Goal: Transaction & Acquisition: Purchase product/service

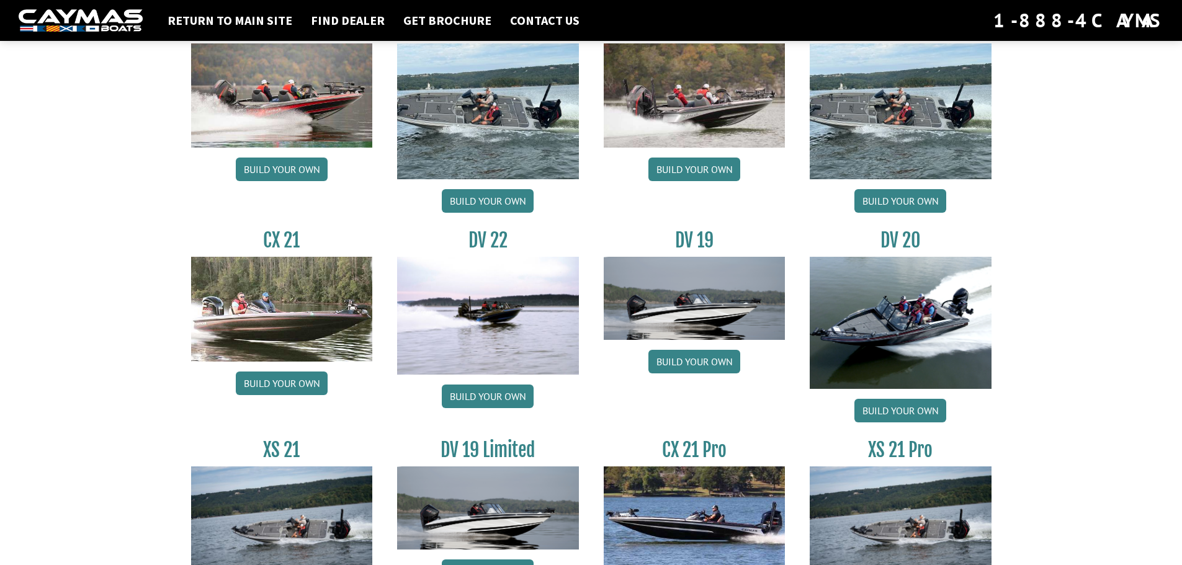
scroll to position [1303, 0]
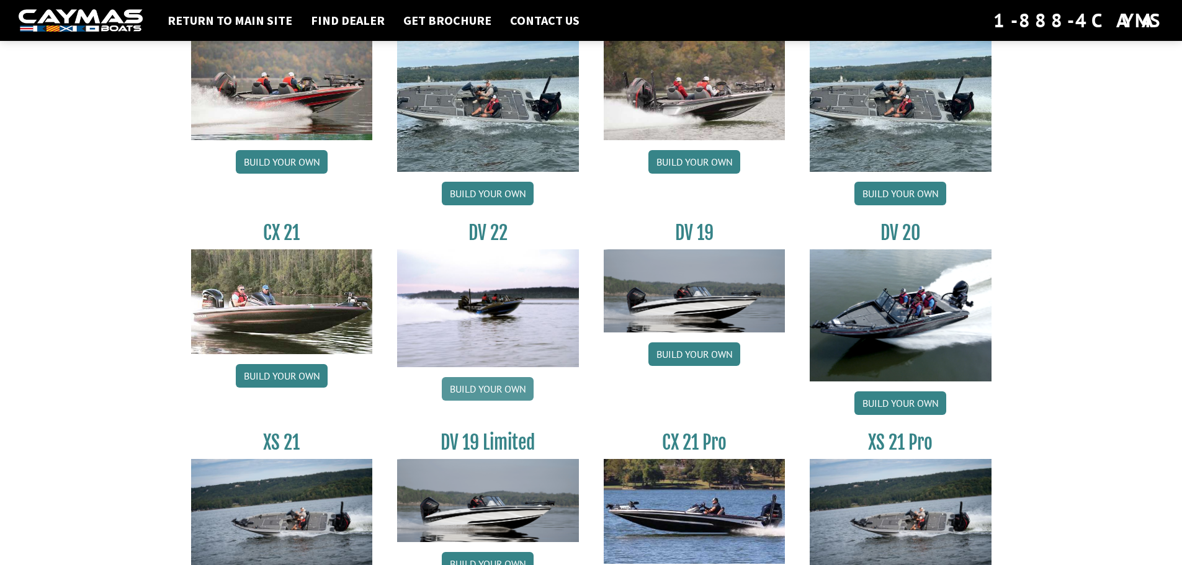
click at [505, 391] on link "Build your own" at bounding box center [488, 389] width 92 height 24
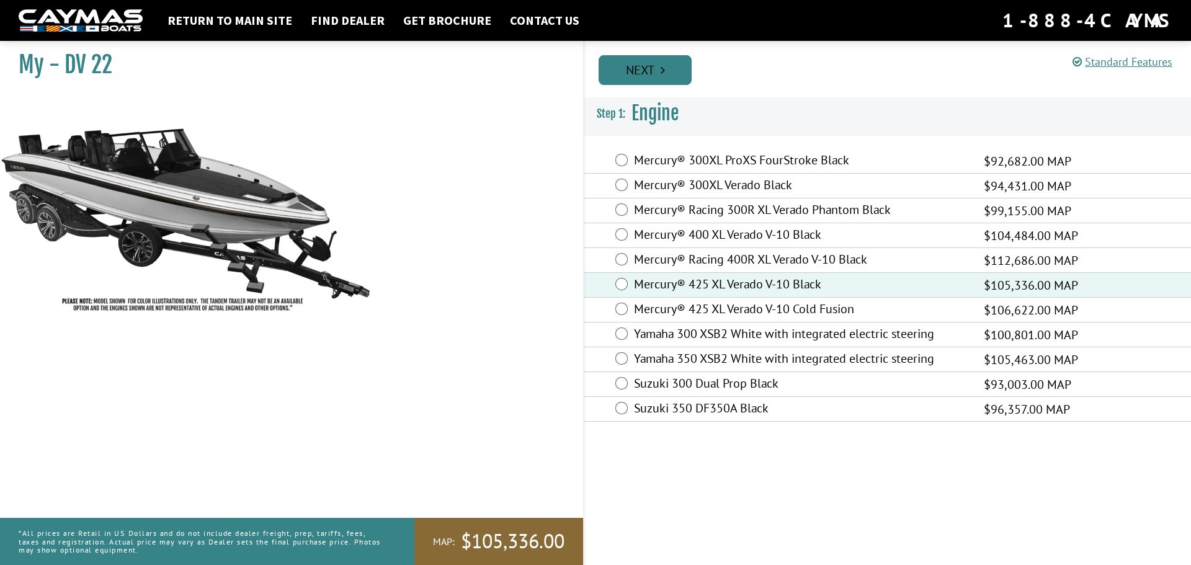
click at [634, 68] on link "Next" at bounding box center [645, 70] width 93 height 30
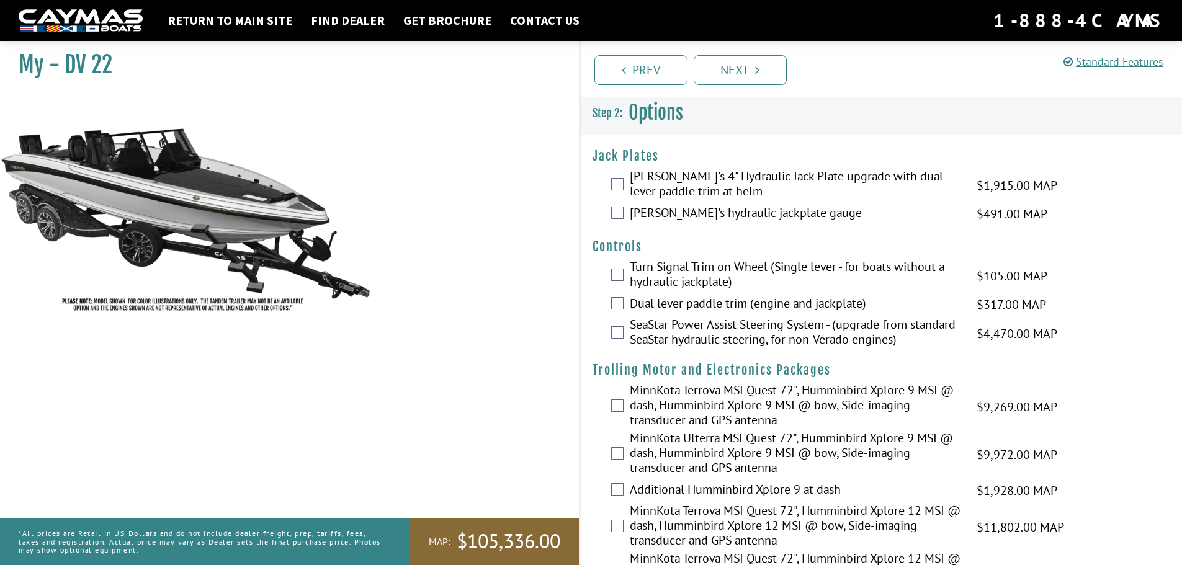
click at [658, 194] on label "[PERSON_NAME]'s 4" Hydraulic Jack Plate upgrade with dual lever paddle trim at …" at bounding box center [795, 185] width 331 height 33
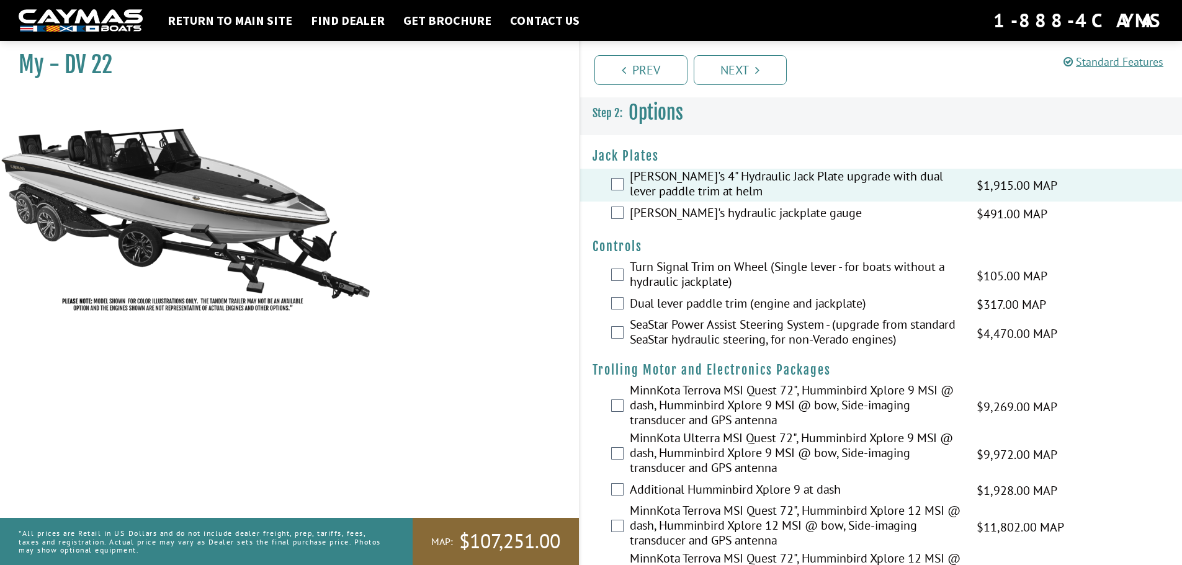
click at [766, 209] on label "[PERSON_NAME]'s hydraulic jackplate gauge" at bounding box center [795, 214] width 331 height 18
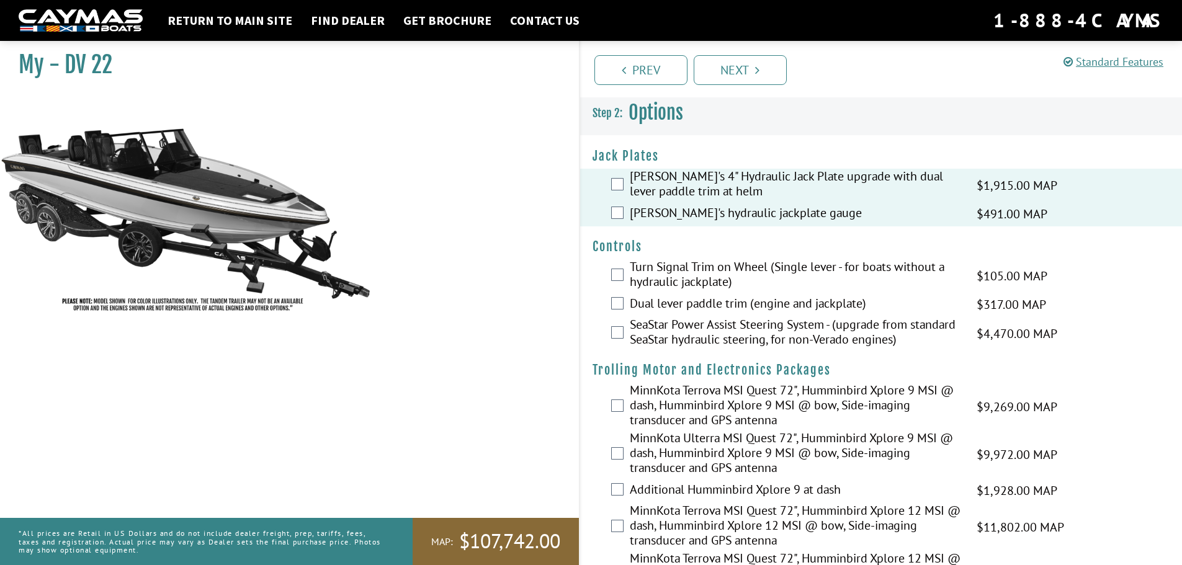
click at [800, 301] on label "Dual lever paddle trim (engine and jackplate)" at bounding box center [795, 305] width 331 height 18
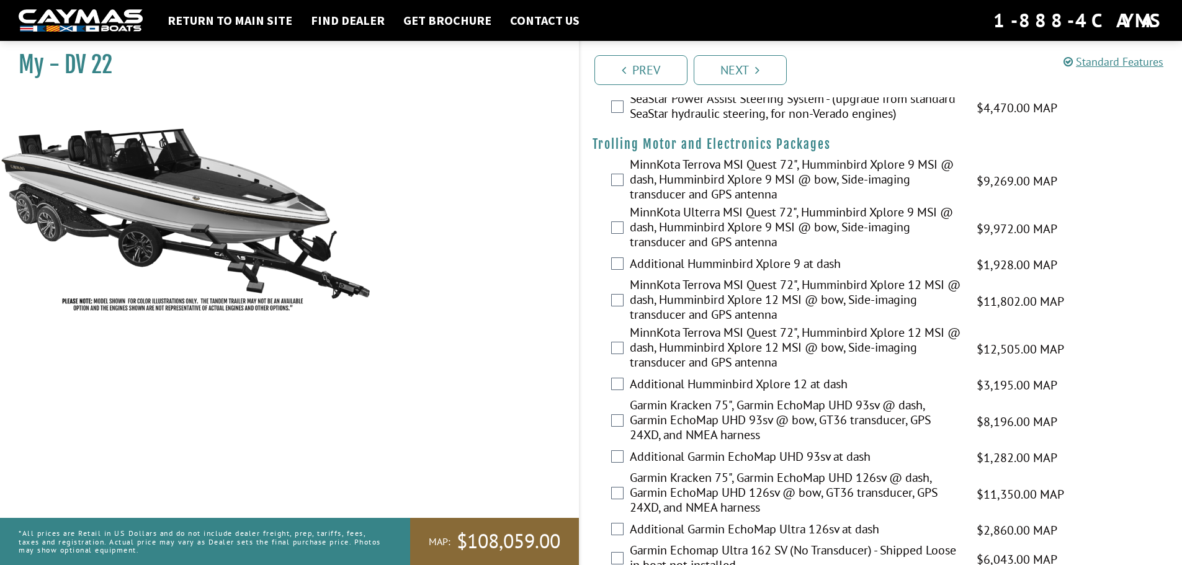
scroll to position [248, 0]
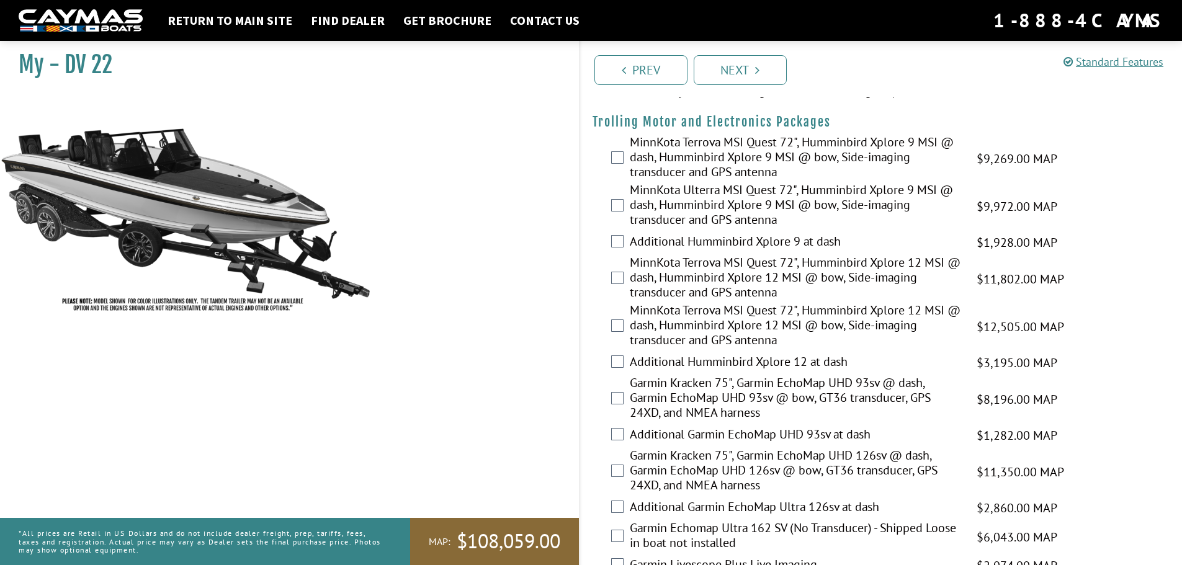
click at [725, 469] on label "Garmin Kracken 75", Garmin EchoMap UHD 126sv @ dash, Garmin EchoMap UHD 126sv @…" at bounding box center [795, 472] width 331 height 48
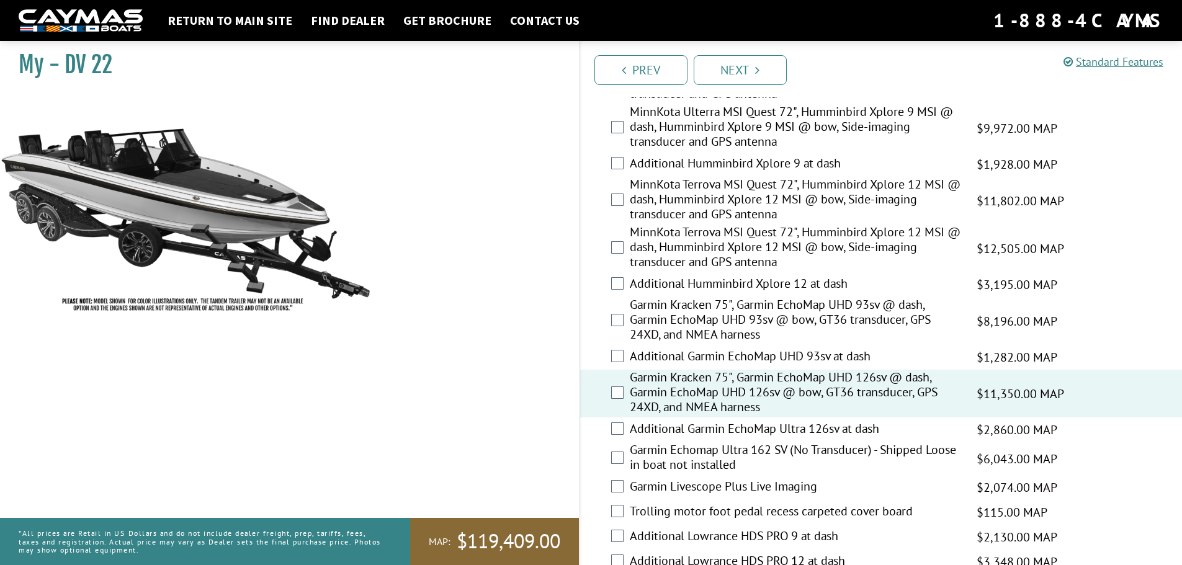
scroll to position [496, 0]
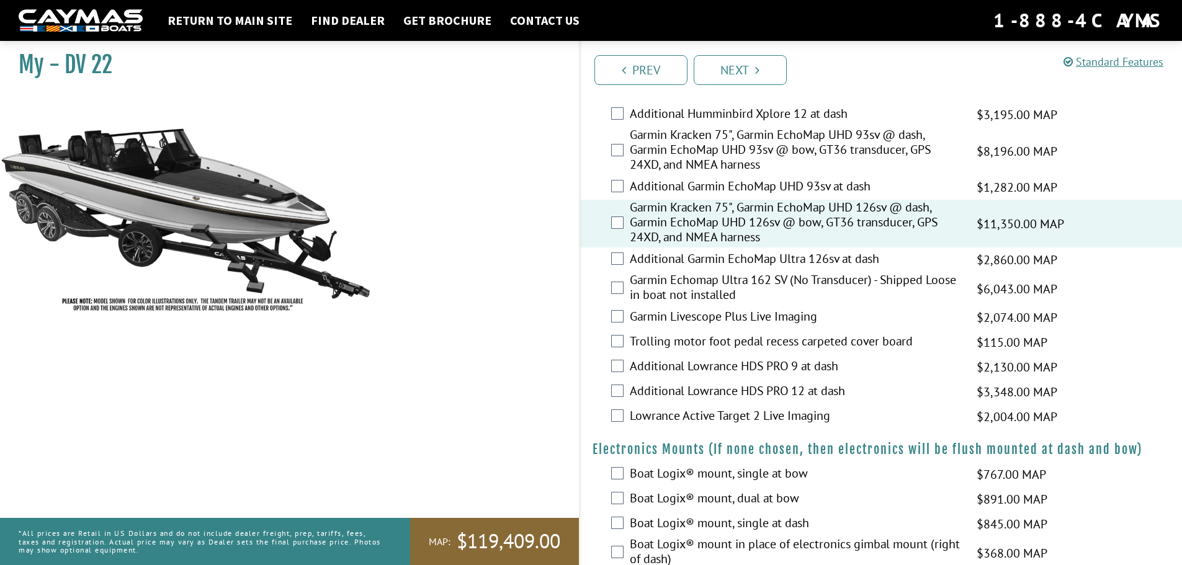
click at [775, 218] on label "Garmin Kracken 75", Garmin EchoMap UHD 126sv @ dash, Garmin EchoMap UHD 126sv @…" at bounding box center [795, 224] width 331 height 48
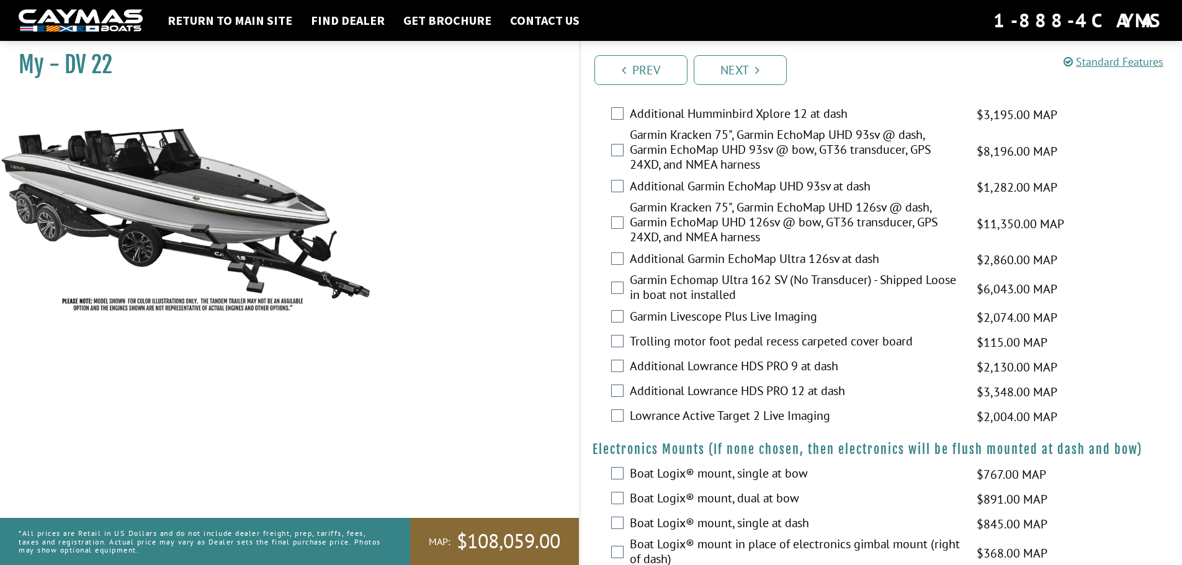
click at [754, 228] on label "Garmin Kracken 75", Garmin EchoMap UHD 126sv @ dash, Garmin EchoMap UHD 126sv @…" at bounding box center [795, 224] width 331 height 48
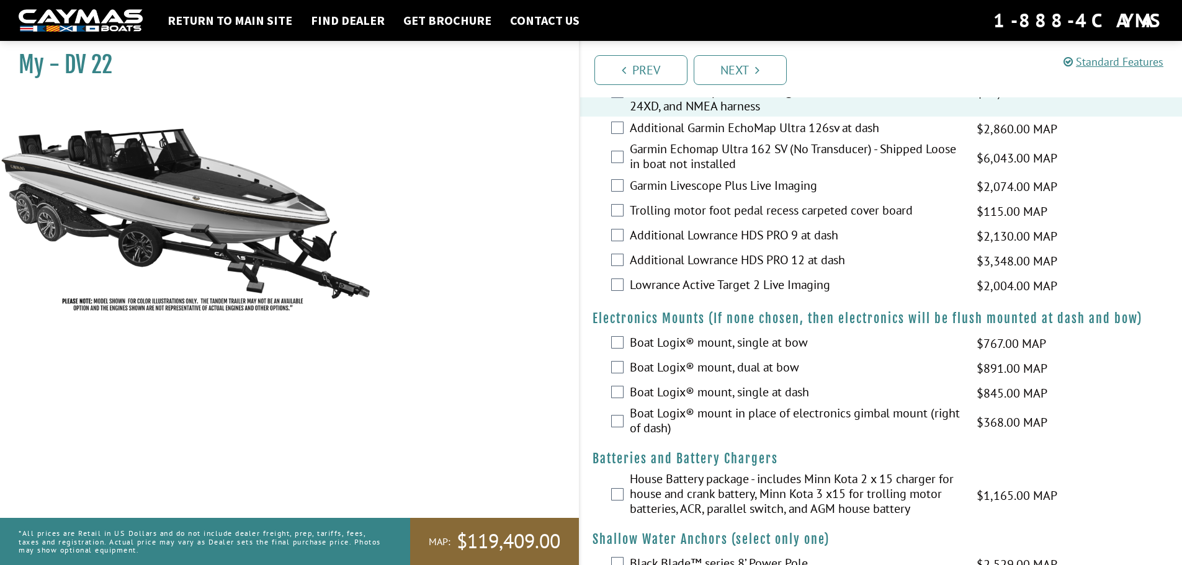
scroll to position [682, 0]
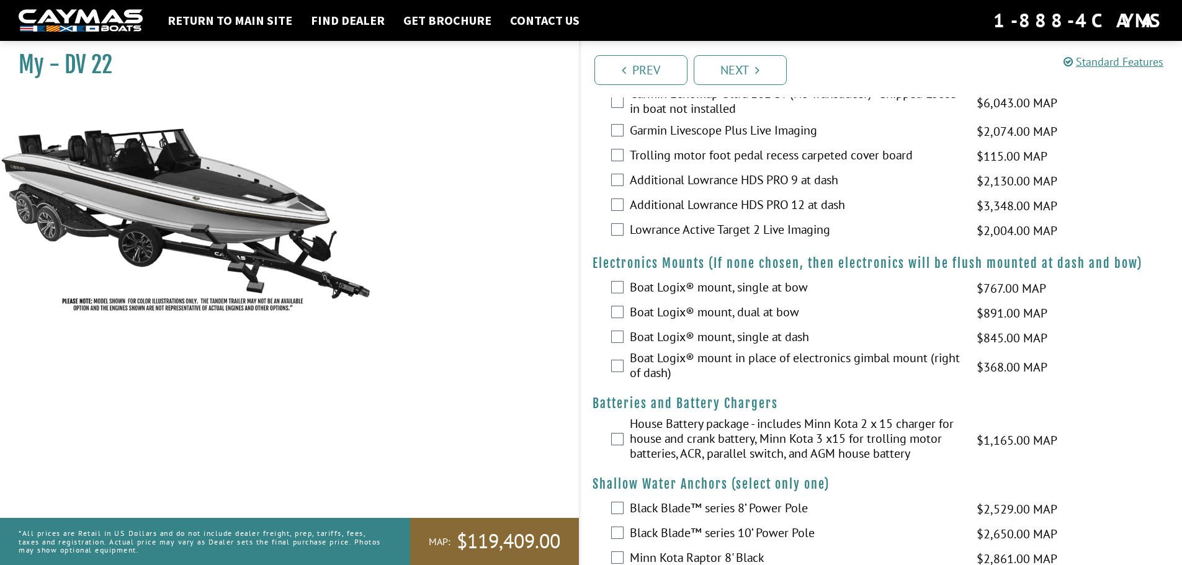
click at [794, 426] on label "House Battery package - includes Minn Kota 2 x 15 charger for house and crank b…" at bounding box center [795, 440] width 331 height 48
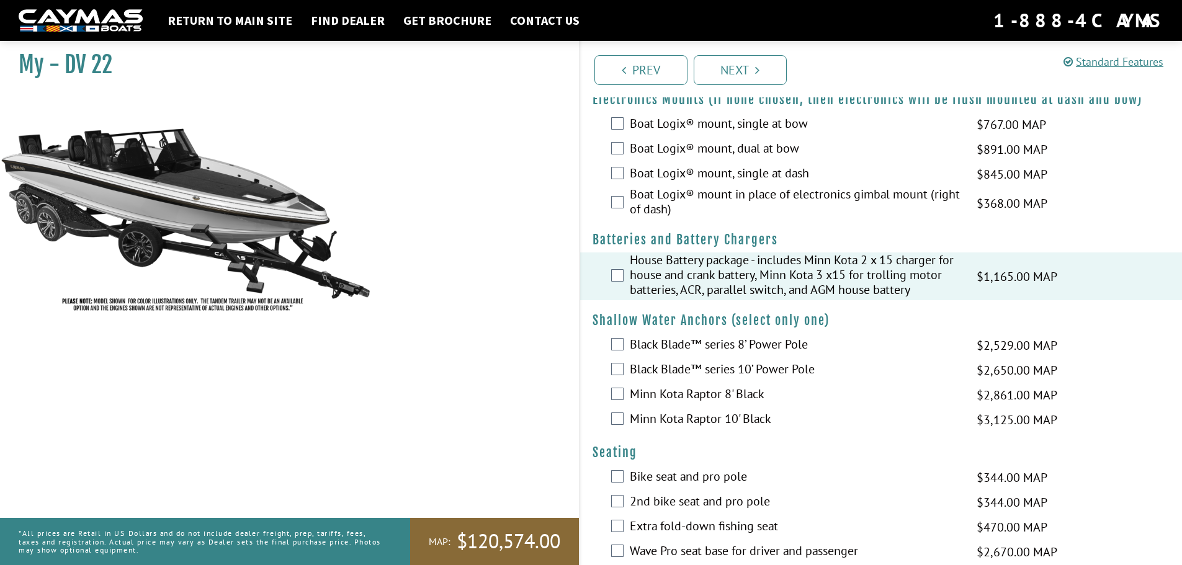
scroll to position [869, 0]
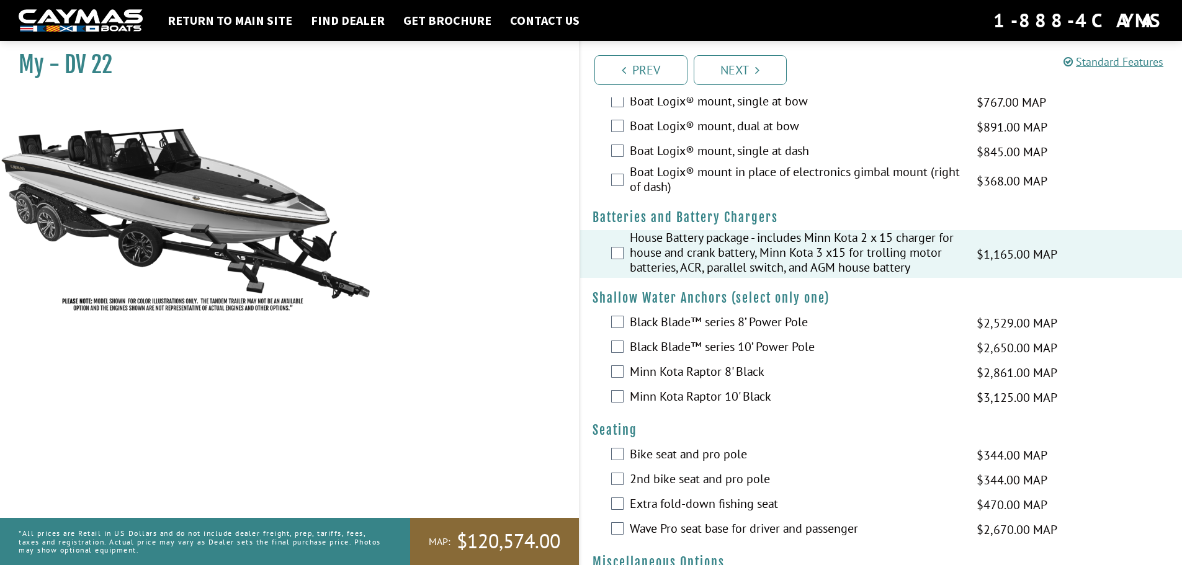
click at [720, 329] on label "Black Blade™ series 8’ Power Pole" at bounding box center [795, 324] width 331 height 18
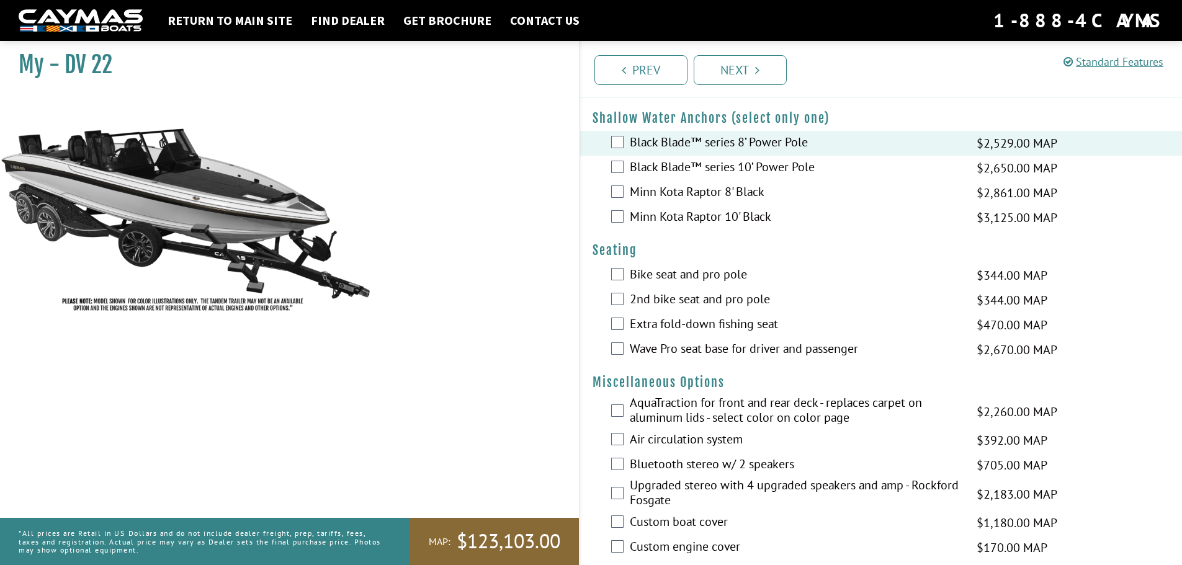
scroll to position [1055, 0]
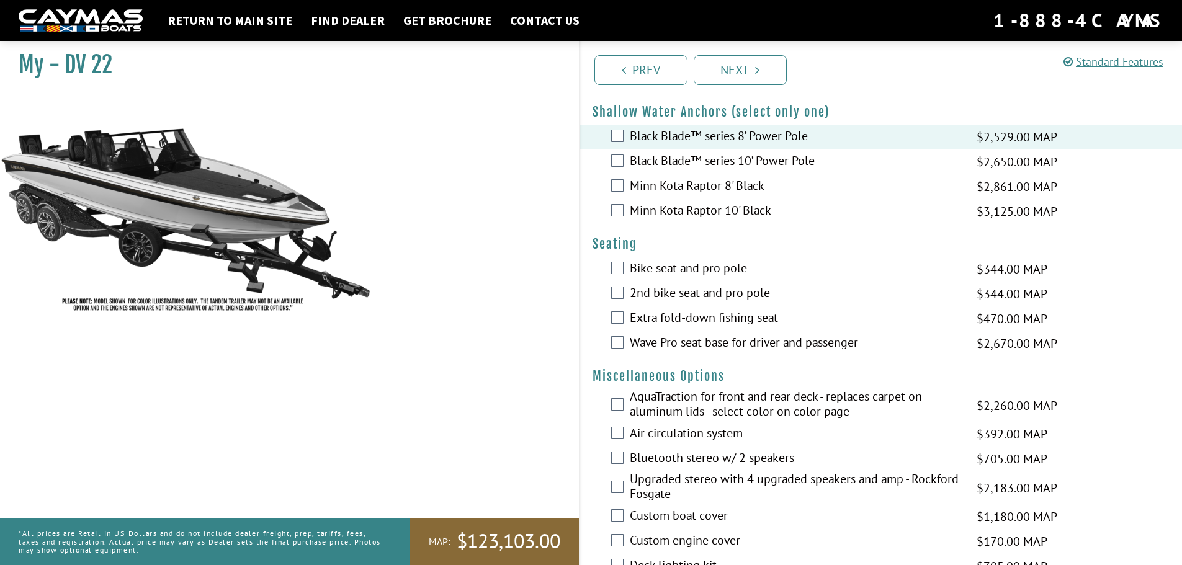
click at [704, 267] on label "Bike seat and pro pole" at bounding box center [795, 270] width 331 height 18
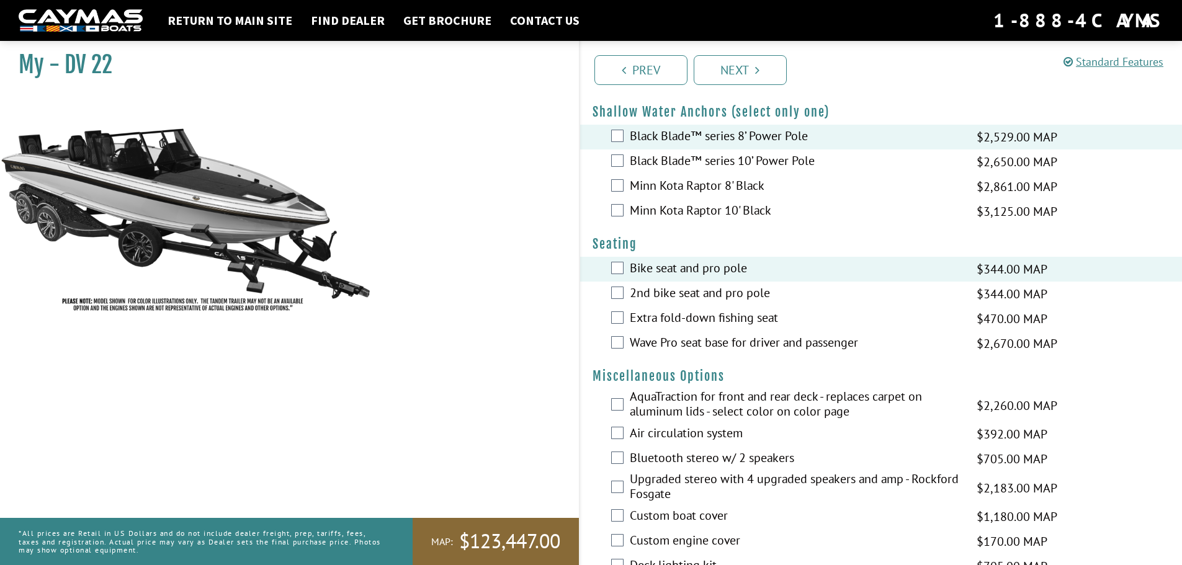
click at [845, 339] on label "Wave Pro seat base for driver and passenger" at bounding box center [795, 344] width 331 height 18
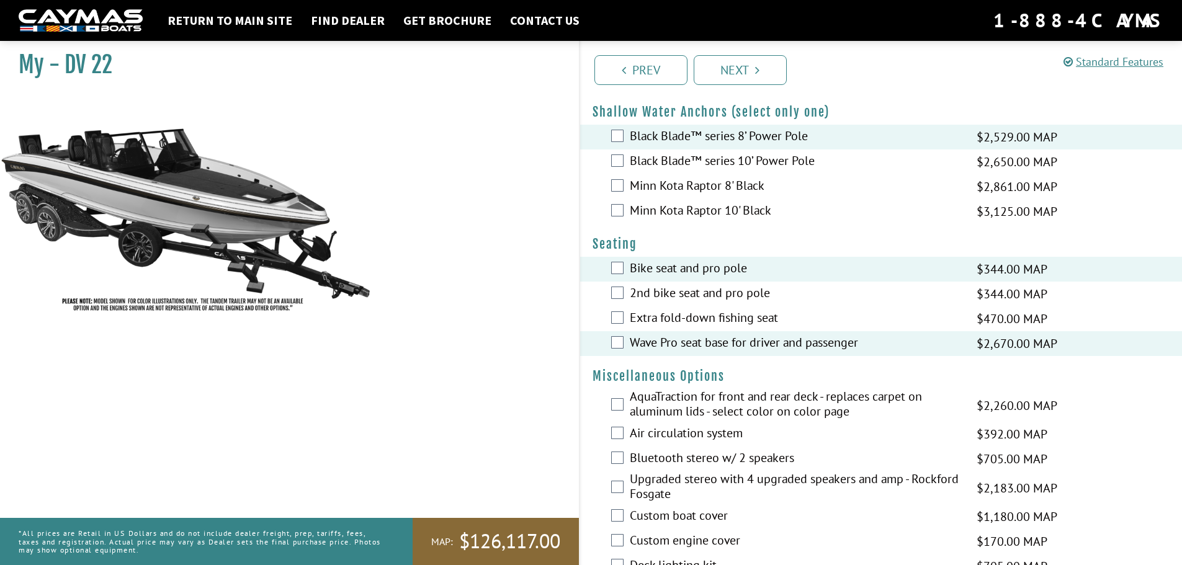
click at [718, 406] on label "AquaTraction for front and rear deck - replaces carpet on aluminum lids - selec…" at bounding box center [795, 405] width 331 height 33
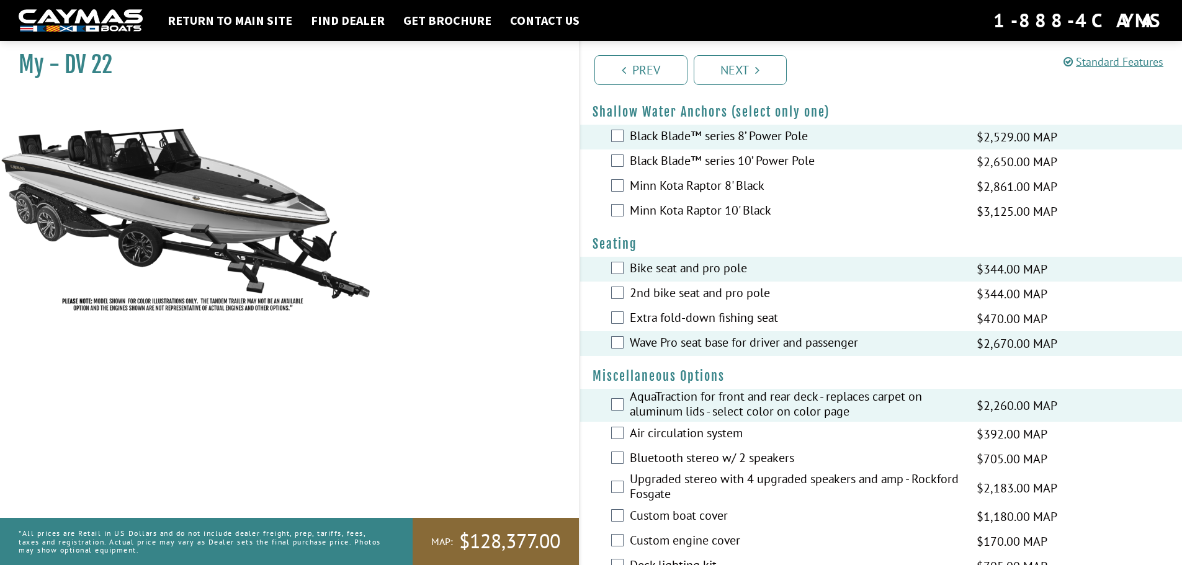
click at [679, 434] on label "Air circulation system" at bounding box center [795, 435] width 331 height 18
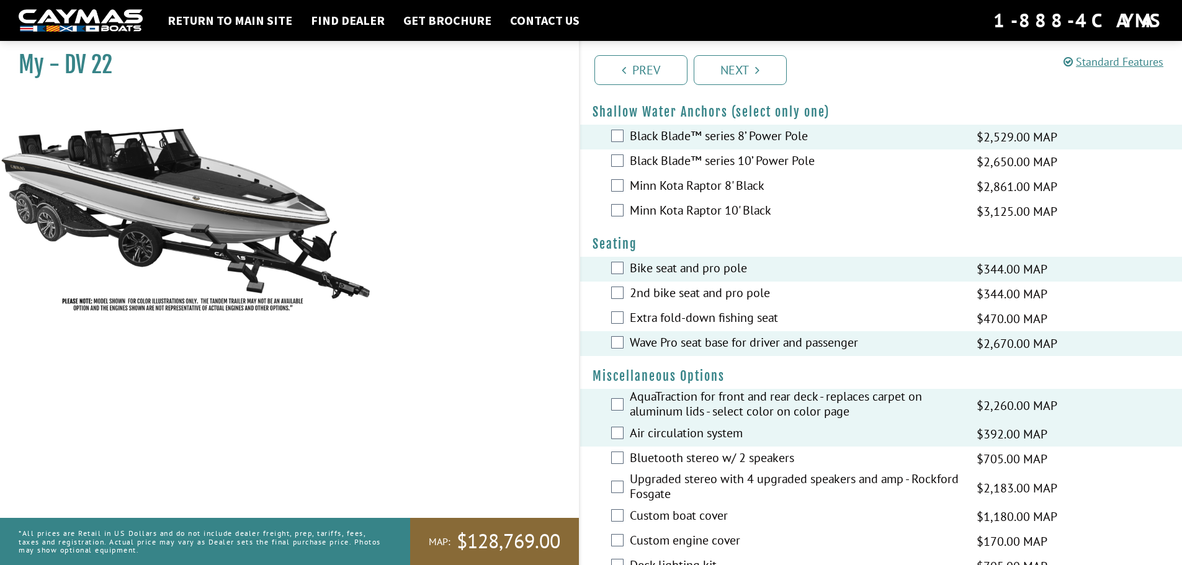
click at [687, 462] on label "Bluetooth stereo w/ 2 speakers" at bounding box center [795, 459] width 331 height 18
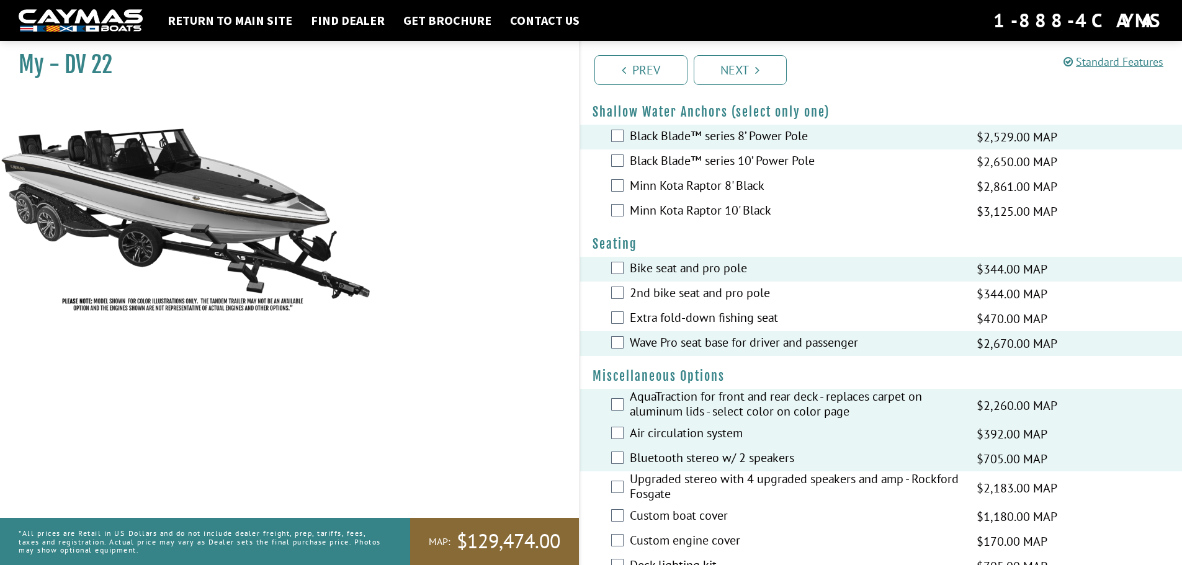
click at [700, 485] on label "Upgraded stereo with 4 upgraded speakers and amp - Rockford Fosgate" at bounding box center [795, 488] width 331 height 33
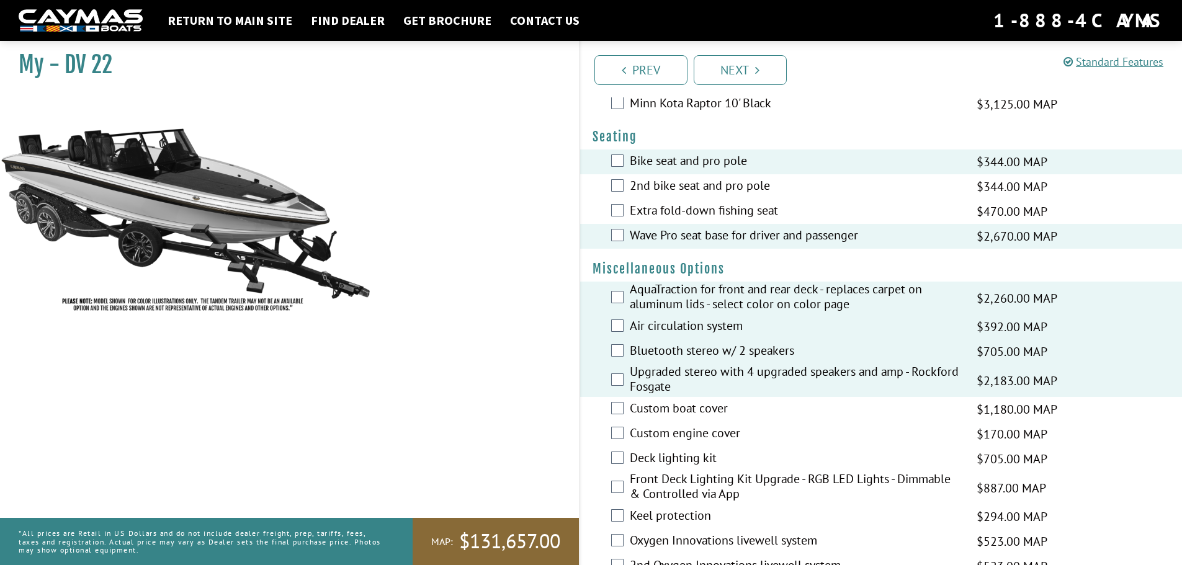
scroll to position [1179, 0]
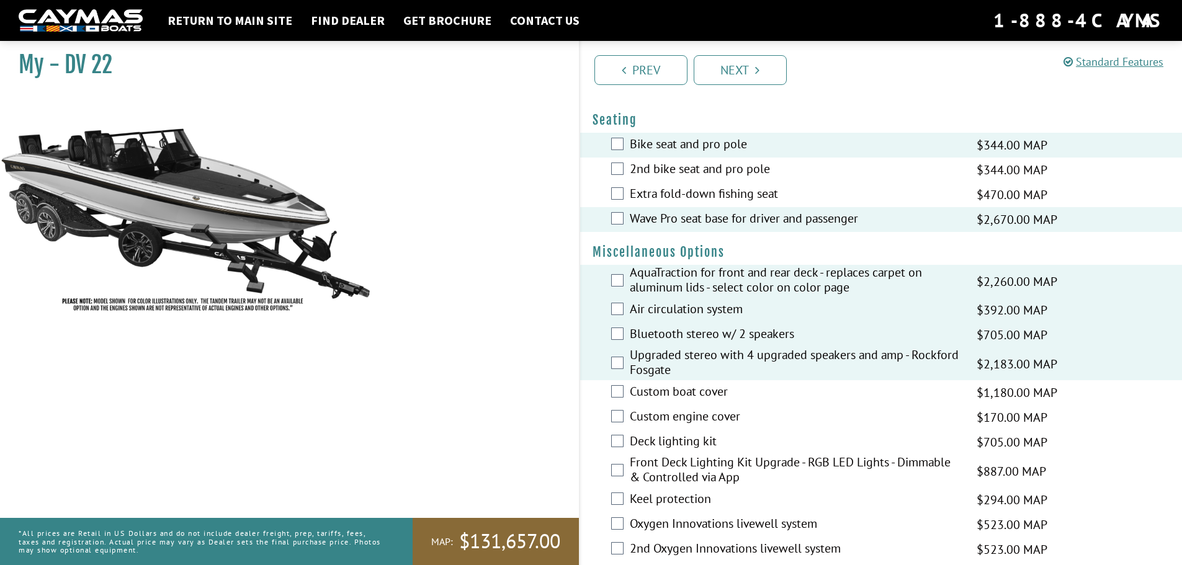
click at [701, 390] on label "Custom boat cover" at bounding box center [795, 393] width 331 height 18
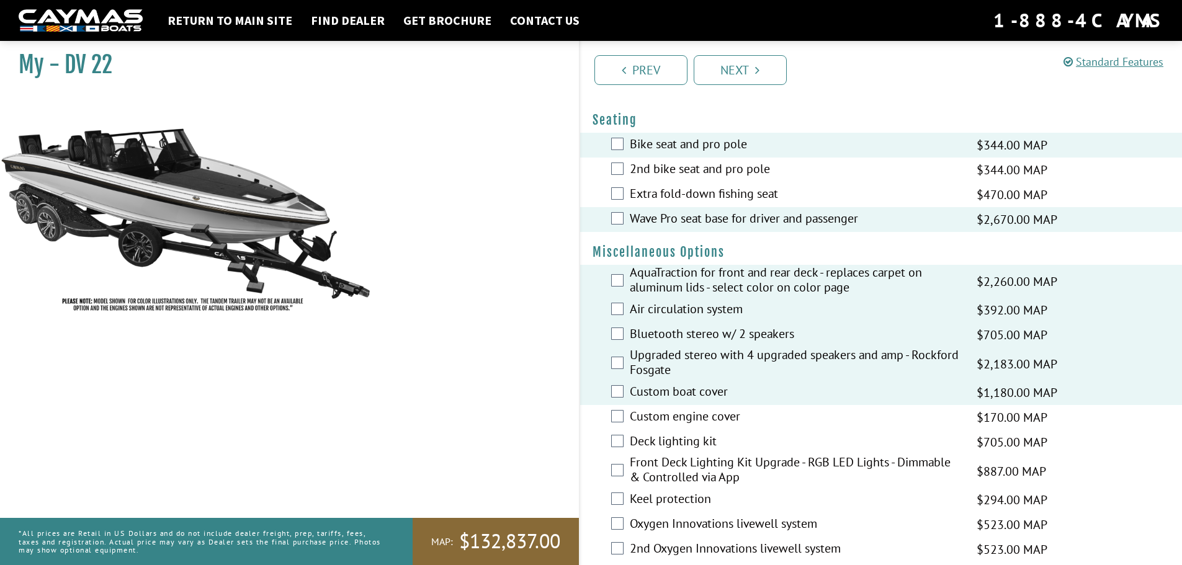
click at [709, 448] on label "Deck lighting kit" at bounding box center [795, 443] width 331 height 18
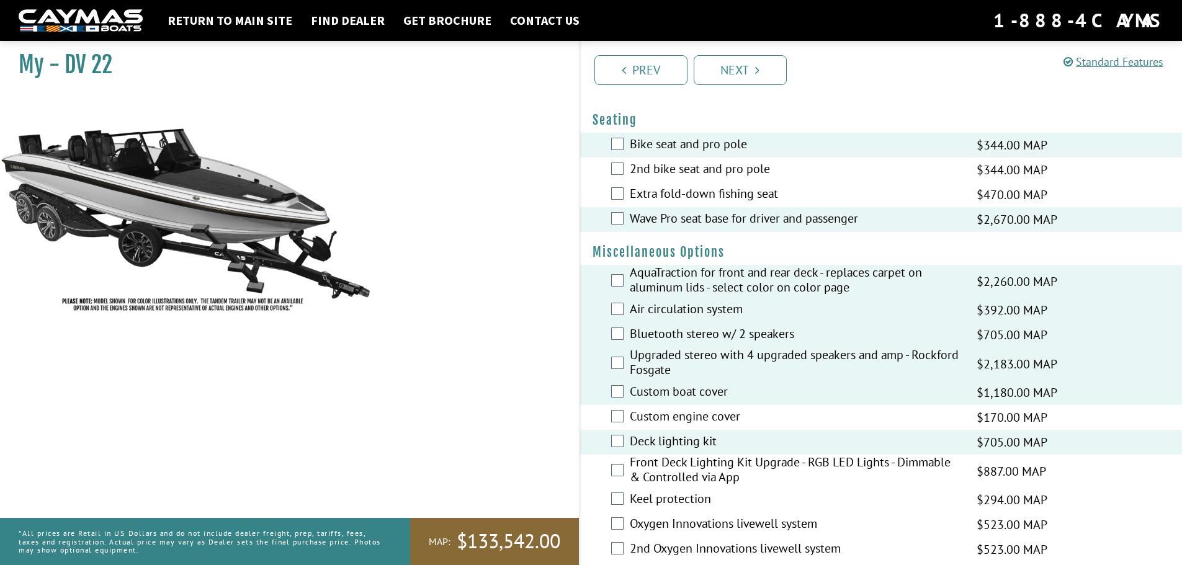
click at [707, 473] on label "Front Deck Lighting Kit Upgrade - RGB LED Lights - Dimmable & Controlled via App" at bounding box center [795, 471] width 331 height 33
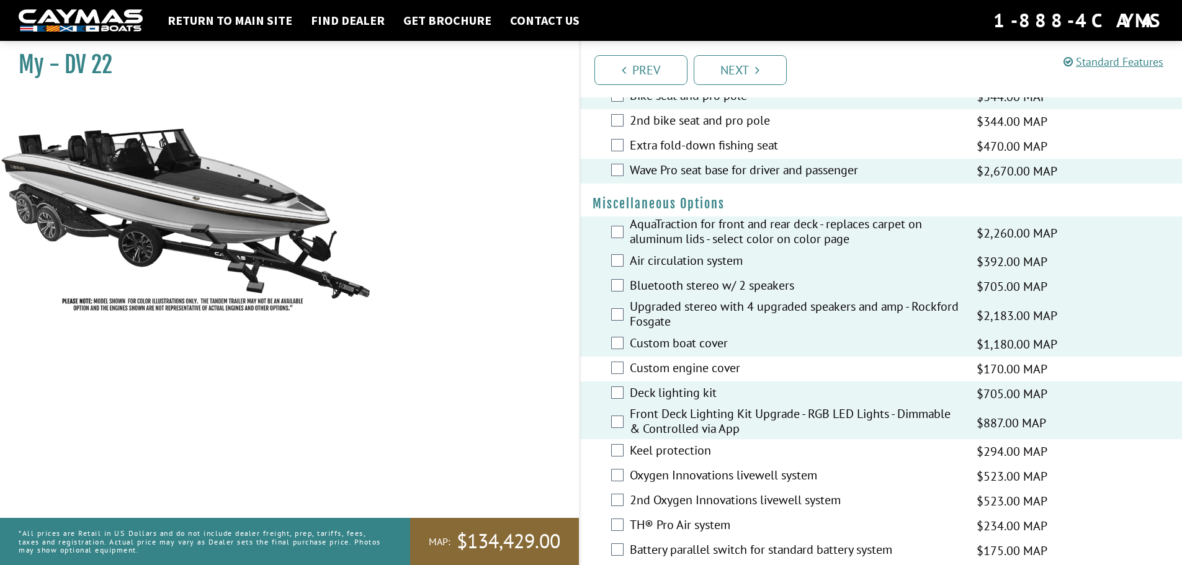
scroll to position [1303, 0]
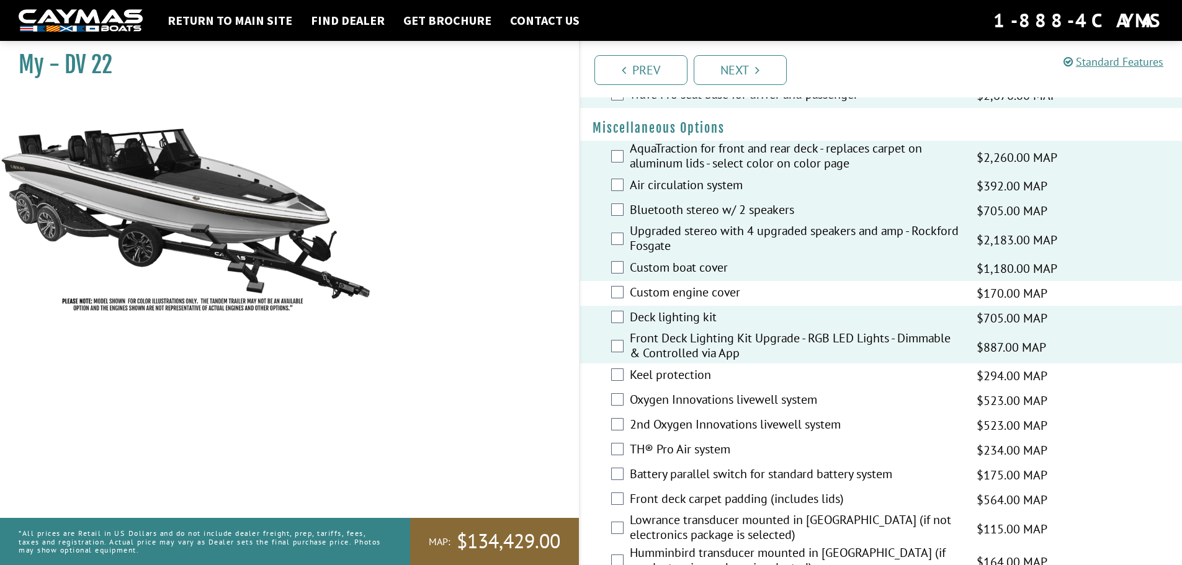
click at [692, 375] on label "Keel protection" at bounding box center [795, 376] width 331 height 18
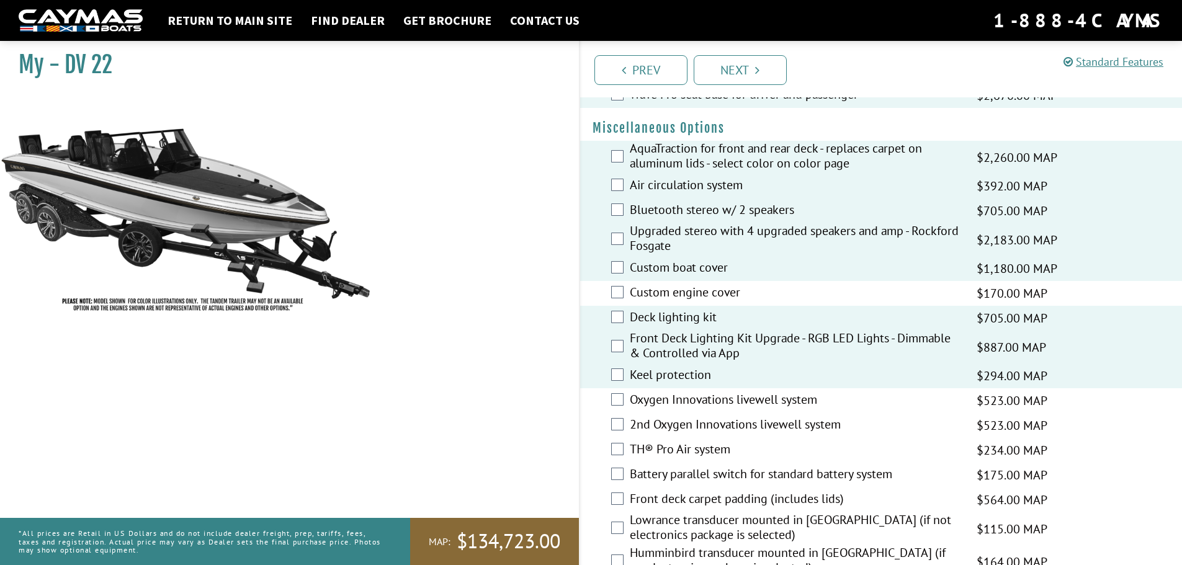
click at [694, 398] on label "Oxygen Innovations livewell system" at bounding box center [795, 401] width 331 height 18
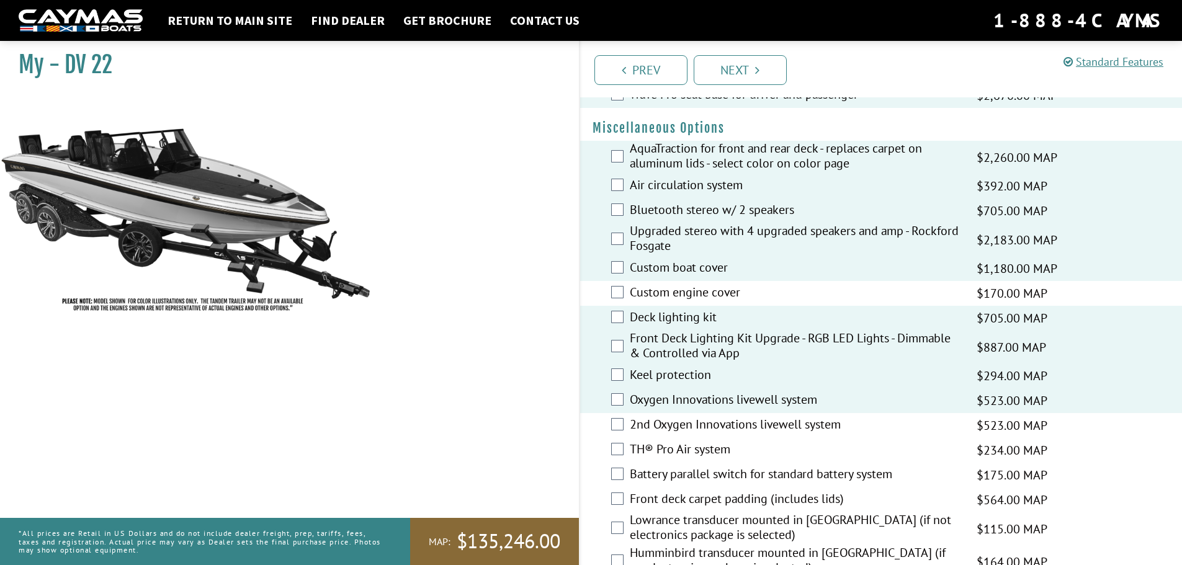
click at [701, 427] on label "2nd Oxygen Innovations livewell system" at bounding box center [795, 426] width 331 height 18
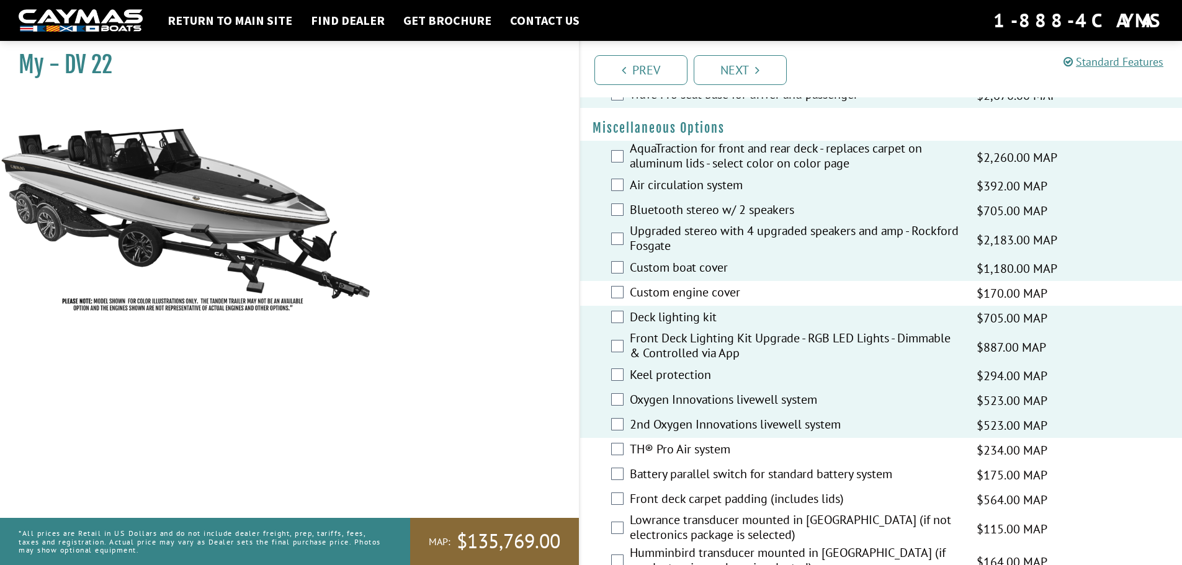
click at [710, 452] on label "TH® Pro Air system" at bounding box center [795, 451] width 331 height 18
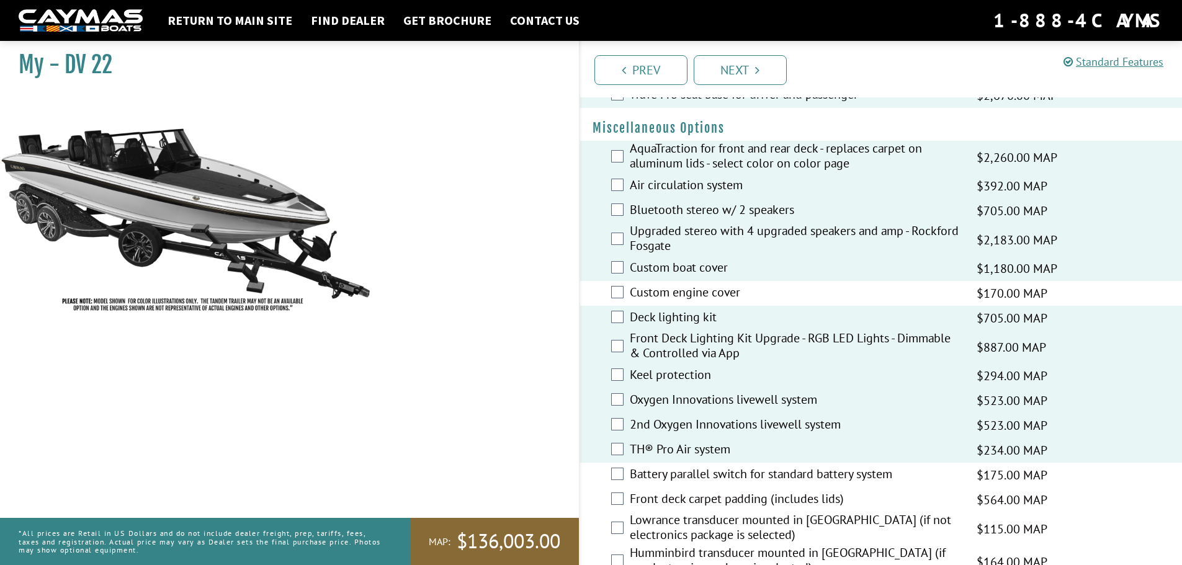
click at [716, 475] on label "Battery parallel switch for standard battery system" at bounding box center [795, 476] width 331 height 18
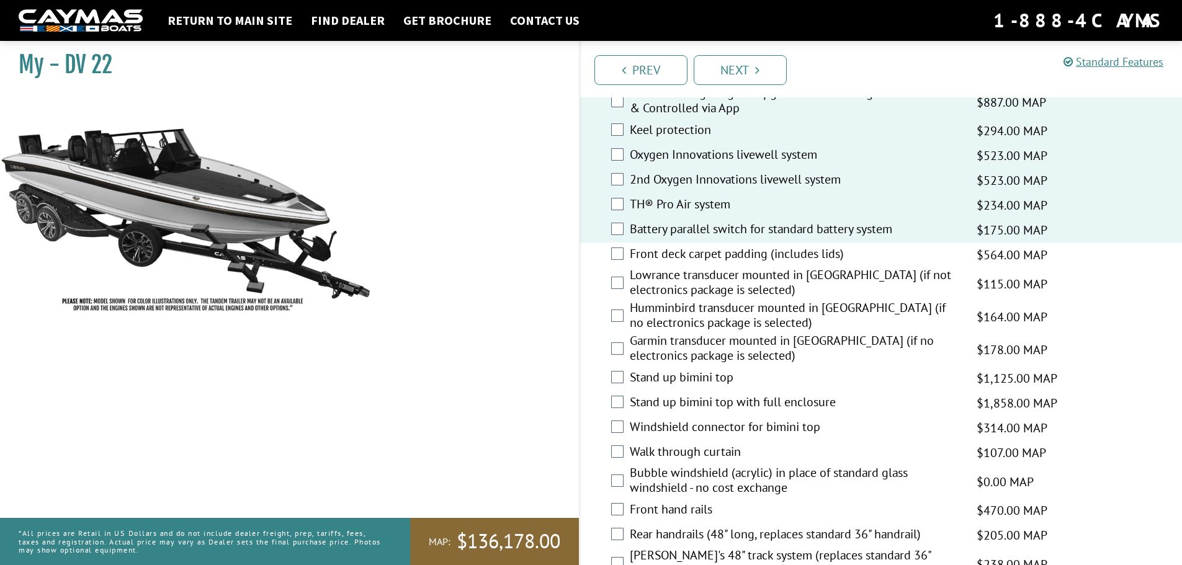
scroll to position [1551, 0]
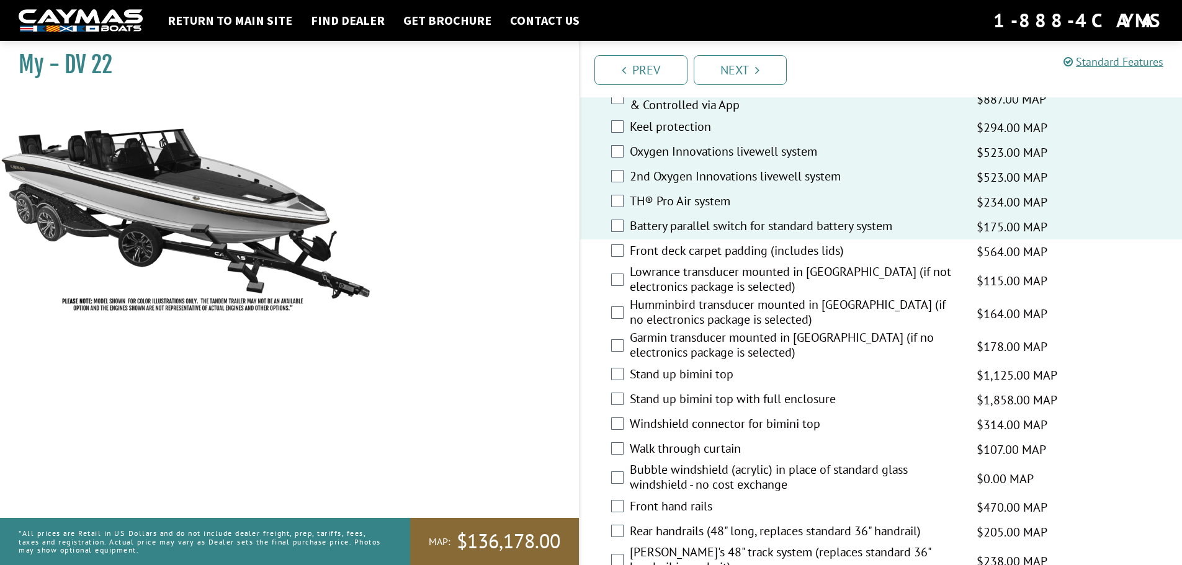
click at [750, 340] on label "Garmin transducer mounted in [GEOGRAPHIC_DATA] (if no electronics package is se…" at bounding box center [795, 346] width 331 height 33
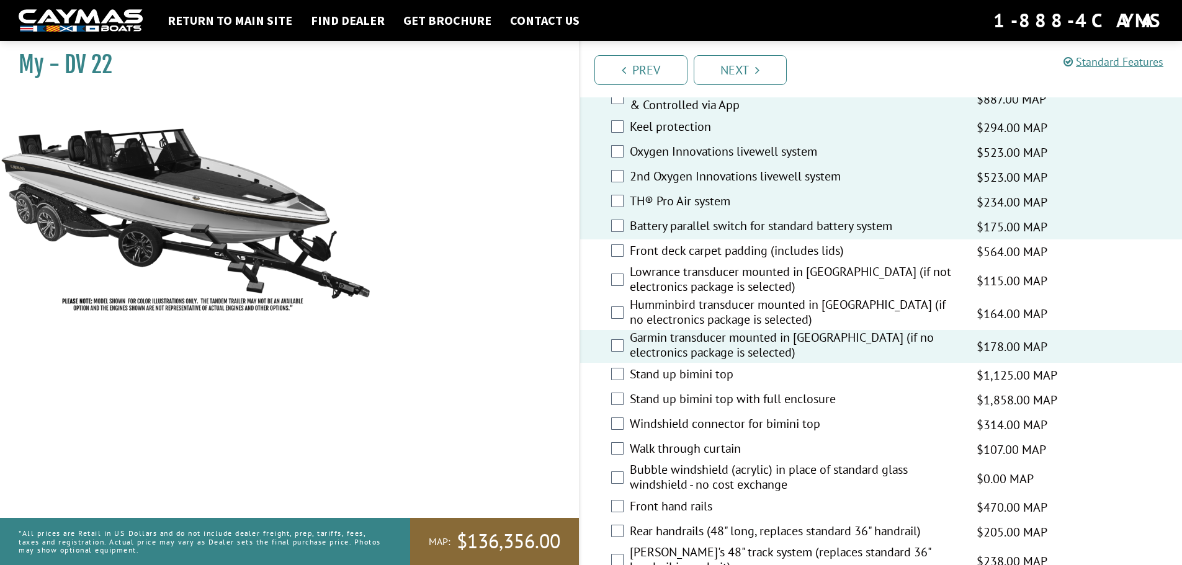
click at [750, 340] on label "Garmin transducer mounted in [GEOGRAPHIC_DATA] (if no electronics package is se…" at bounding box center [795, 346] width 331 height 33
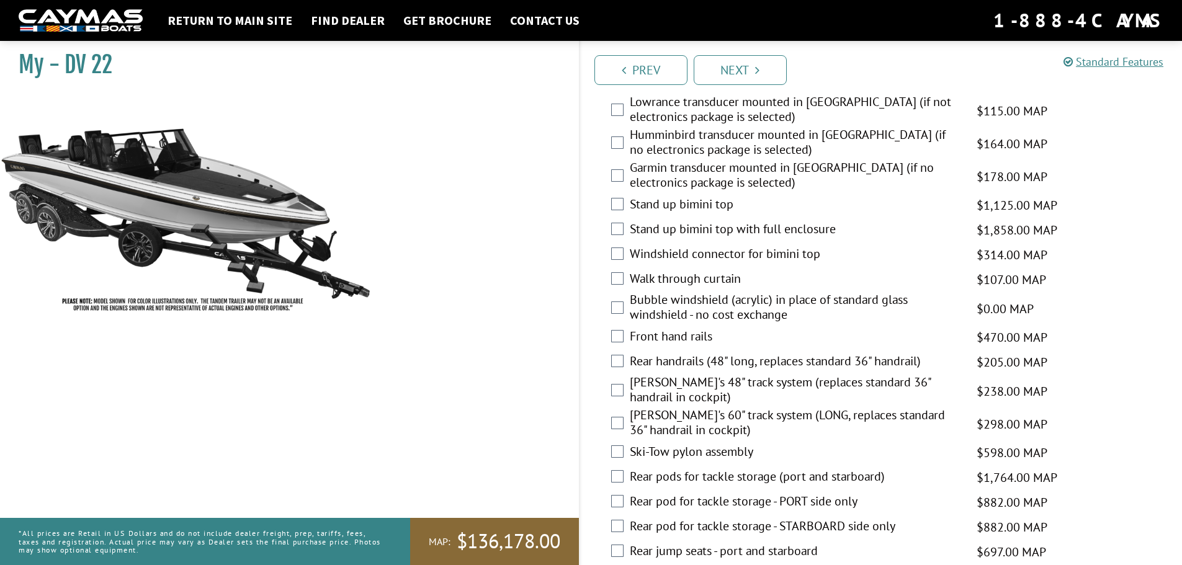
scroll to position [1737, 0]
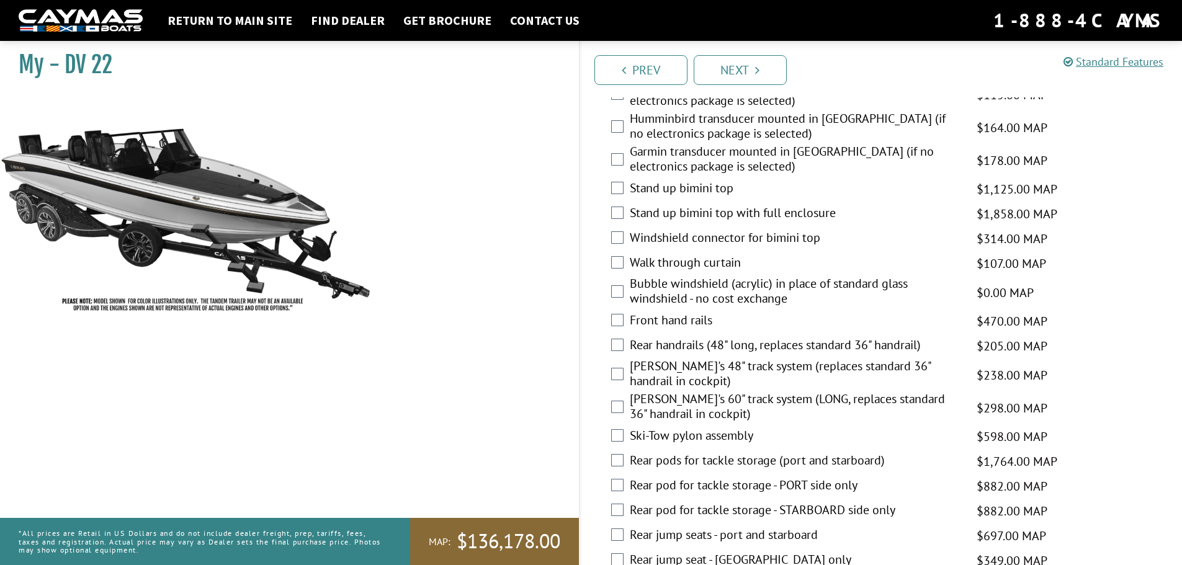
click at [668, 404] on label "[PERSON_NAME]'s 60" track system (LONG, replaces standard 36" handrail in cockp…" at bounding box center [795, 407] width 331 height 33
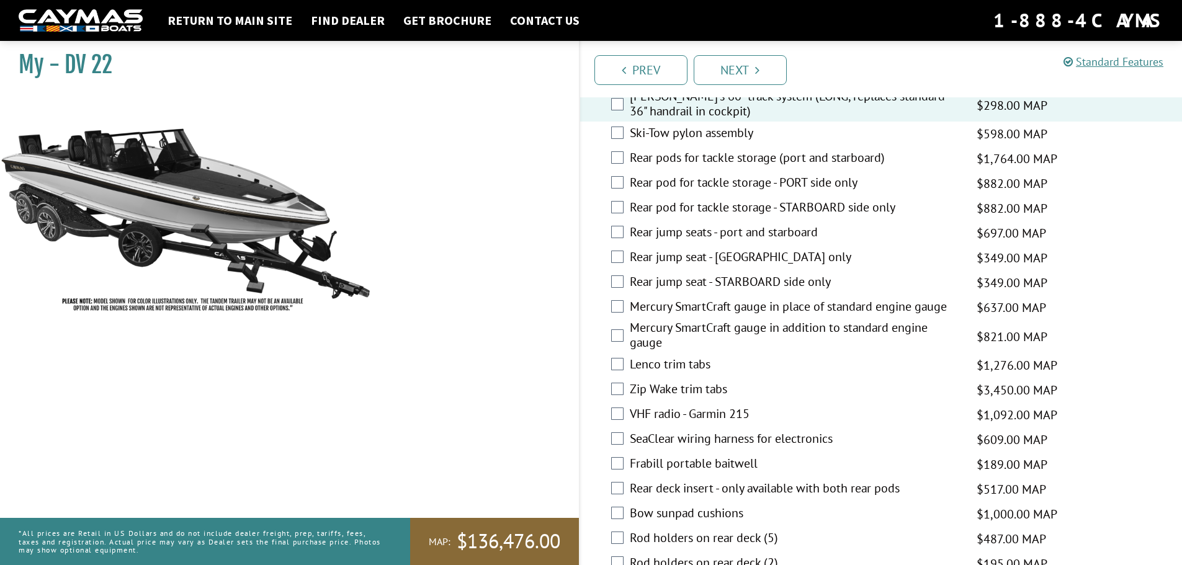
scroll to position [2047, 0]
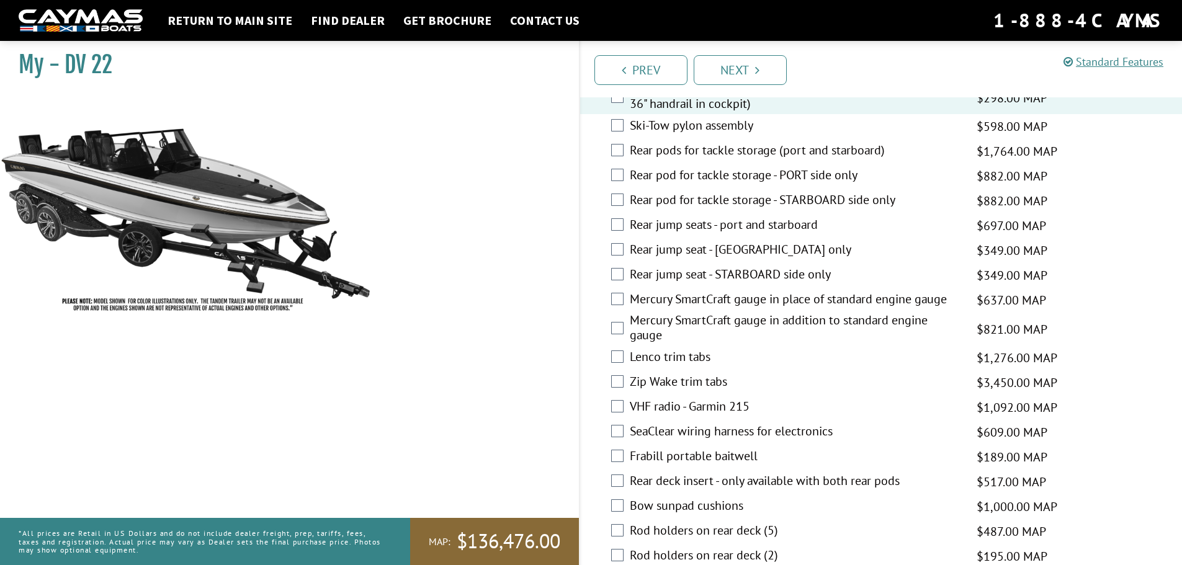
click at [709, 357] on label "Lenco trim tabs" at bounding box center [795, 358] width 331 height 18
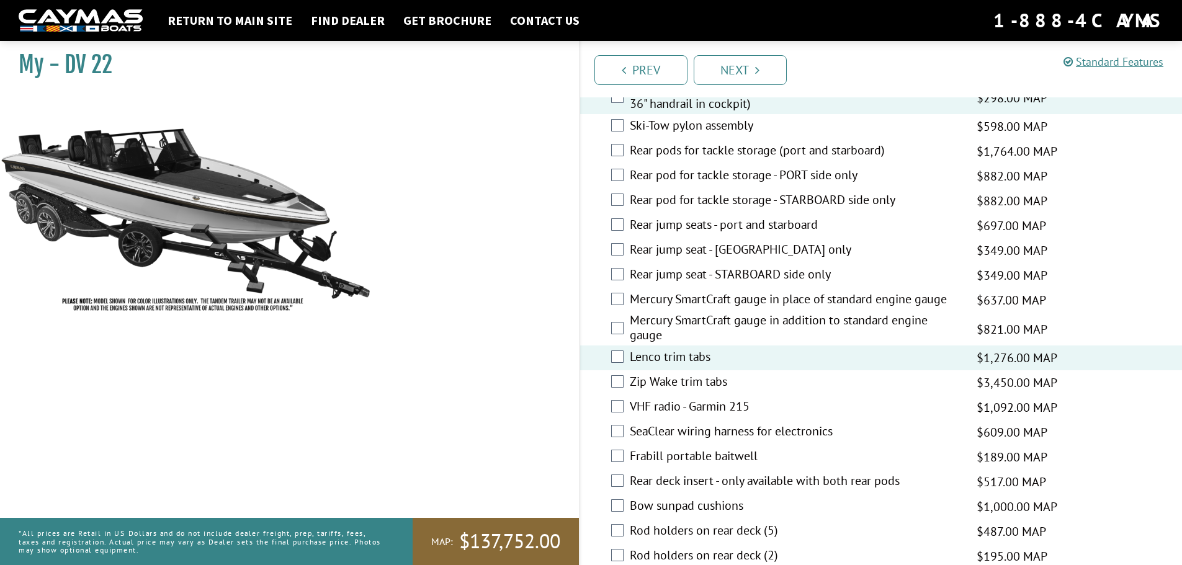
click at [740, 434] on label "SeaClear wiring harness for electronics" at bounding box center [795, 433] width 331 height 18
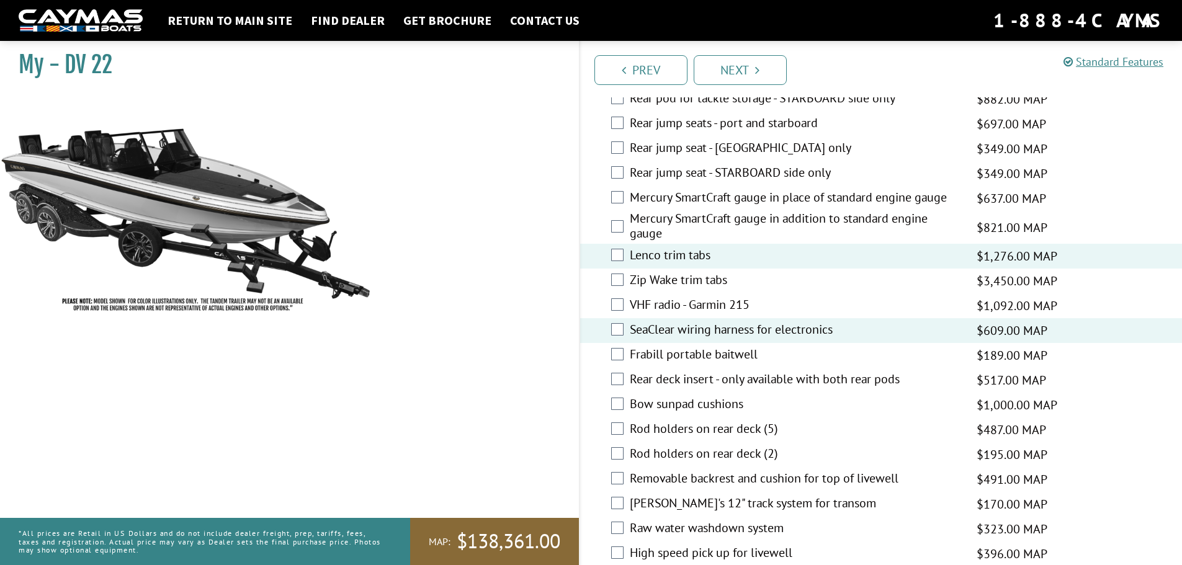
scroll to position [2234, 0]
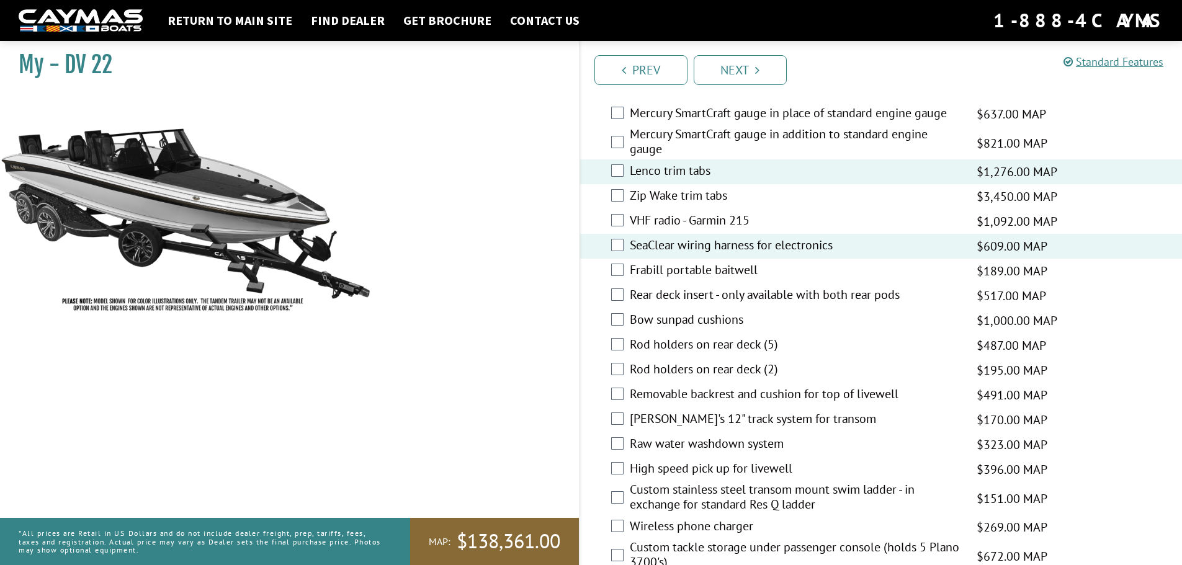
click at [730, 419] on label "[PERSON_NAME]'s 12" track system for transom" at bounding box center [795, 420] width 331 height 18
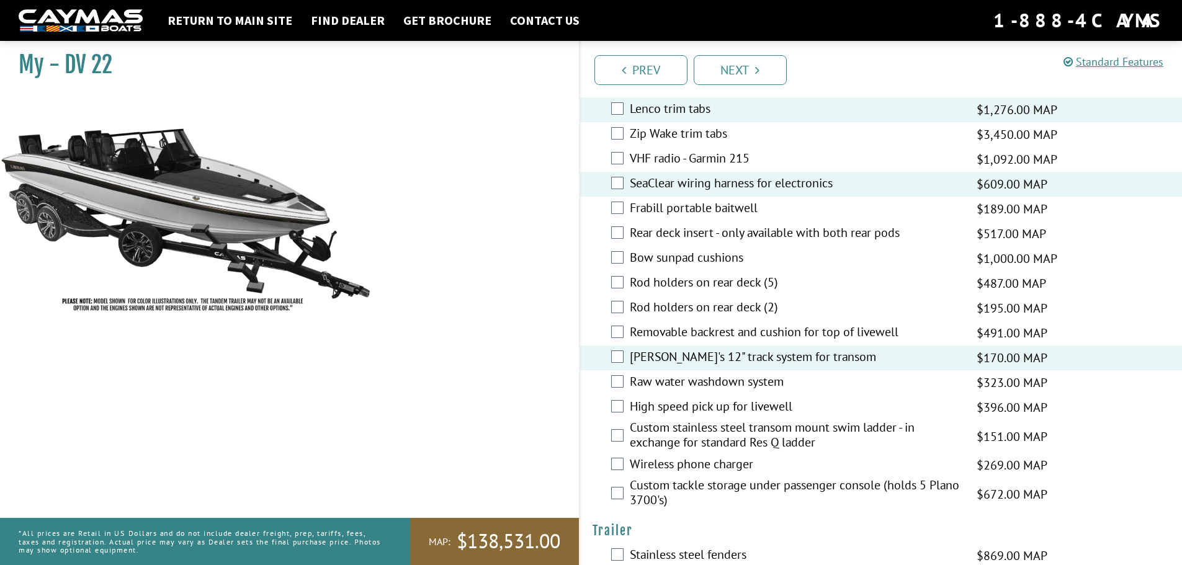
scroll to position [2358, 0]
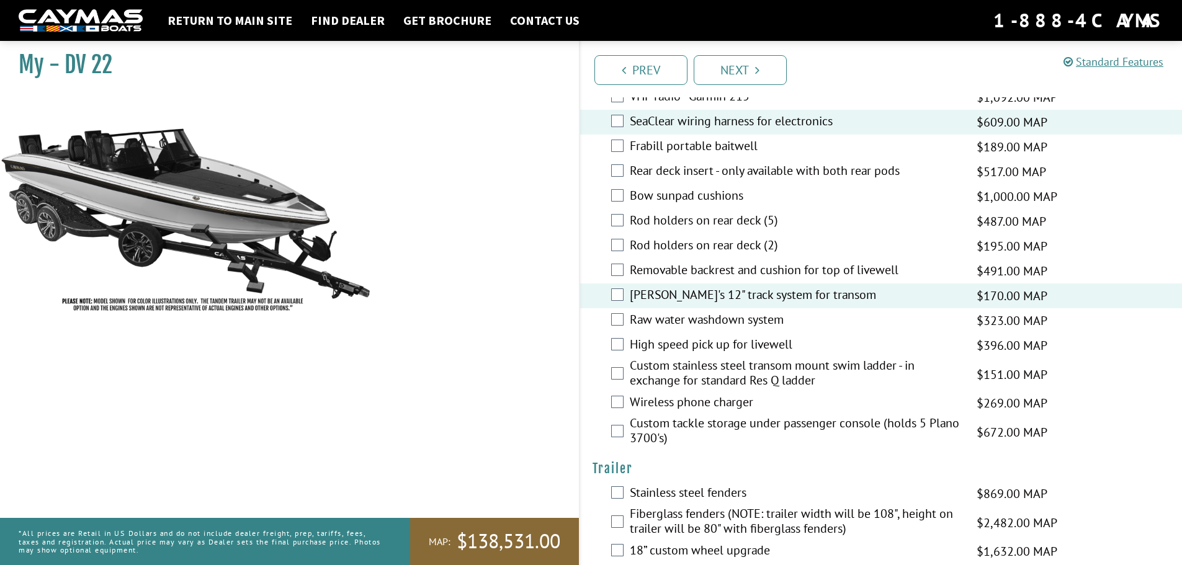
click at [859, 424] on label "Custom tackle storage under passenger console (holds 5 Plano 3700's)" at bounding box center [795, 432] width 331 height 33
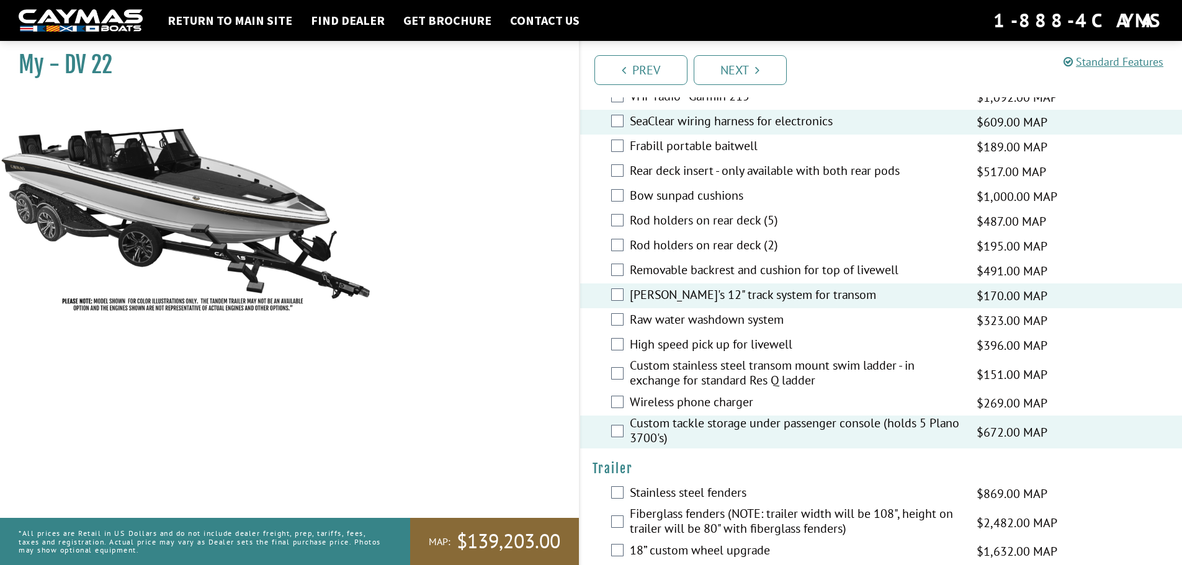
click at [759, 411] on label "Wireless phone charger" at bounding box center [795, 404] width 331 height 18
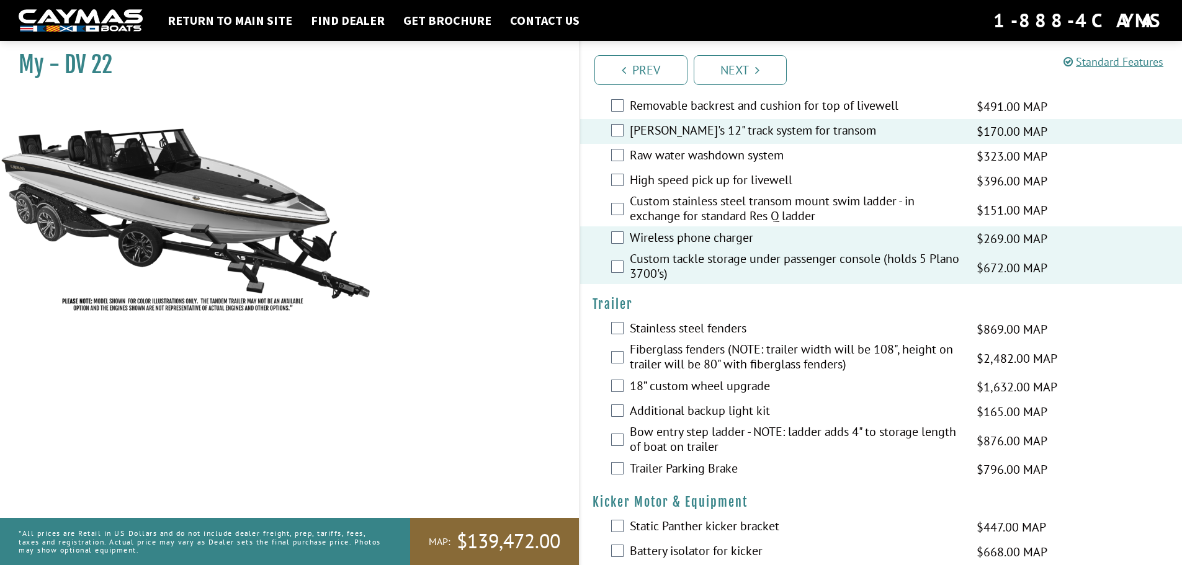
scroll to position [2544, 0]
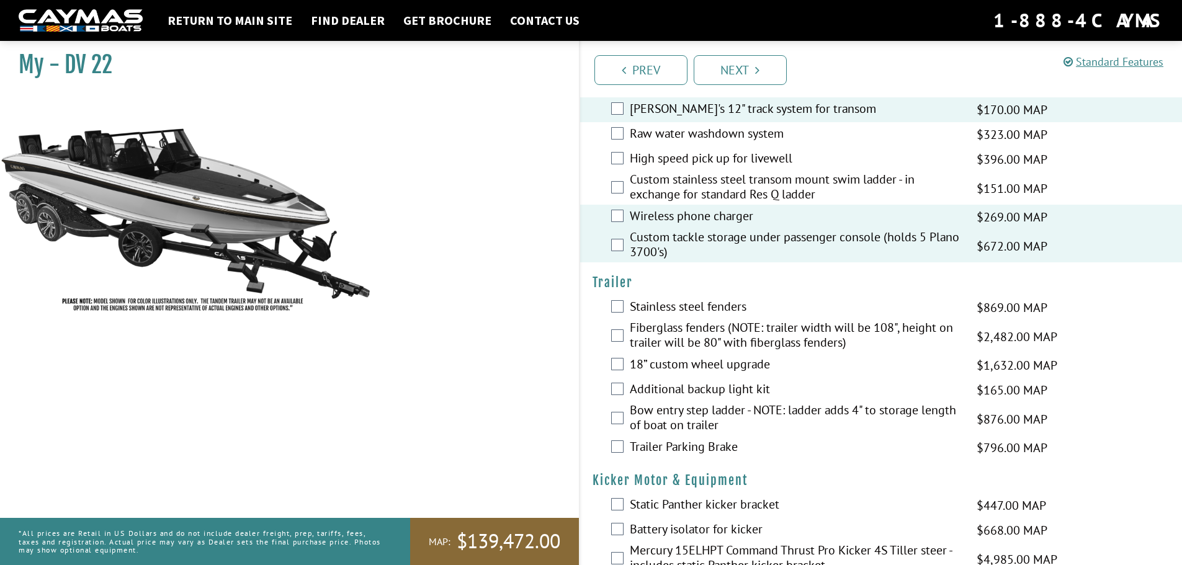
click at [715, 309] on label "Stainless steel fenders" at bounding box center [795, 308] width 331 height 18
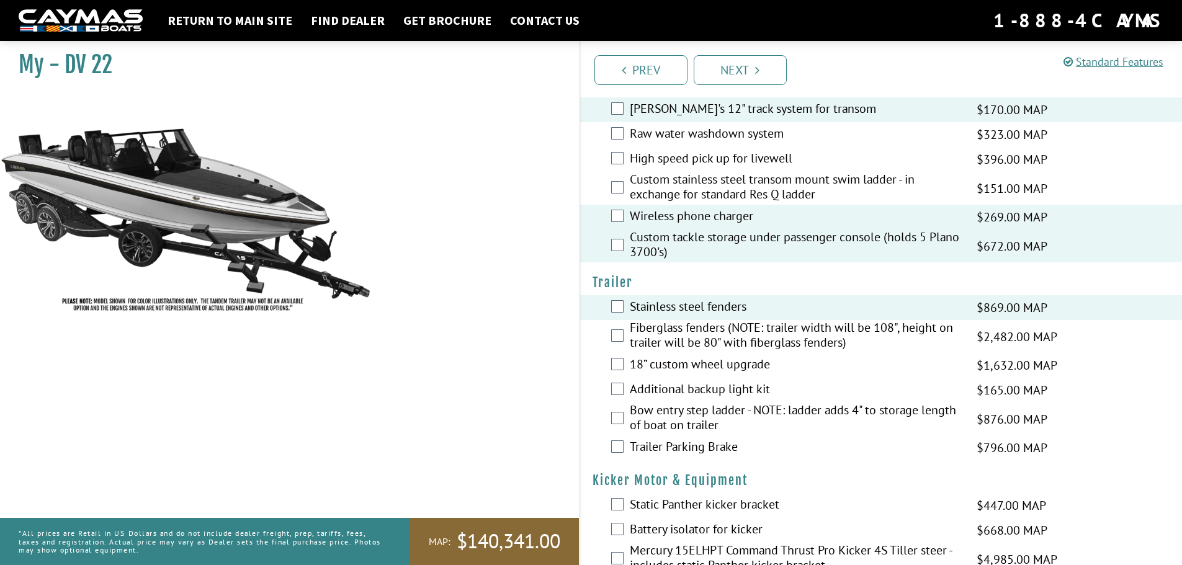
click at [707, 423] on label "Bow entry step ladder - NOTE: ladder adds 4" to storage length of boat on trail…" at bounding box center [795, 419] width 331 height 33
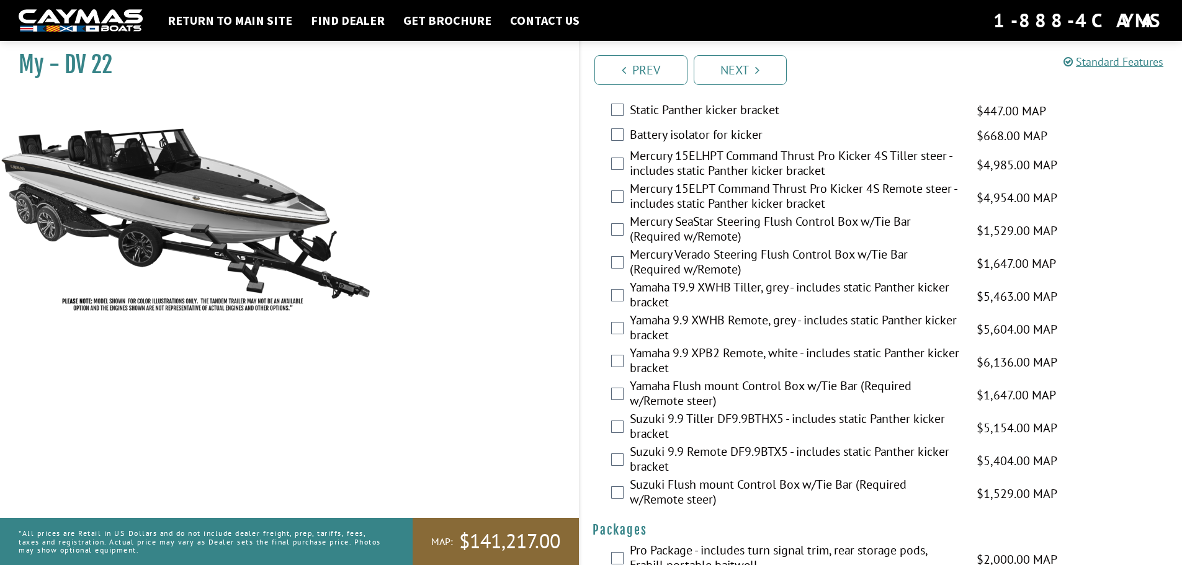
scroll to position [2916, 0]
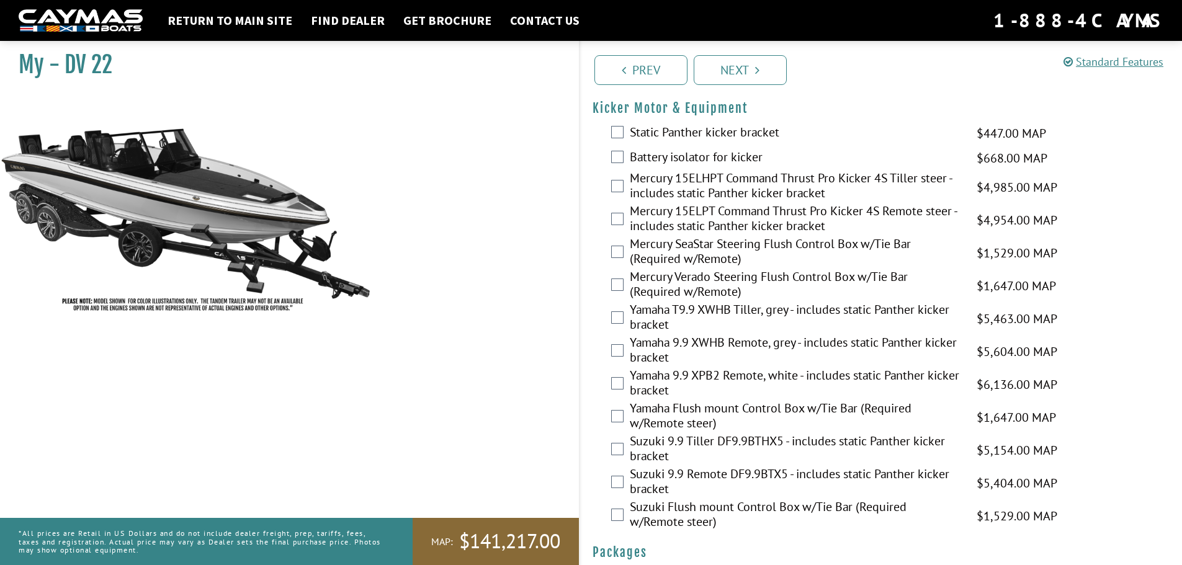
click at [689, 189] on label "Mercury 15ELHPT Command Thrust Pro Kicker 4S Tiller steer - includes static Pan…" at bounding box center [795, 187] width 331 height 33
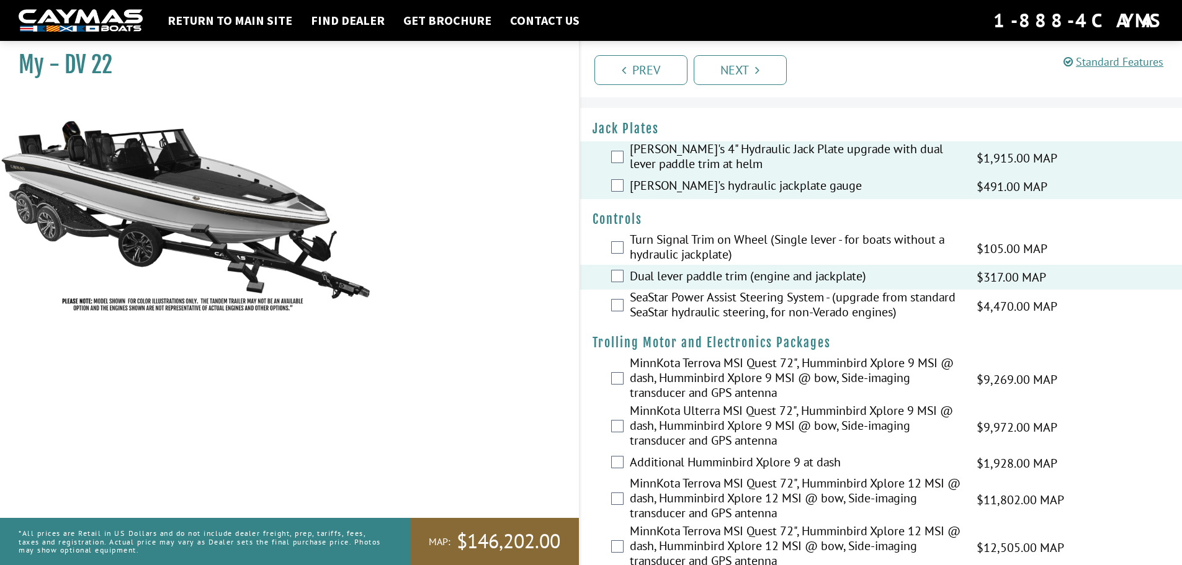
scroll to position [0, 0]
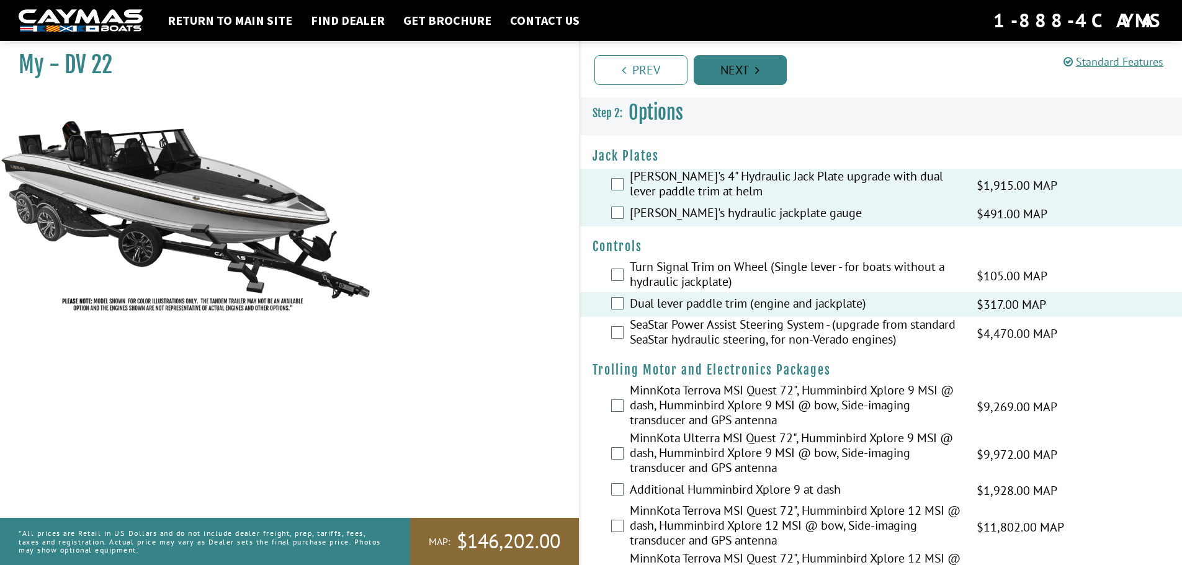
click at [742, 74] on link "Next" at bounding box center [740, 70] width 93 height 30
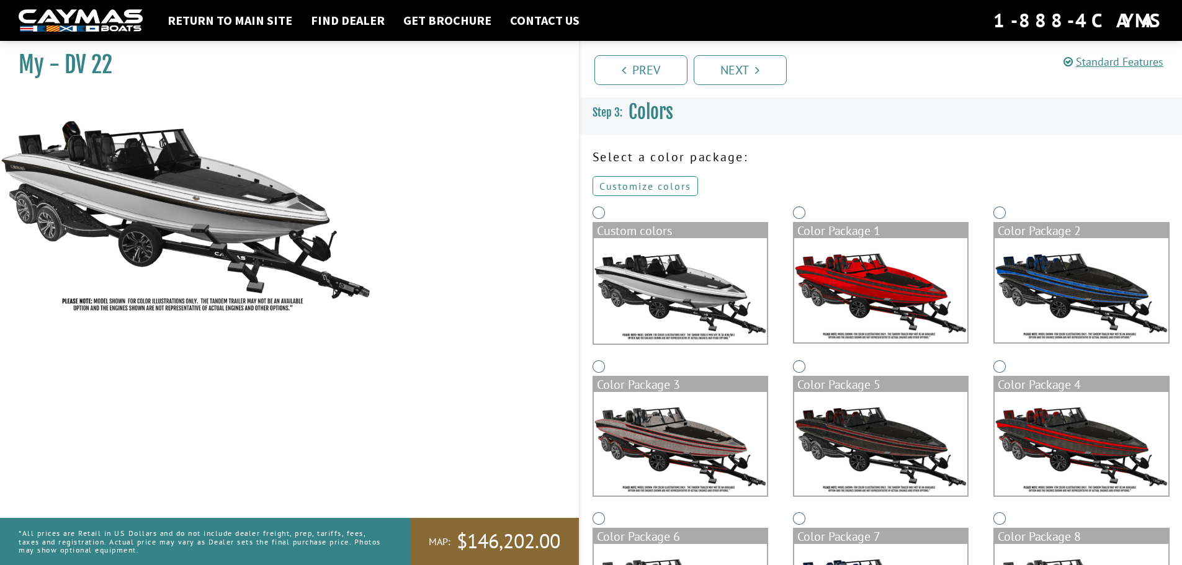
click at [674, 188] on link "Customize colors" at bounding box center [645, 186] width 105 height 20
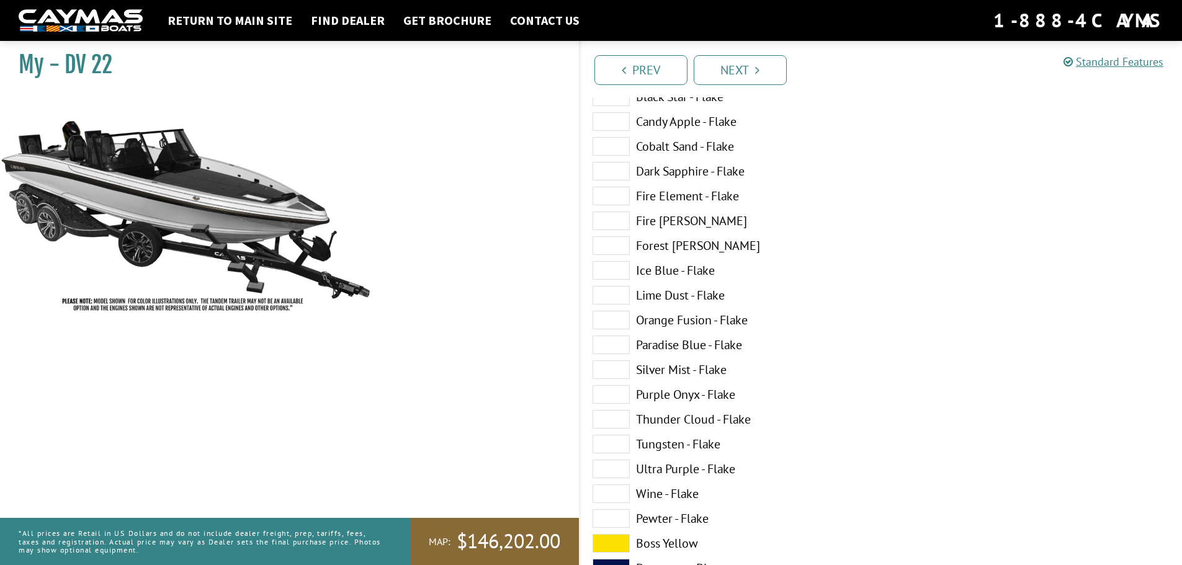
scroll to position [186, 0]
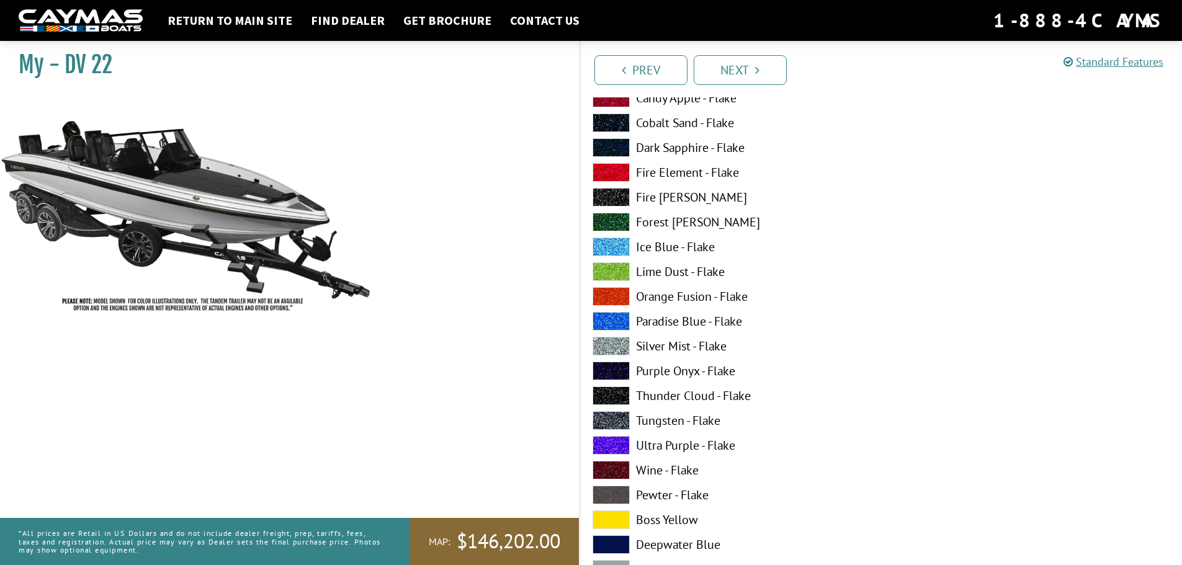
click at [604, 414] on span at bounding box center [611, 420] width 37 height 19
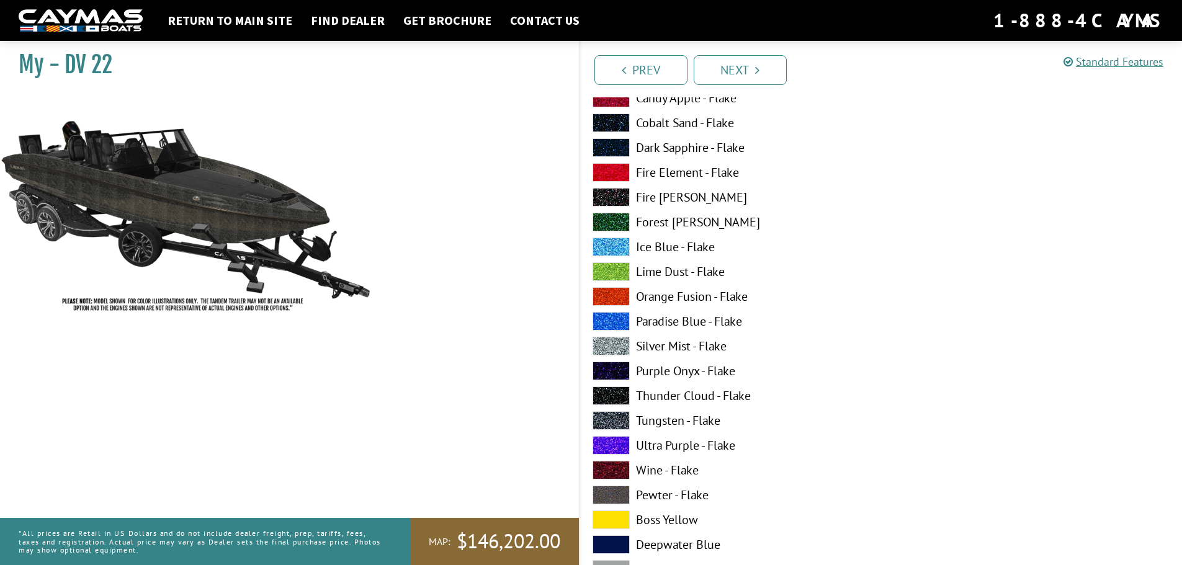
click at [606, 402] on span at bounding box center [611, 396] width 37 height 19
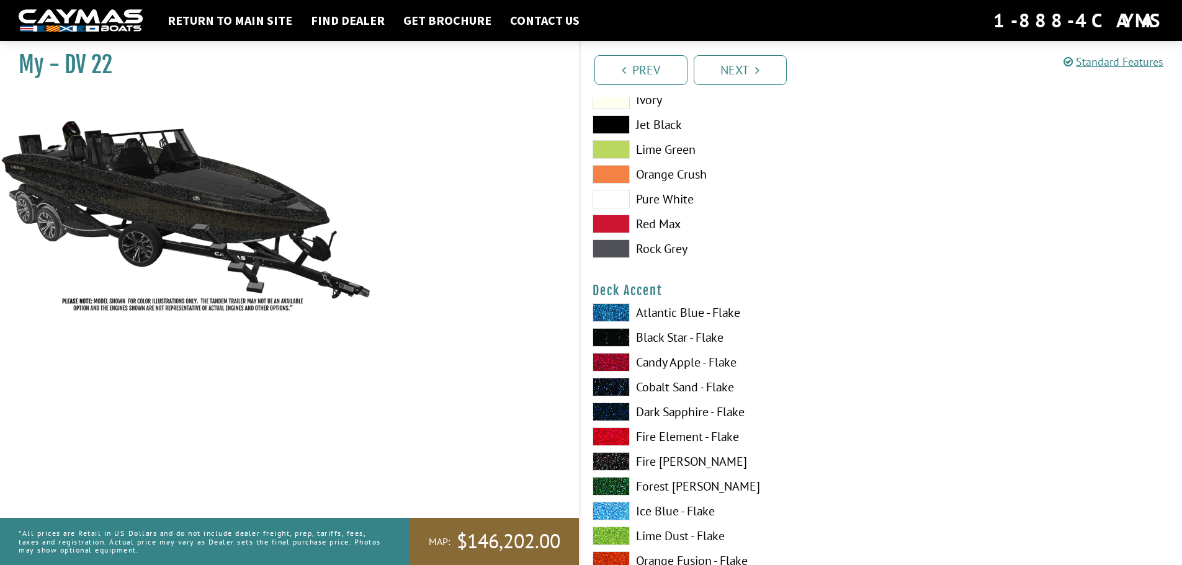
scroll to position [682, 0]
click at [627, 360] on span at bounding box center [611, 360] width 37 height 19
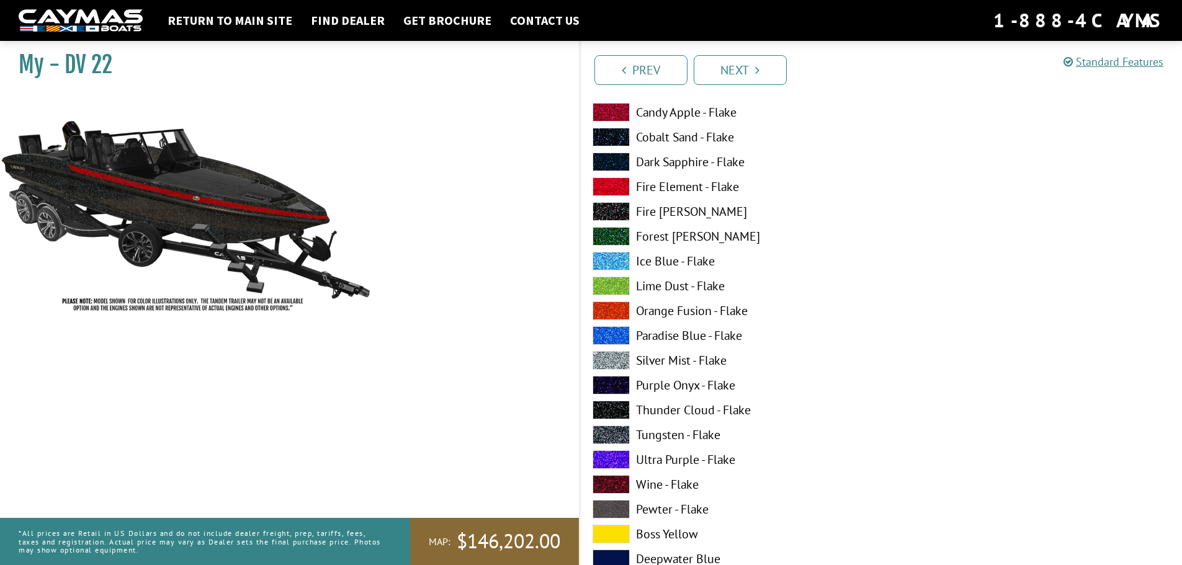
scroll to position [1055, 0]
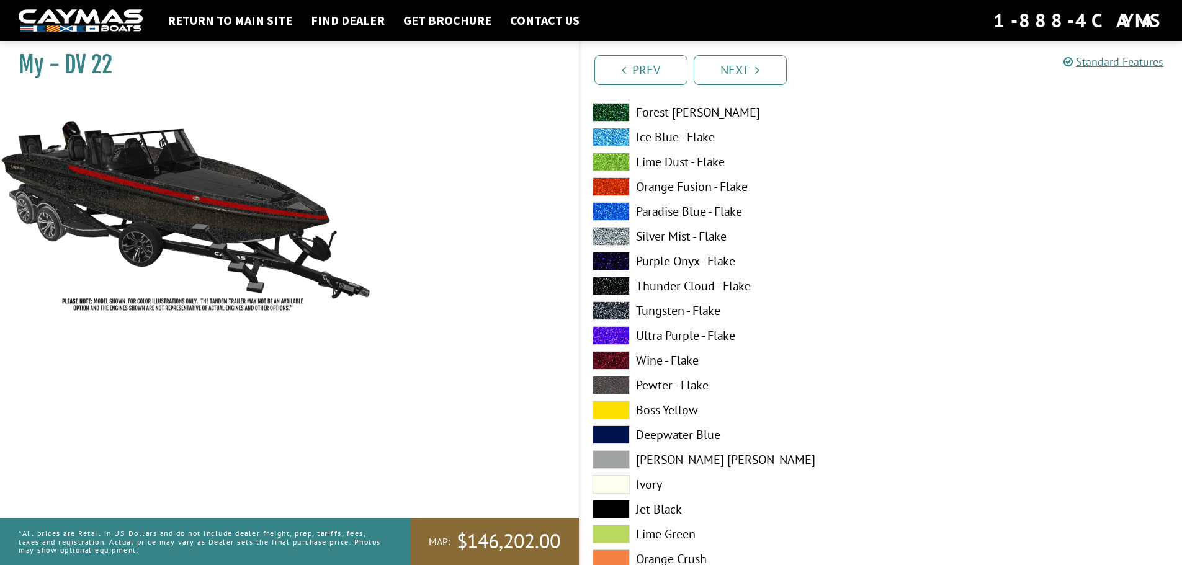
click at [622, 477] on span at bounding box center [611, 484] width 37 height 19
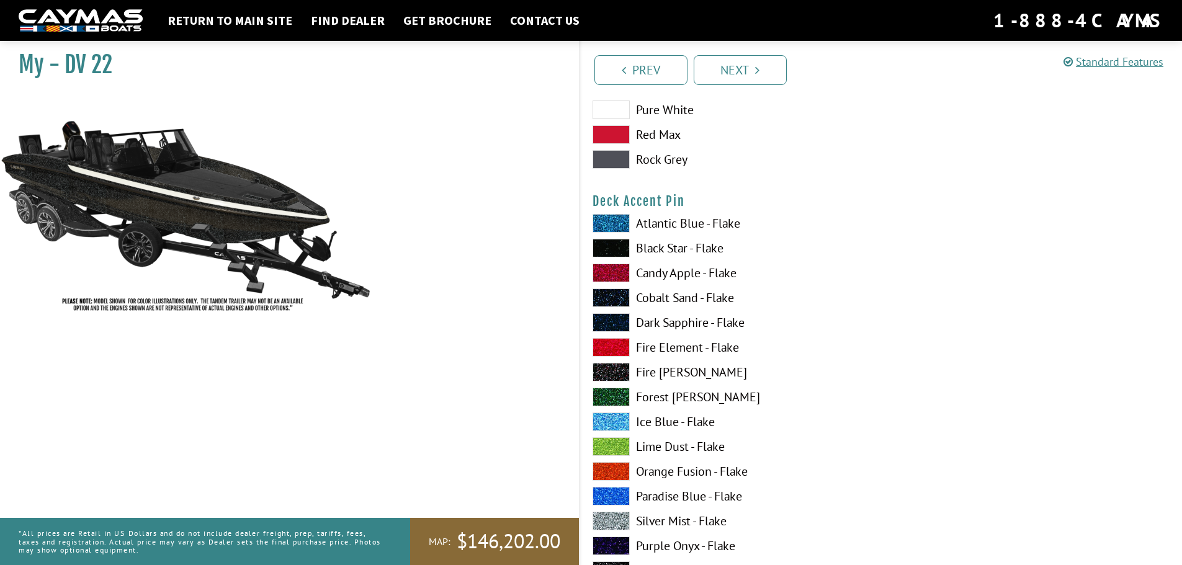
scroll to position [1551, 0]
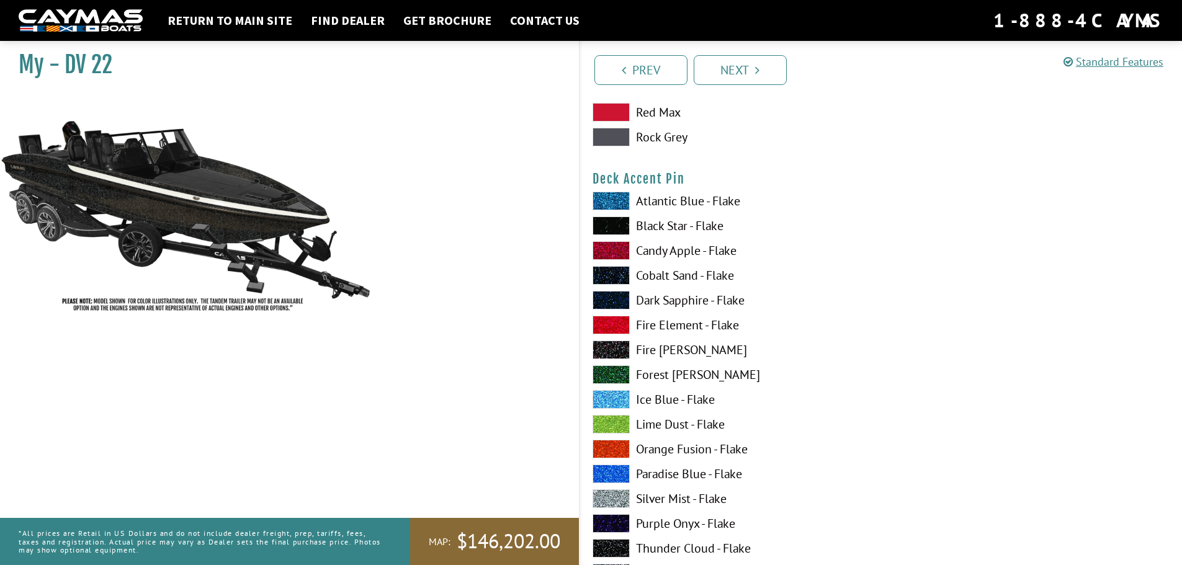
click at [611, 301] on span at bounding box center [611, 300] width 37 height 19
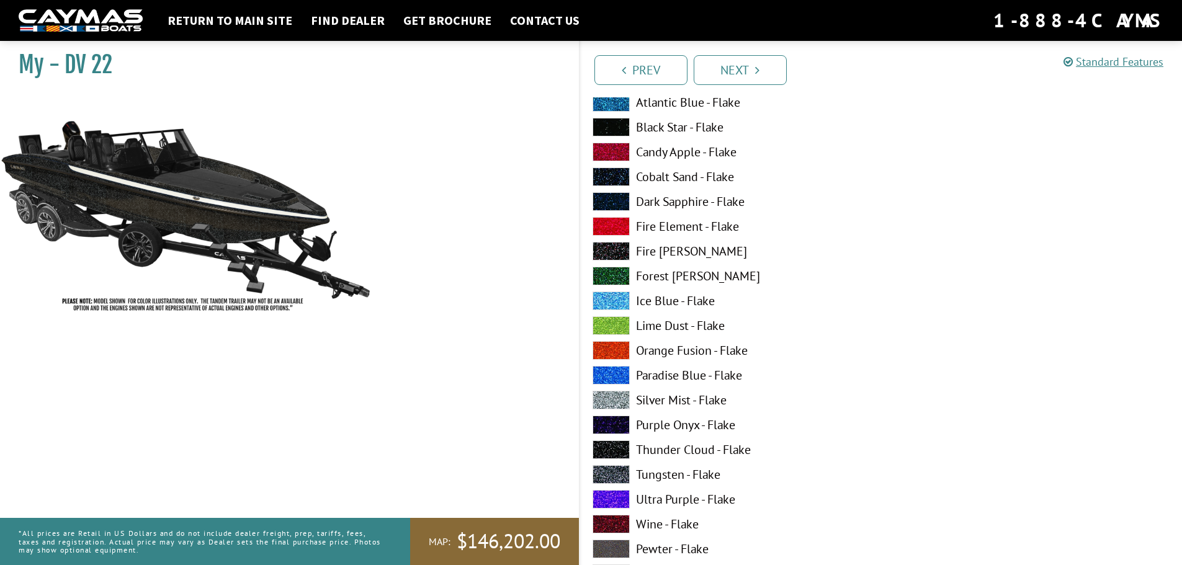
scroll to position [2234, 0]
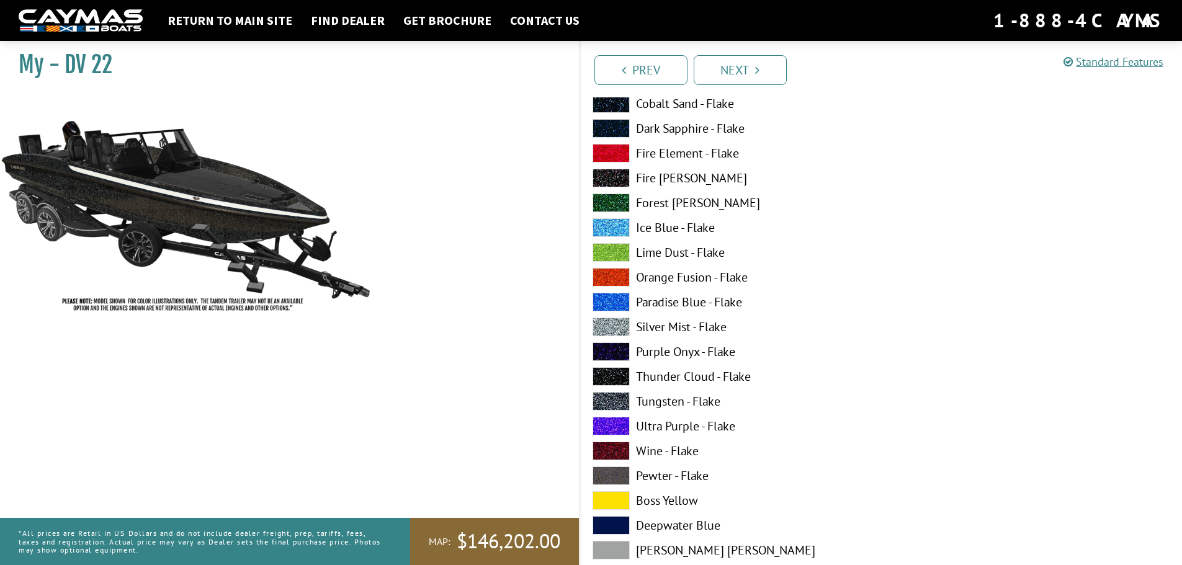
click at [611, 371] on span at bounding box center [611, 376] width 37 height 19
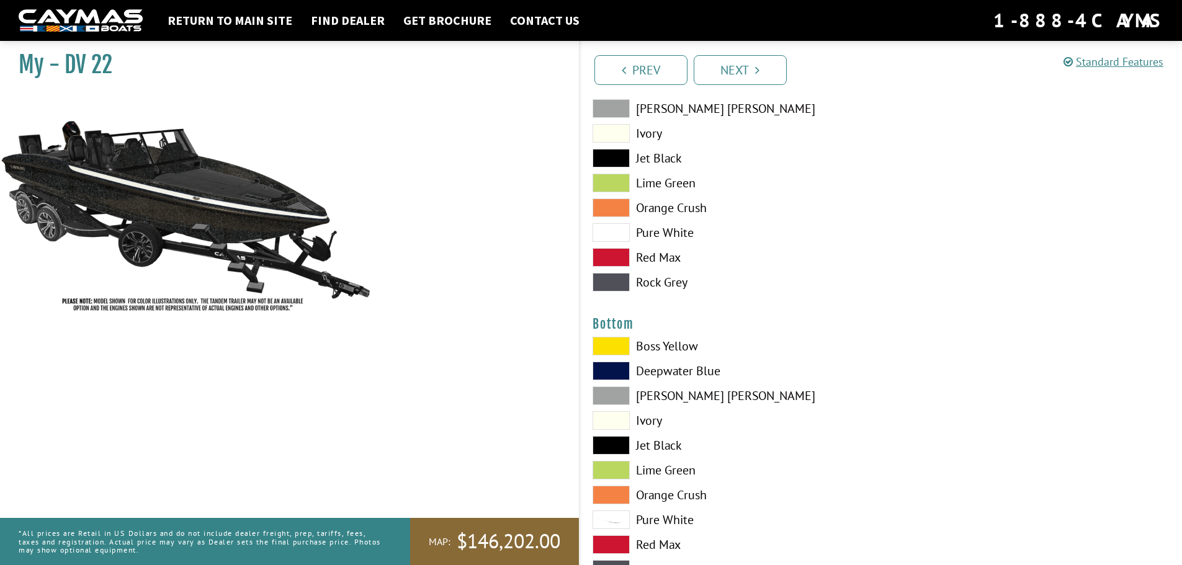
scroll to position [2792, 0]
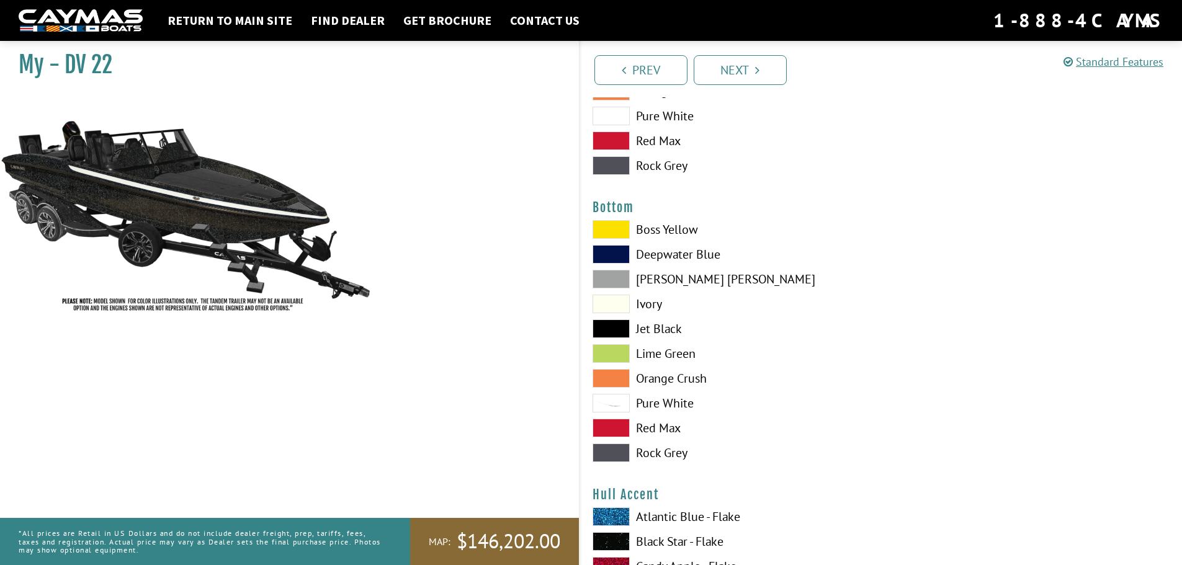
click at [611, 333] on span at bounding box center [611, 329] width 37 height 19
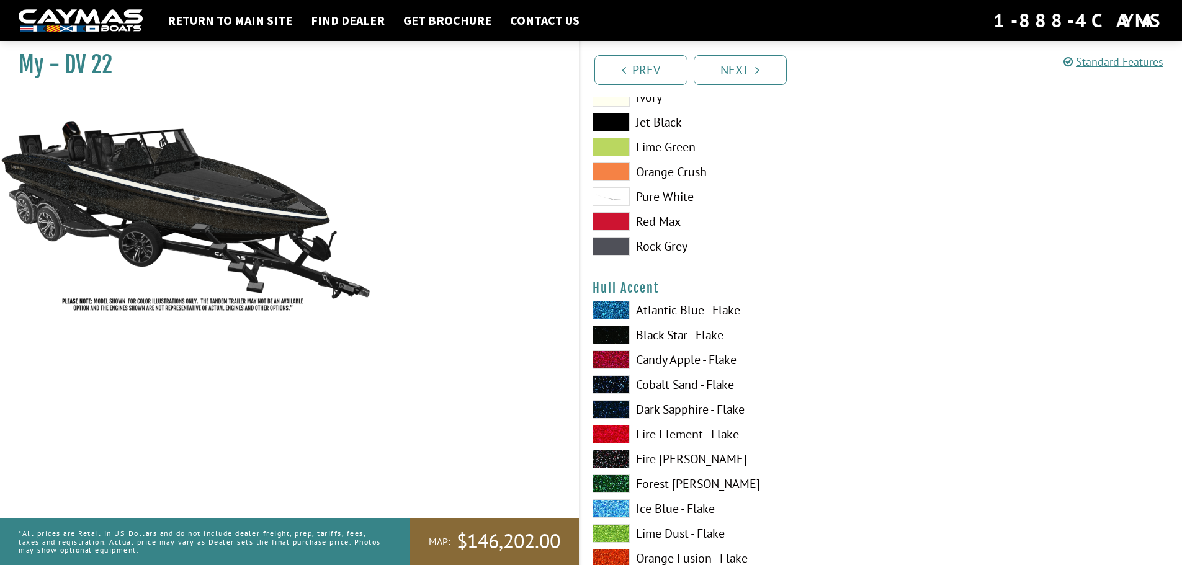
scroll to position [3040, 0]
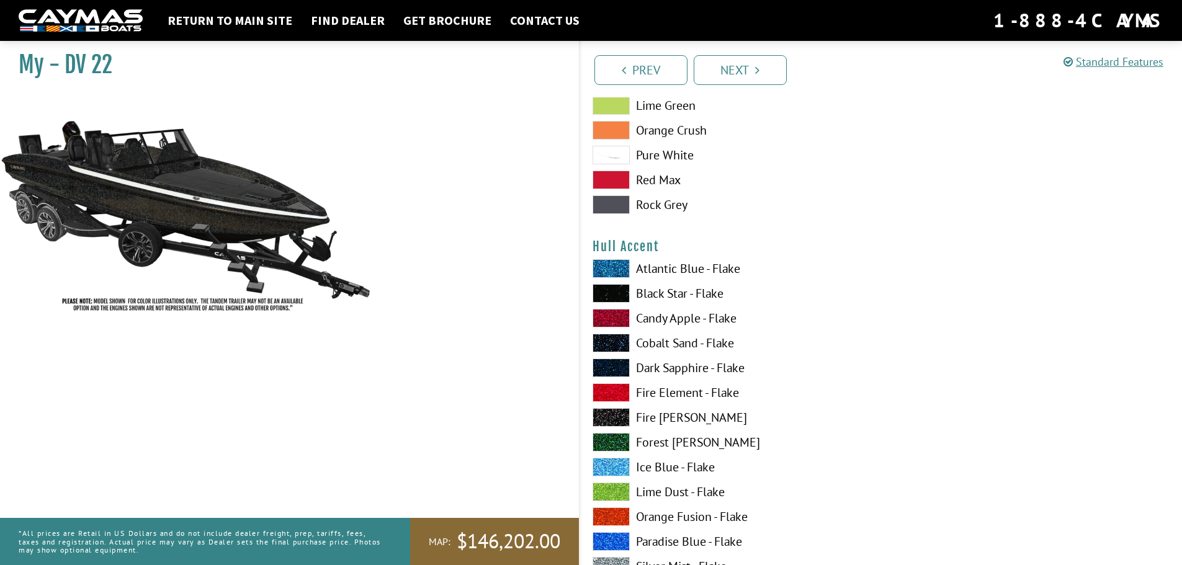
click at [611, 269] on span at bounding box center [611, 268] width 37 height 19
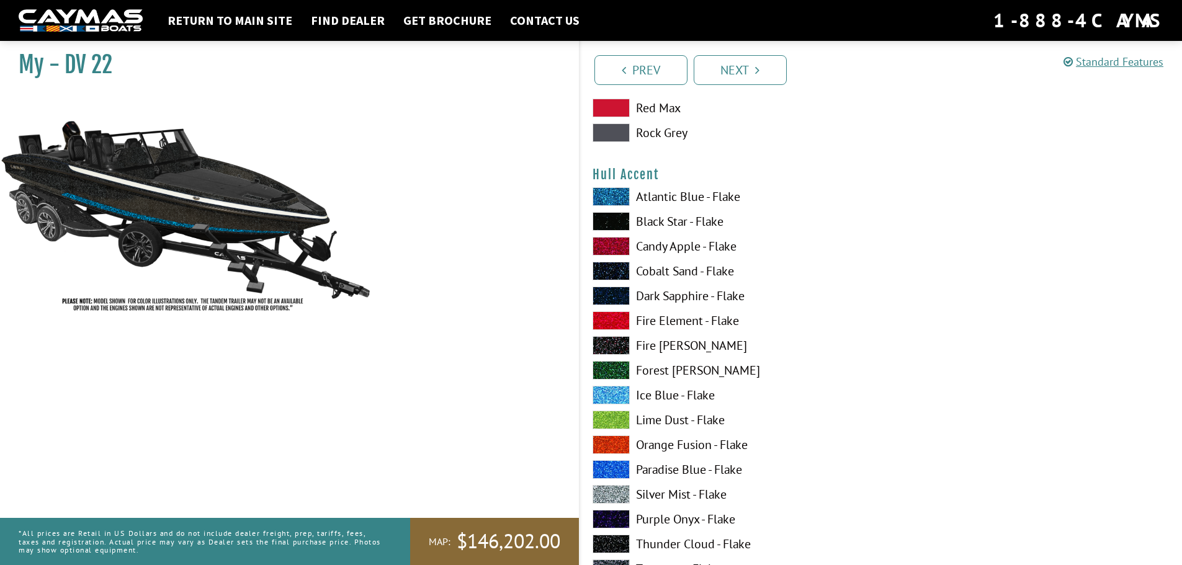
scroll to position [3350, 0]
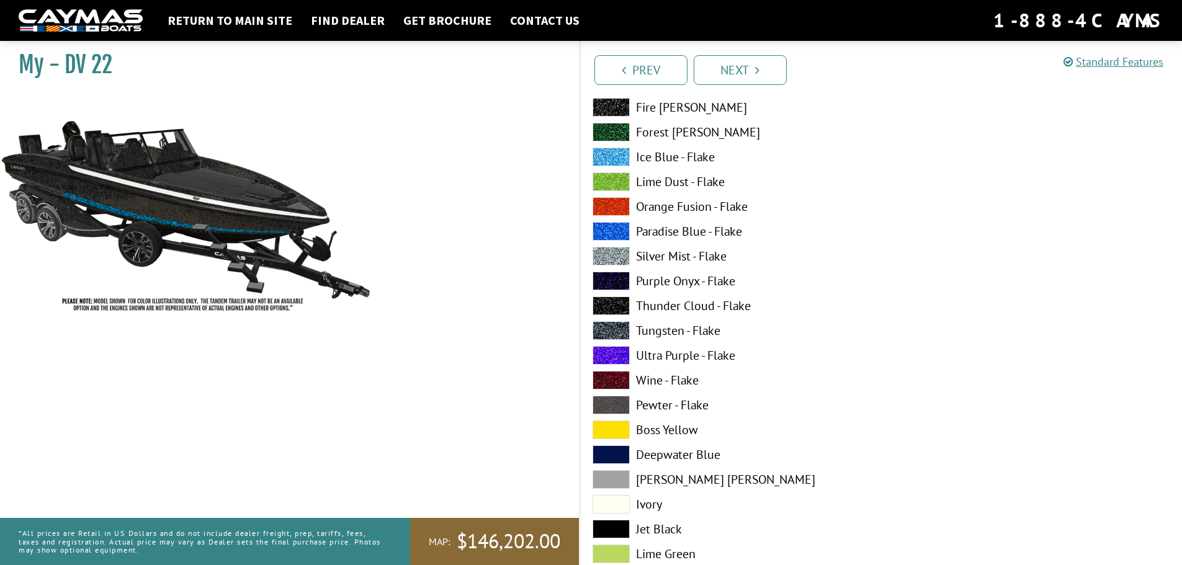
click at [627, 506] on span at bounding box center [611, 504] width 37 height 19
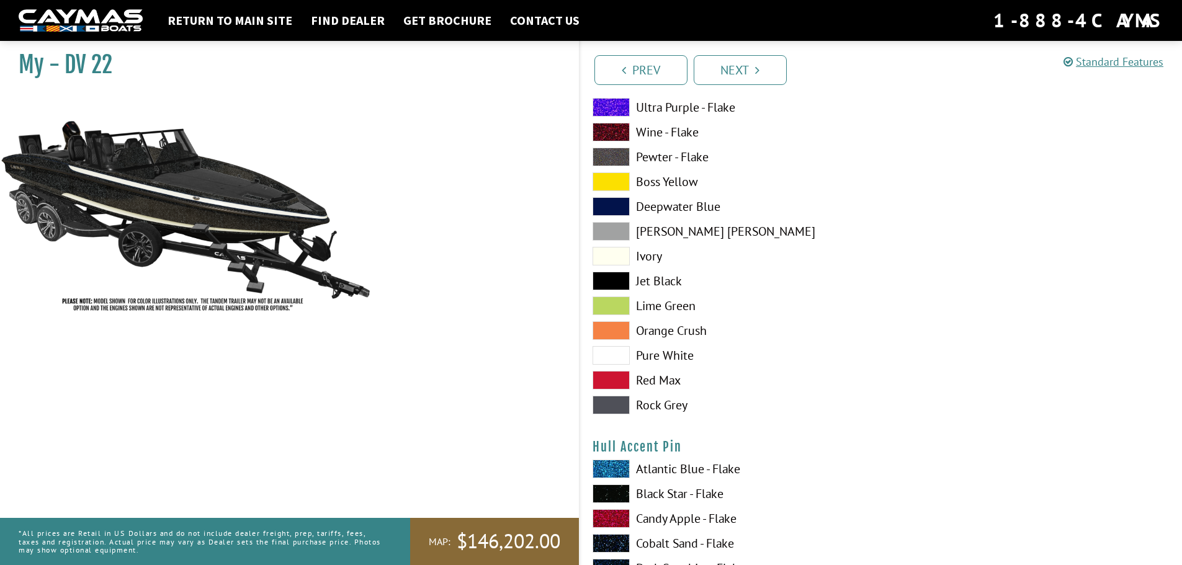
scroll to position [3661, 0]
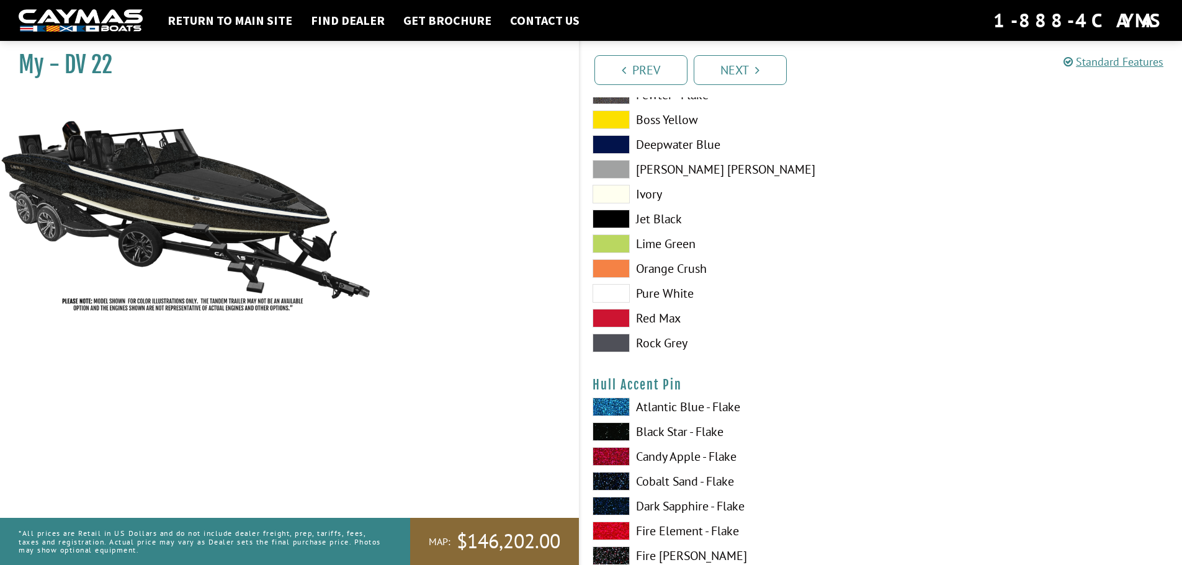
click at [615, 479] on span at bounding box center [611, 481] width 37 height 19
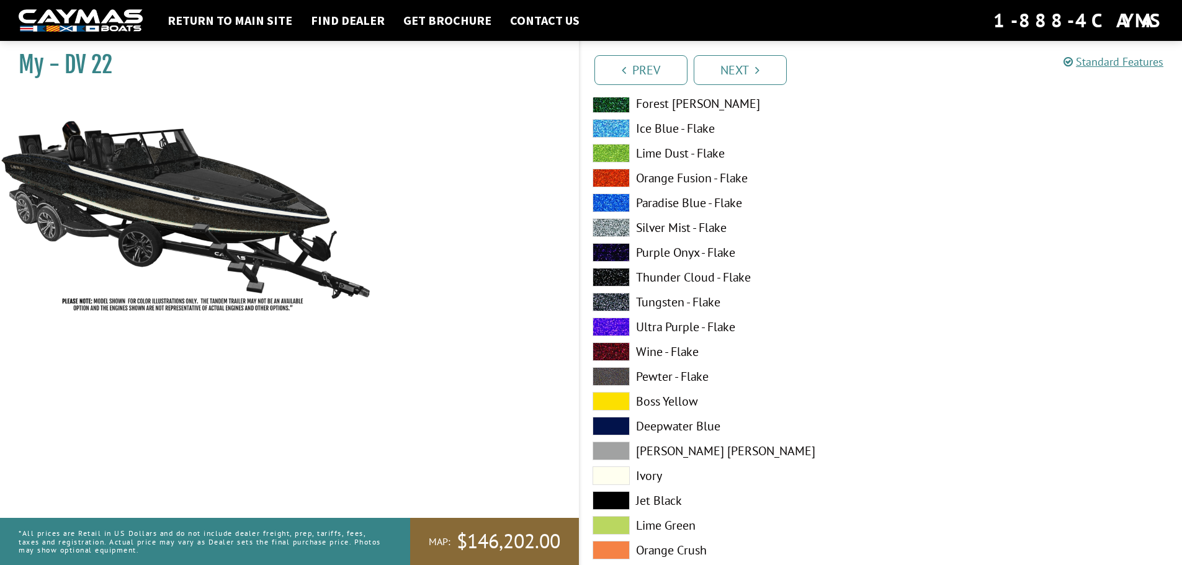
scroll to position [4653, 0]
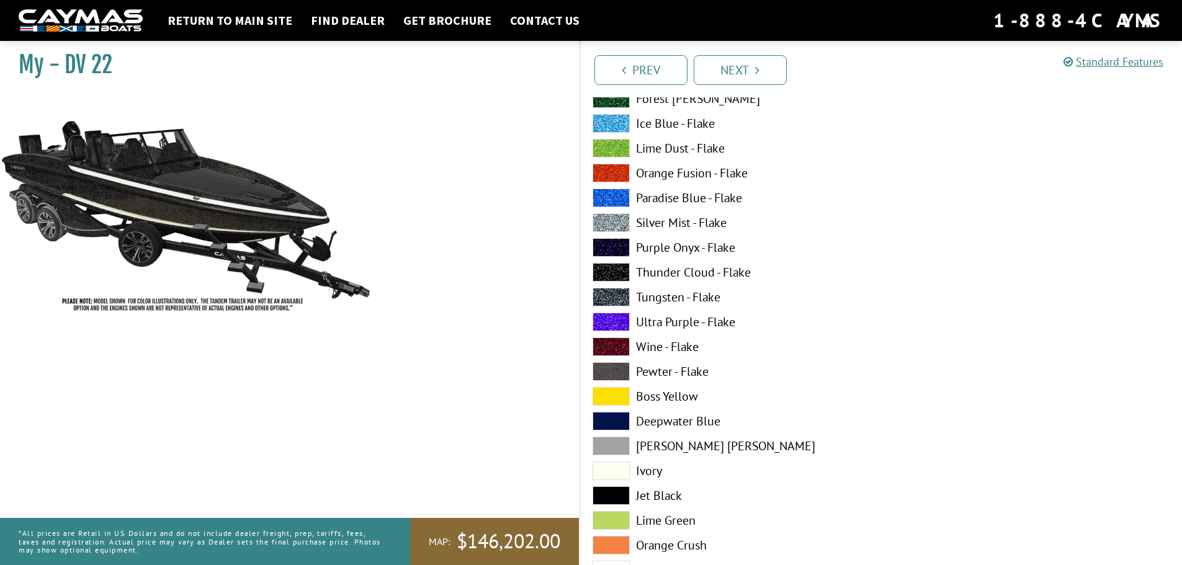
click at [616, 469] on span at bounding box center [611, 471] width 37 height 19
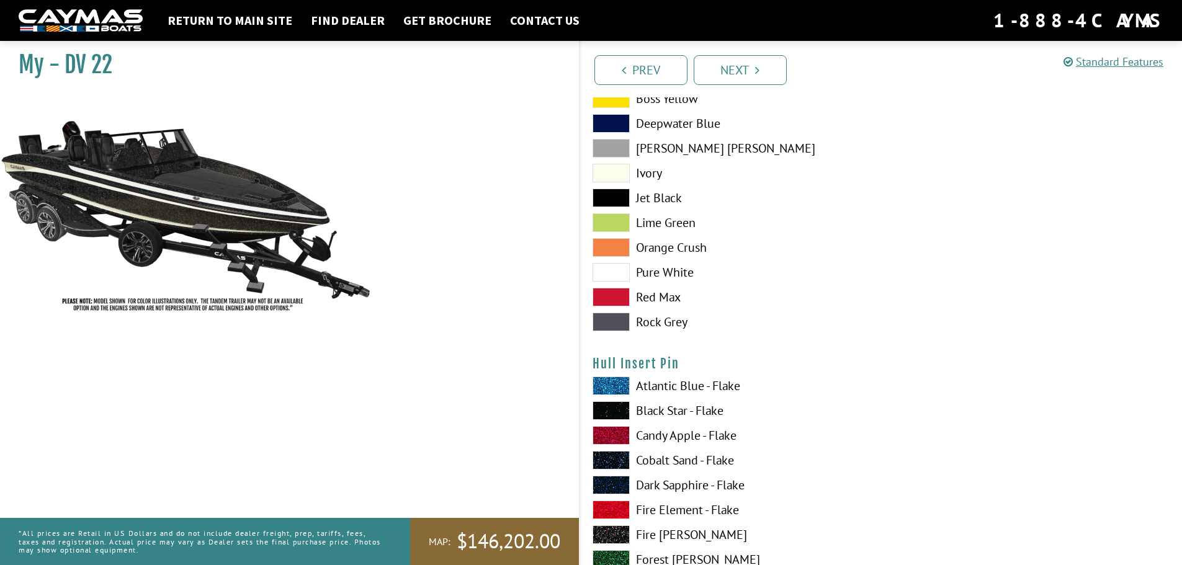
scroll to position [4964, 0]
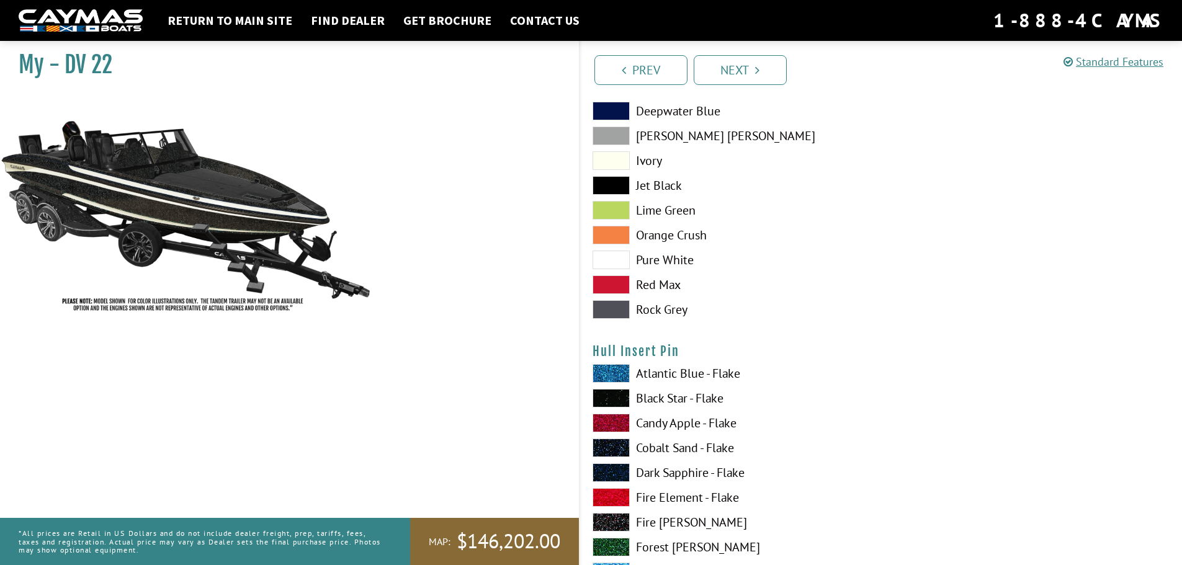
click at [615, 445] on span at bounding box center [611, 448] width 37 height 19
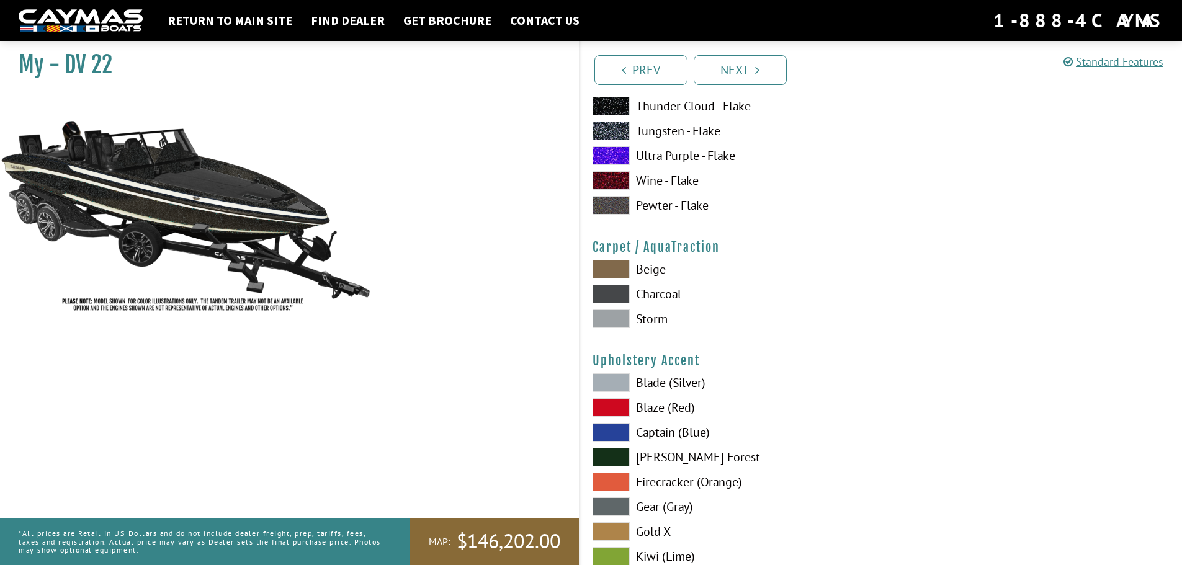
scroll to position [5584, 0]
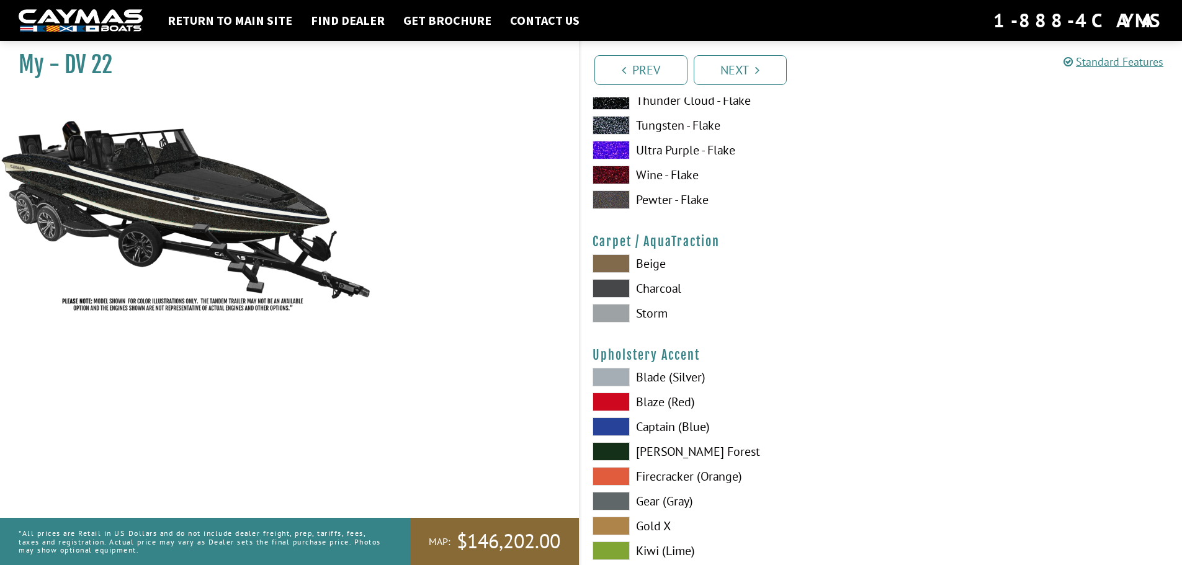
click at [624, 291] on span at bounding box center [611, 288] width 37 height 19
click at [623, 310] on span at bounding box center [611, 313] width 37 height 19
click at [614, 265] on span at bounding box center [611, 263] width 37 height 19
click at [616, 310] on span at bounding box center [611, 313] width 37 height 19
click at [597, 429] on span at bounding box center [611, 427] width 37 height 19
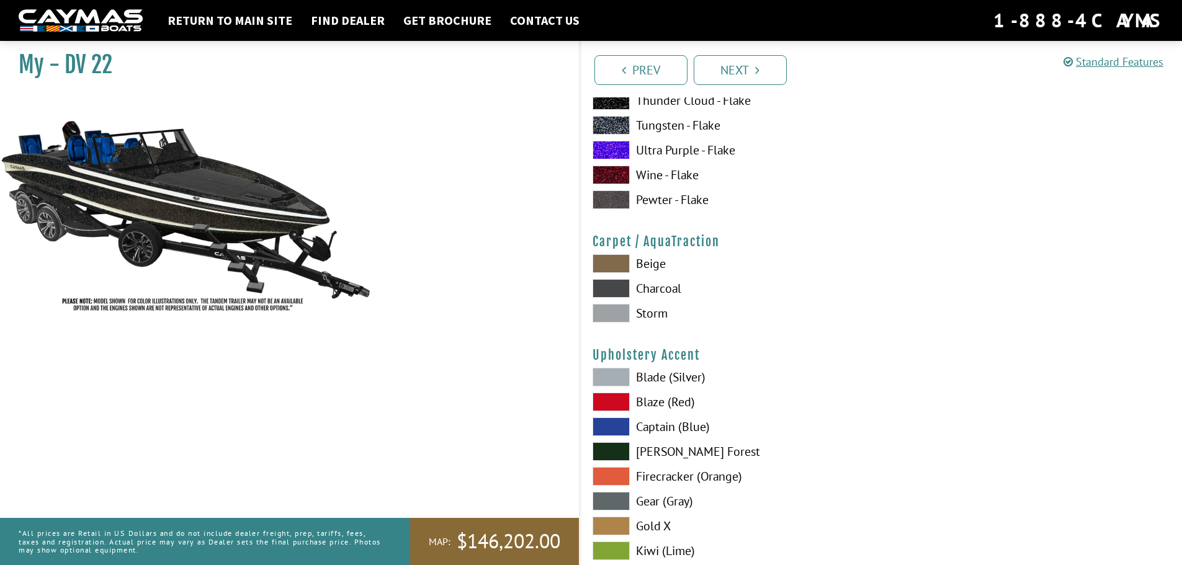
click at [611, 382] on span at bounding box center [611, 377] width 37 height 19
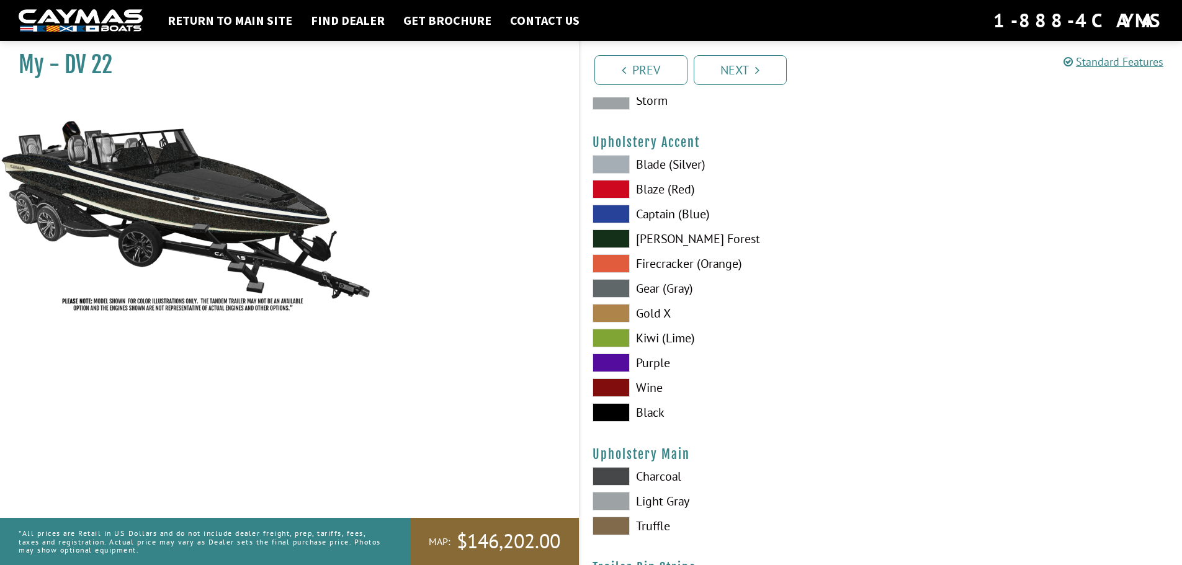
scroll to position [5832, 0]
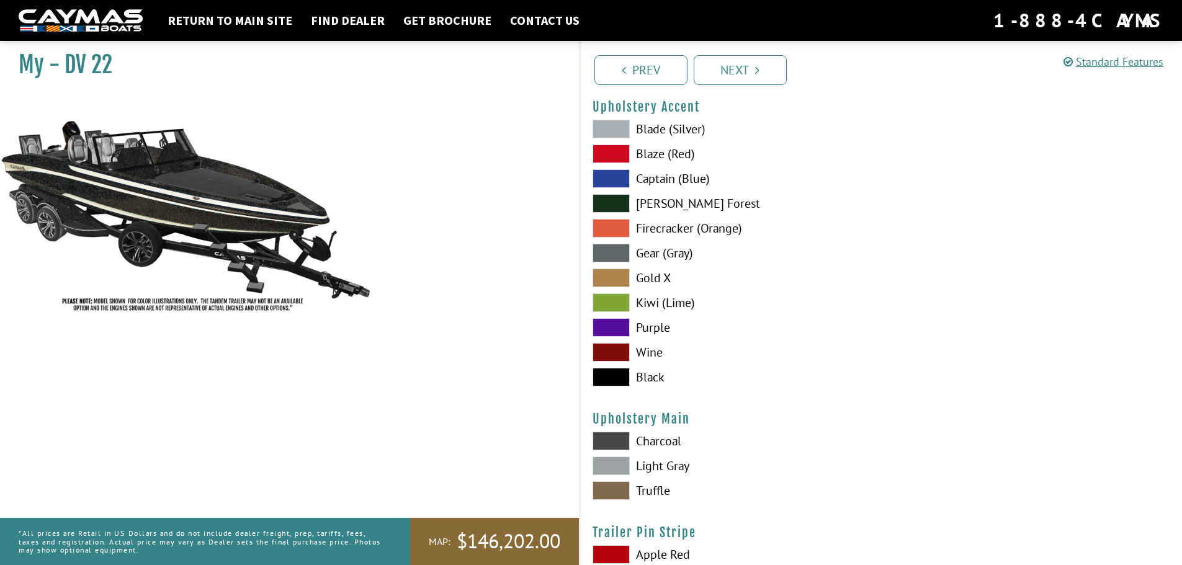
click at [615, 463] on span at bounding box center [611, 466] width 37 height 19
click at [615, 298] on span at bounding box center [611, 302] width 37 height 19
click at [598, 175] on span at bounding box center [611, 178] width 37 height 19
click at [624, 256] on span at bounding box center [611, 253] width 37 height 19
click at [611, 378] on span at bounding box center [611, 377] width 37 height 19
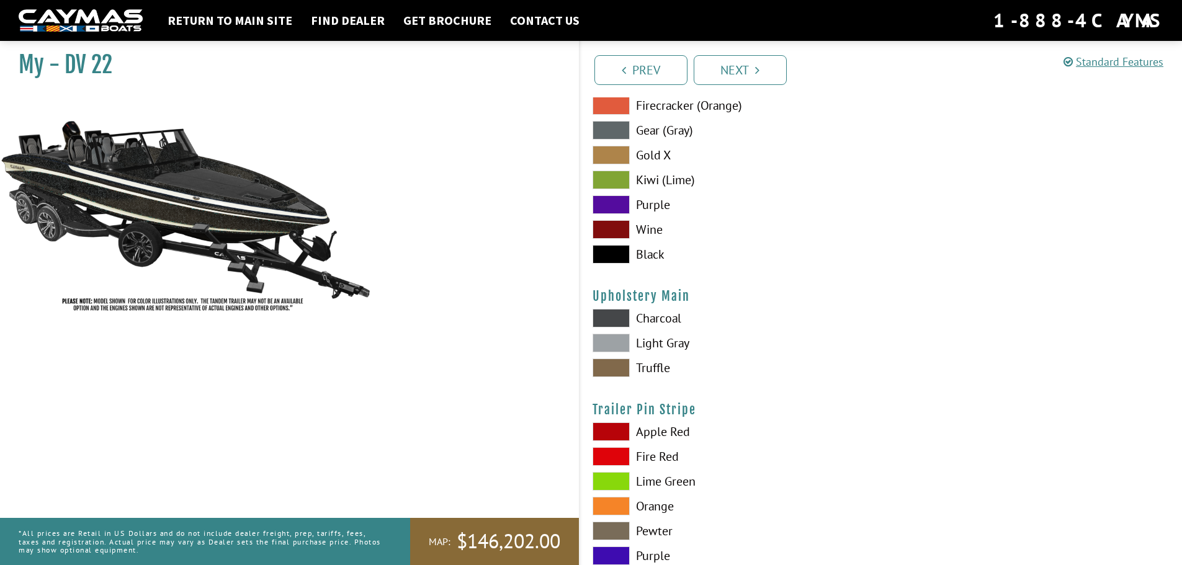
scroll to position [5956, 0]
click at [618, 228] on span at bounding box center [611, 228] width 37 height 19
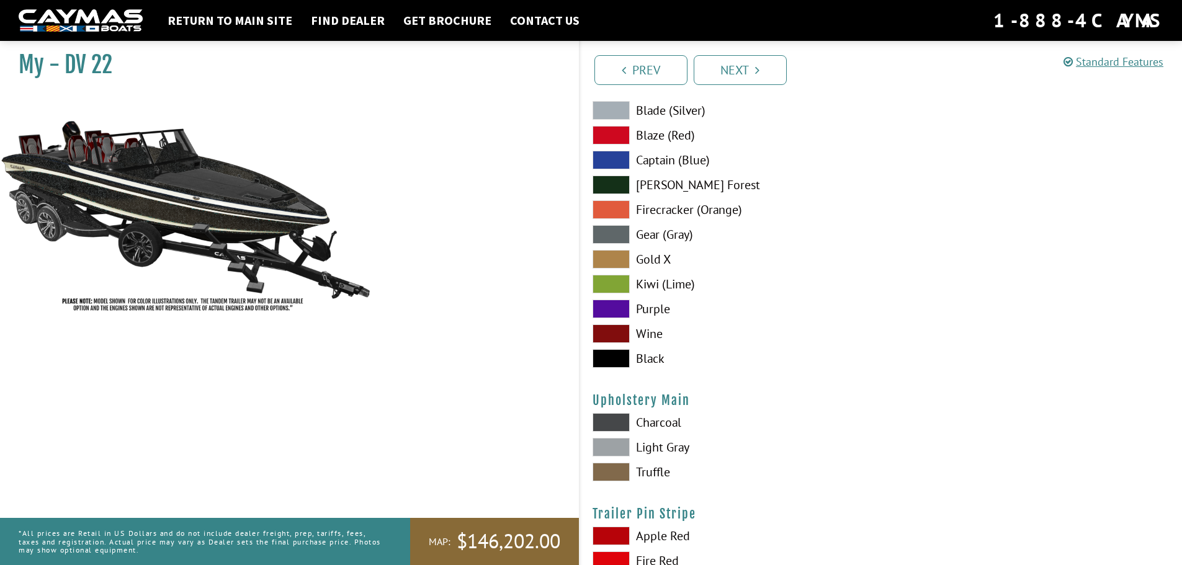
scroll to position [5832, 0]
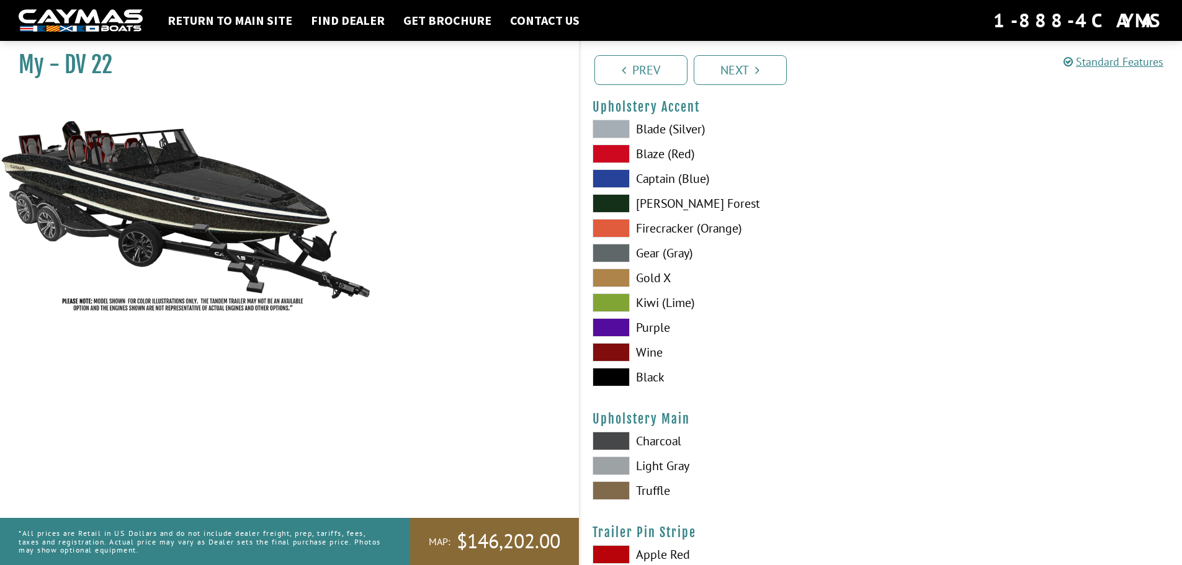
click at [607, 177] on span at bounding box center [611, 178] width 37 height 19
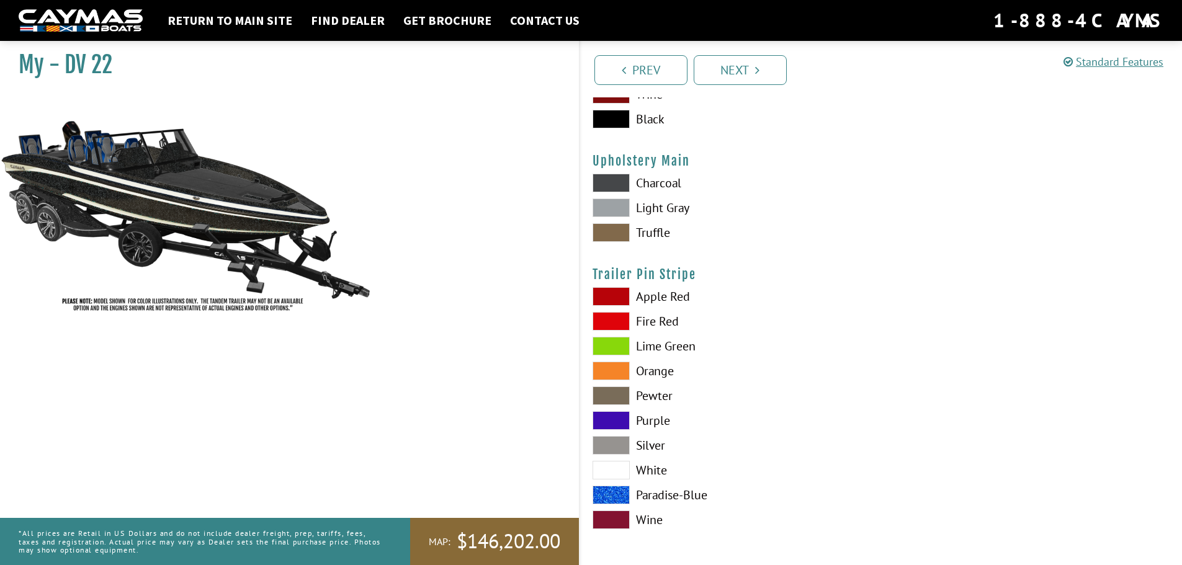
scroll to position [6091, 0]
click at [618, 470] on span at bounding box center [611, 469] width 37 height 19
click at [626, 447] on span at bounding box center [611, 445] width 37 height 19
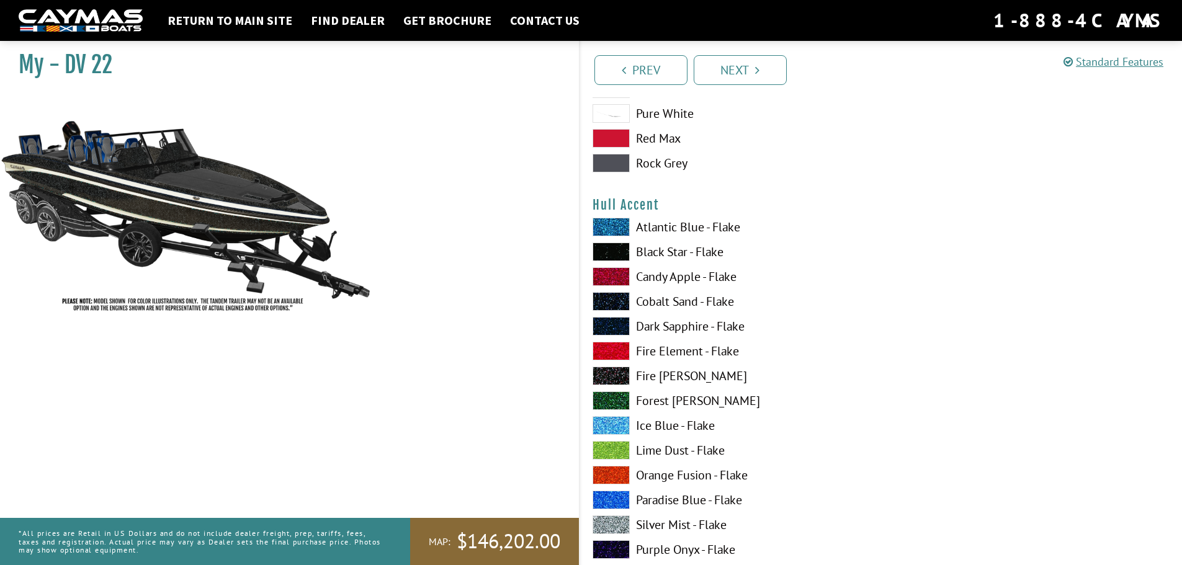
scroll to position [3051, 0]
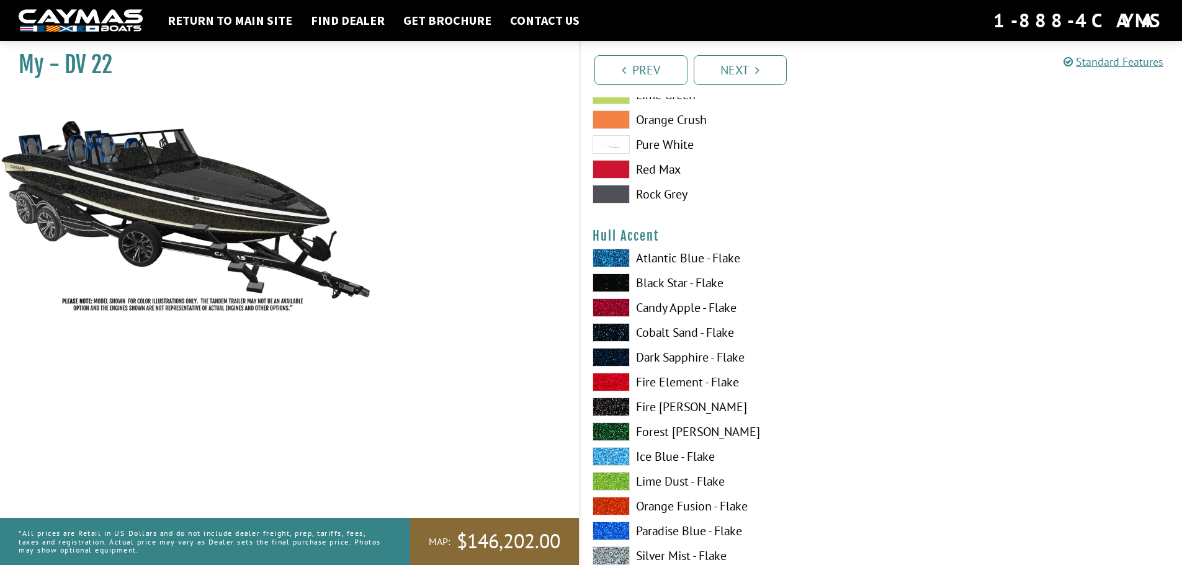
click at [616, 330] on span at bounding box center [611, 332] width 37 height 19
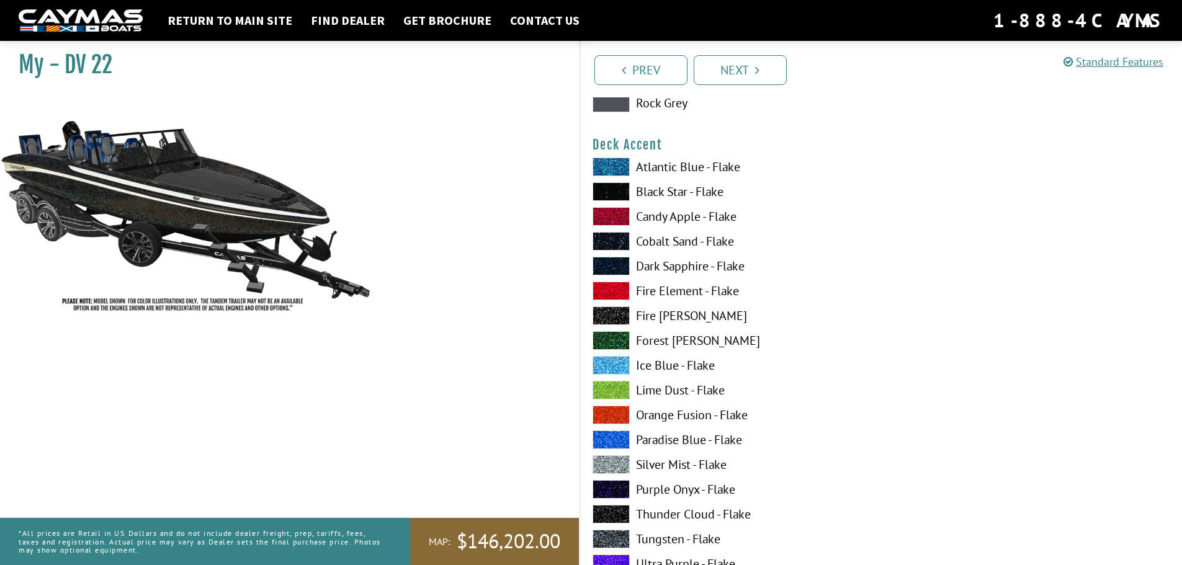
scroll to position [817, 0]
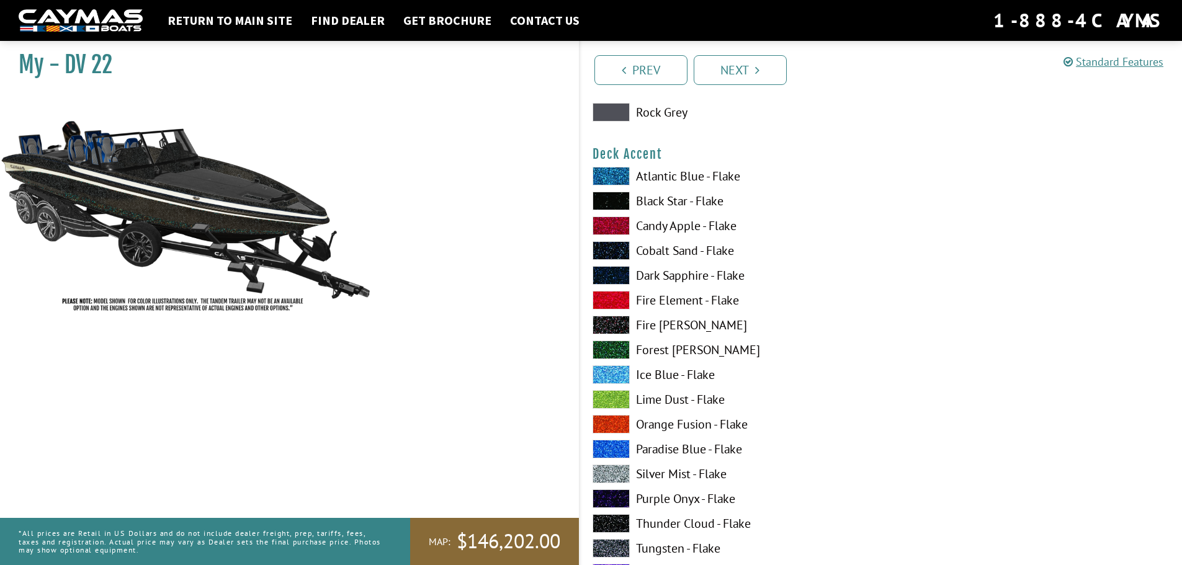
click at [616, 275] on span at bounding box center [611, 275] width 37 height 19
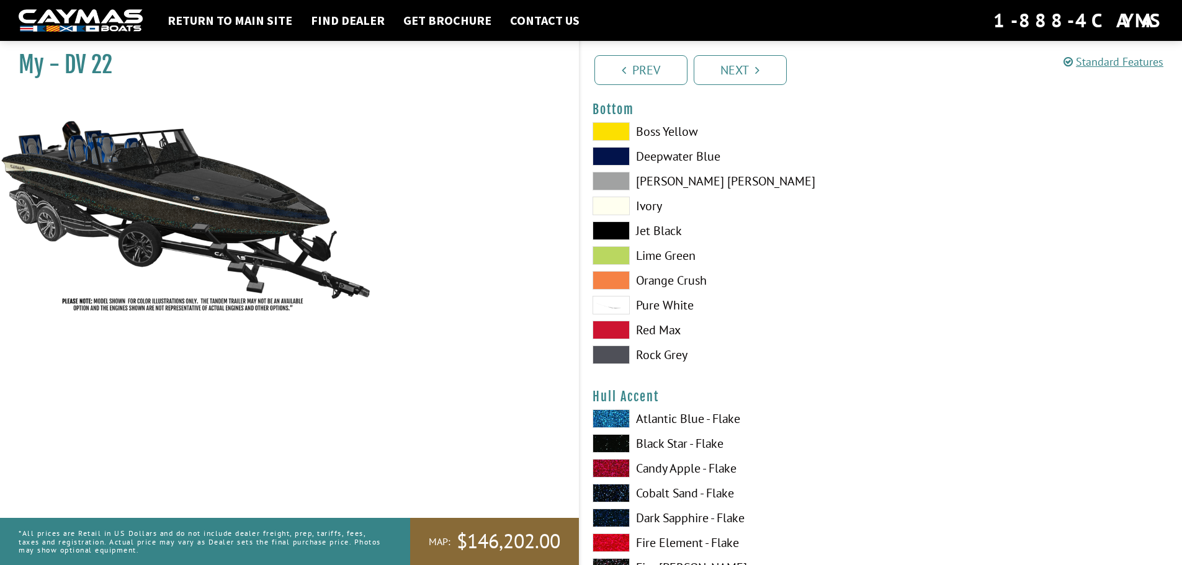
scroll to position [2916, 0]
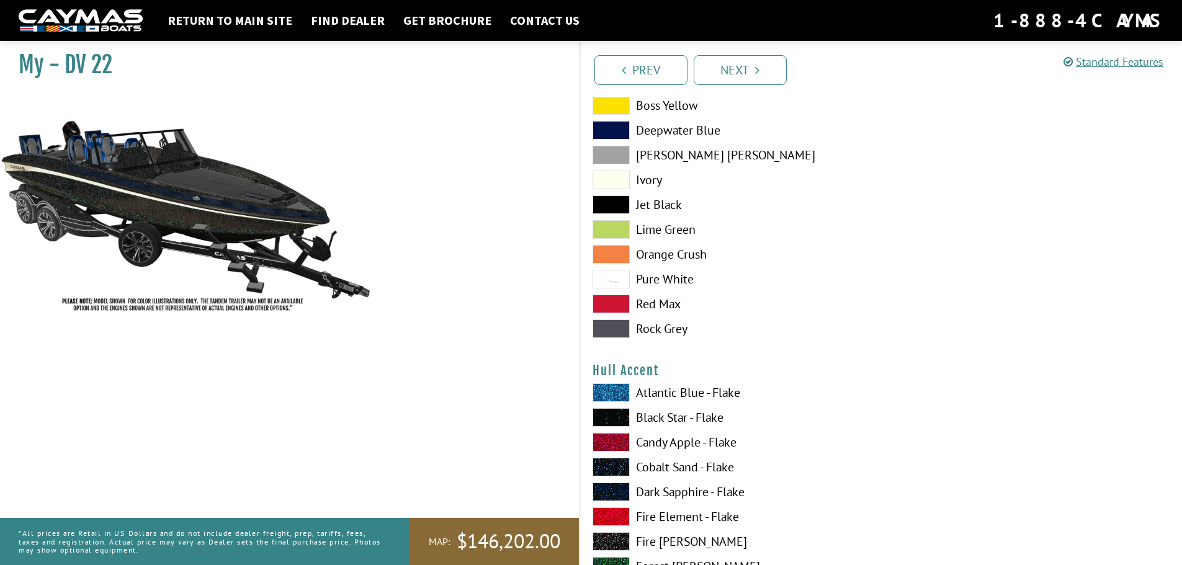
click at [620, 492] on span at bounding box center [611, 492] width 37 height 19
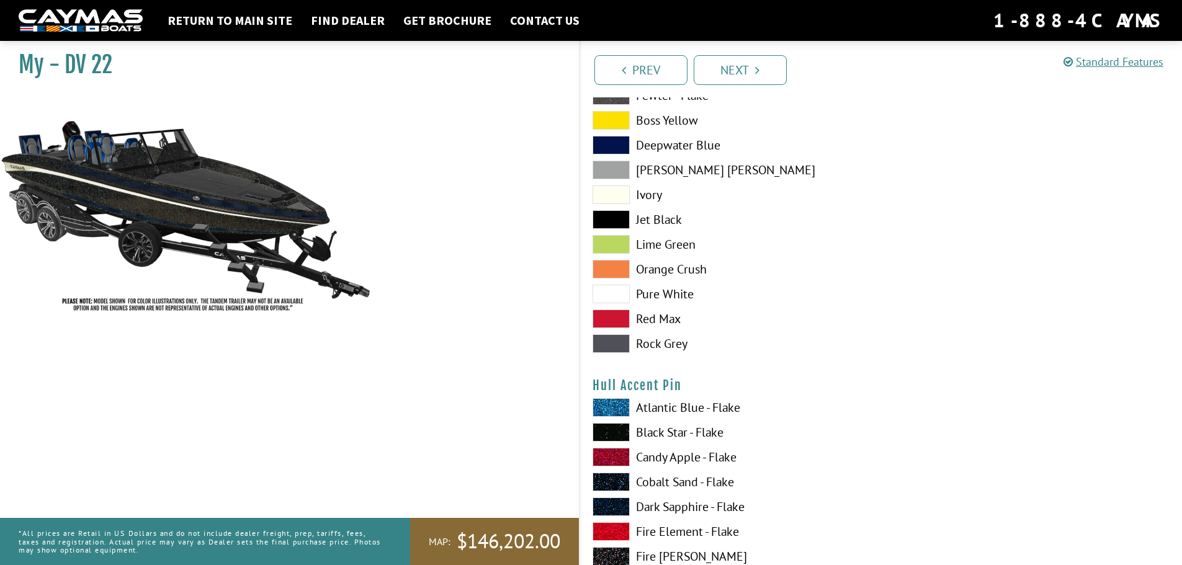
scroll to position [3785, 0]
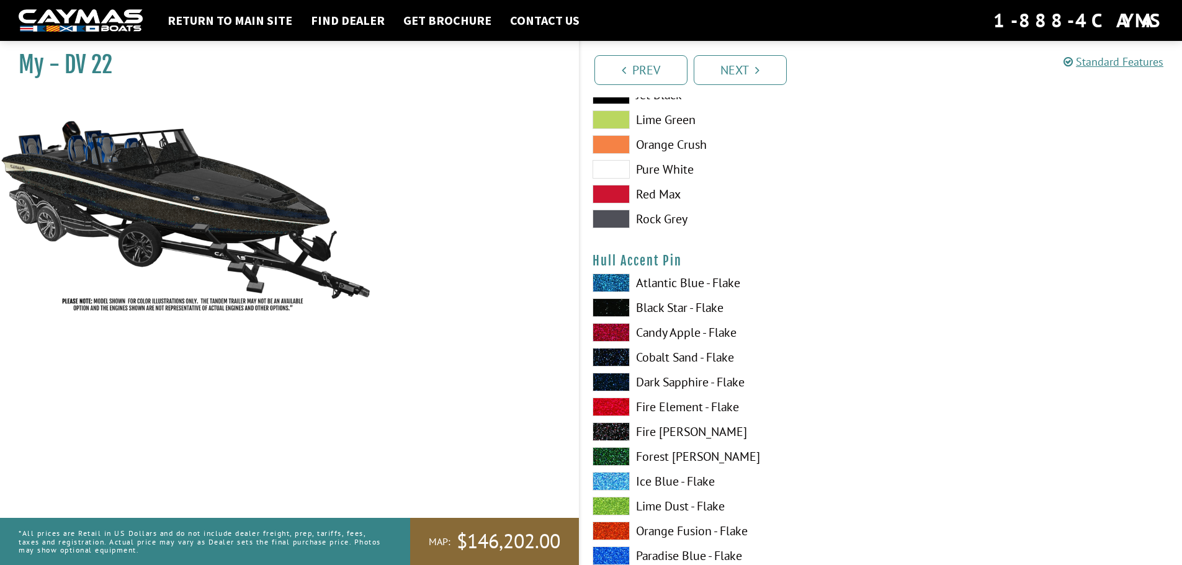
click at [622, 380] on span at bounding box center [611, 382] width 37 height 19
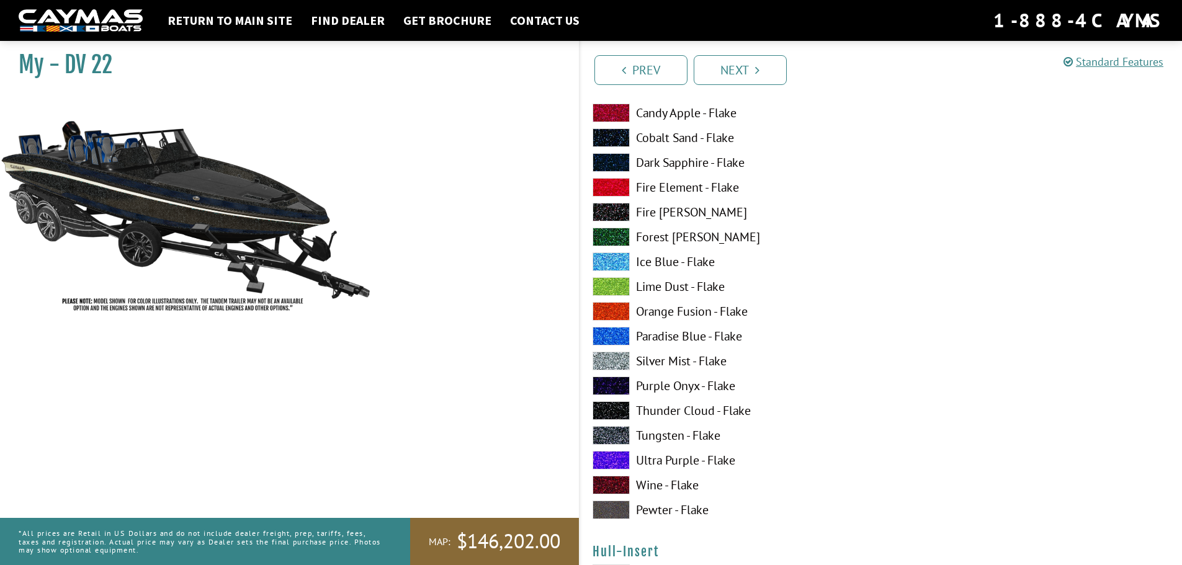
scroll to position [4219, 0]
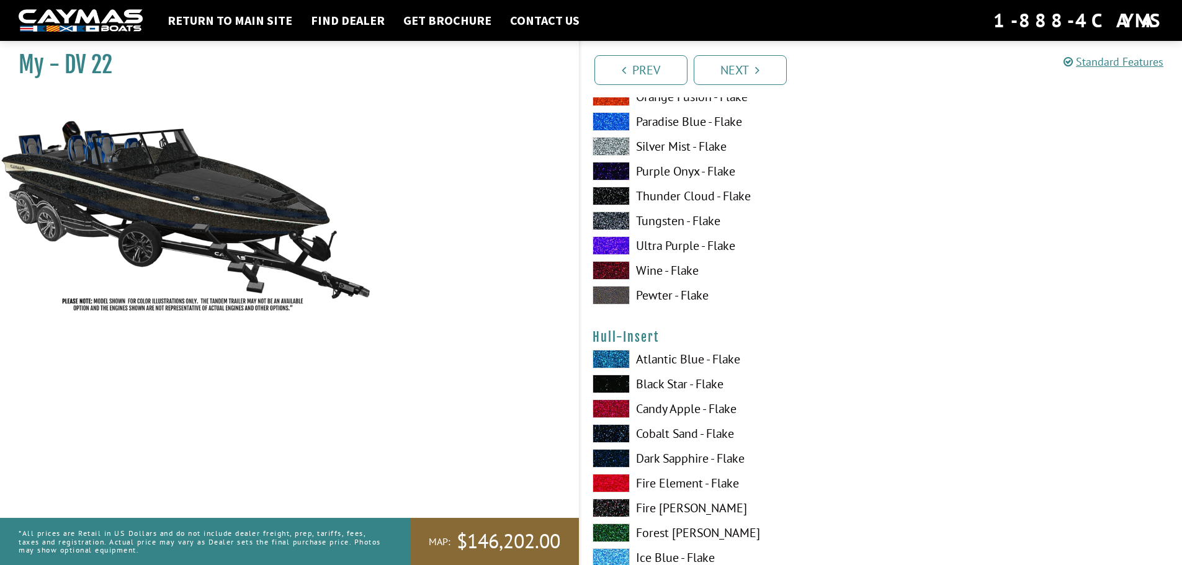
click at [614, 459] on span at bounding box center [611, 458] width 37 height 19
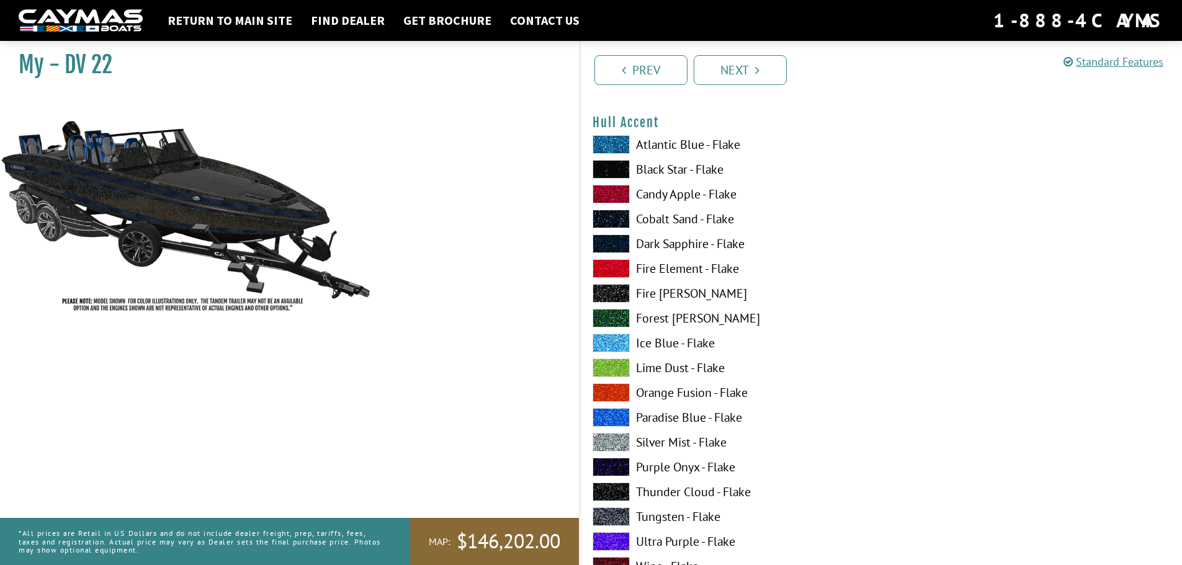
drag, startPoint x: 758, startPoint y: 99, endPoint x: 758, endPoint y: 72, distance: 26.7
click at [758, 97] on div "Deck & Hull Main Please select color. Atlantic Blue - Flake Black Star - Flake …" at bounding box center [881, 261] width 602 height 6440
click at [759, 65] on icon "Pagination" at bounding box center [757, 70] width 4 height 12
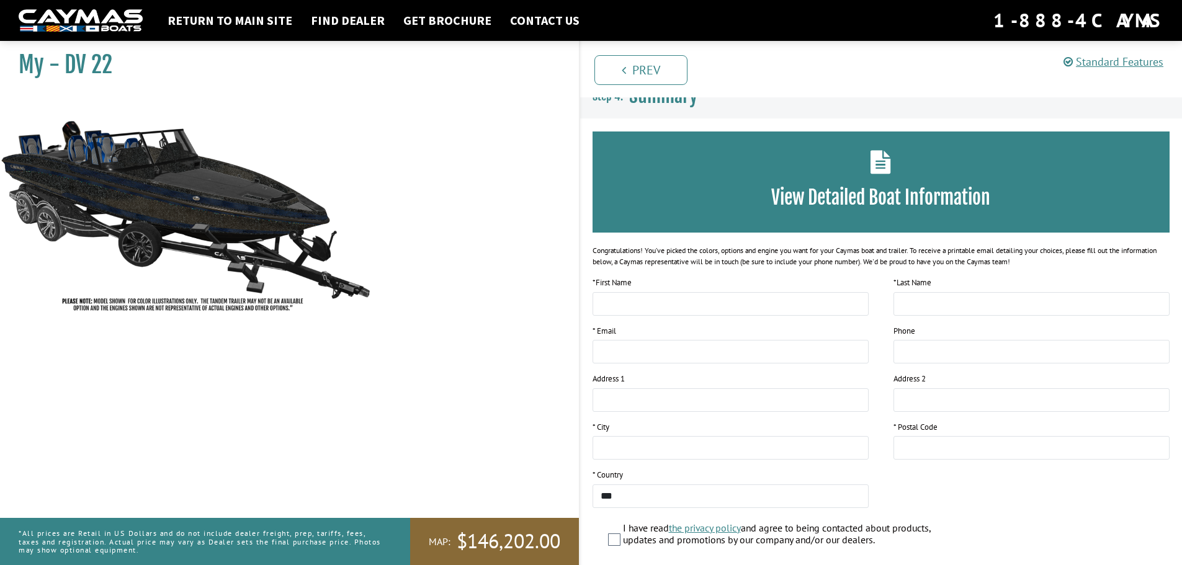
scroll to position [0, 0]
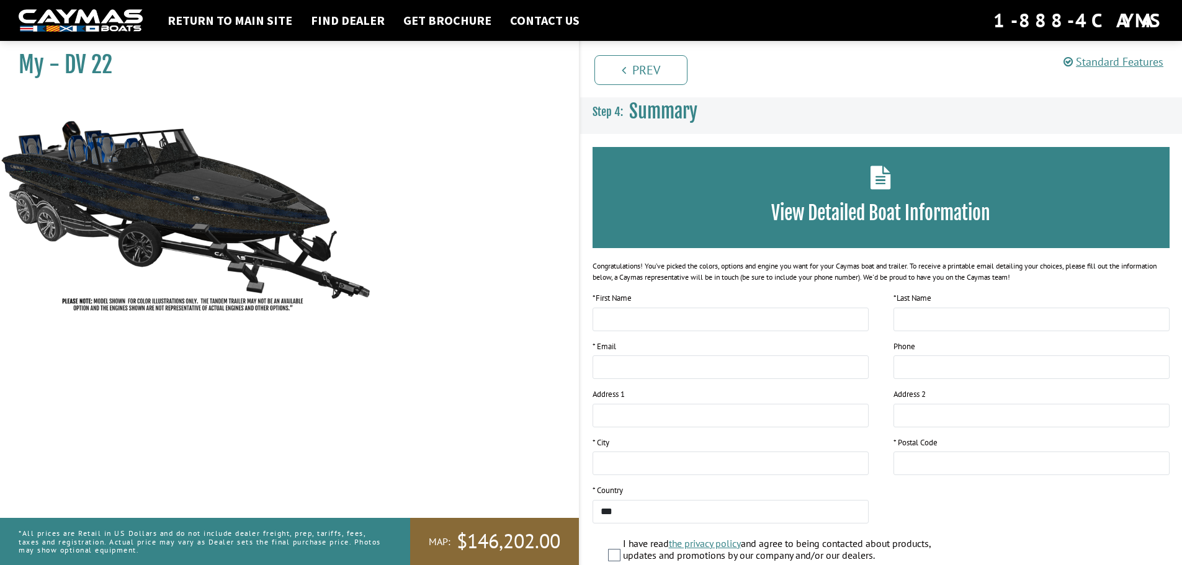
click at [799, 197] on div "View Detailed Boat Information" at bounding box center [882, 197] width 578 height 101
click at [274, 23] on link "Return to main site" at bounding box center [229, 20] width 137 height 16
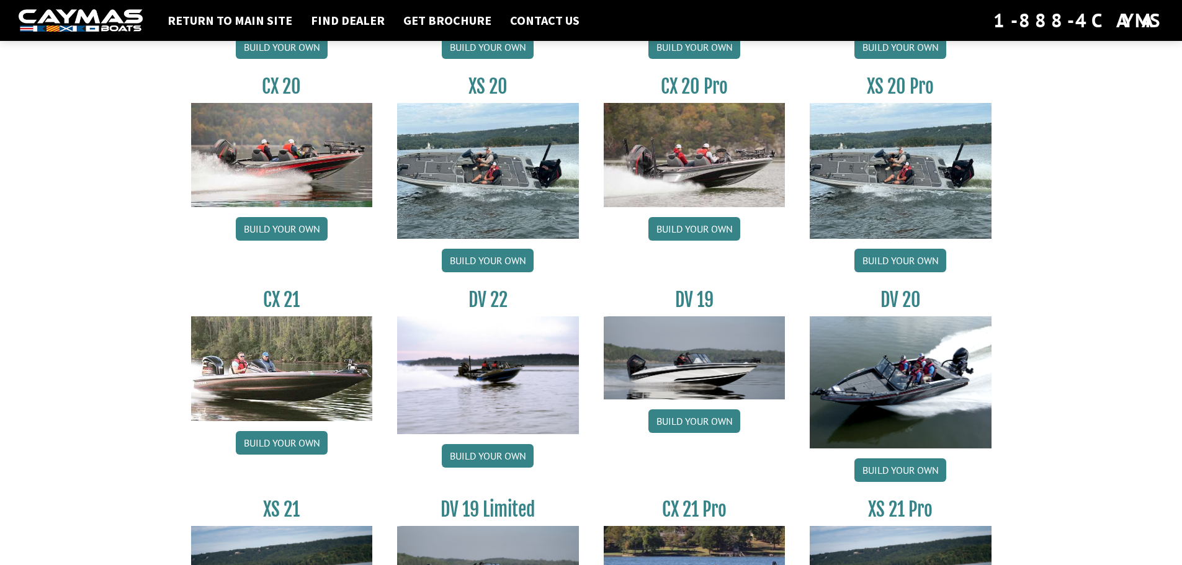
scroll to position [1241, 0]
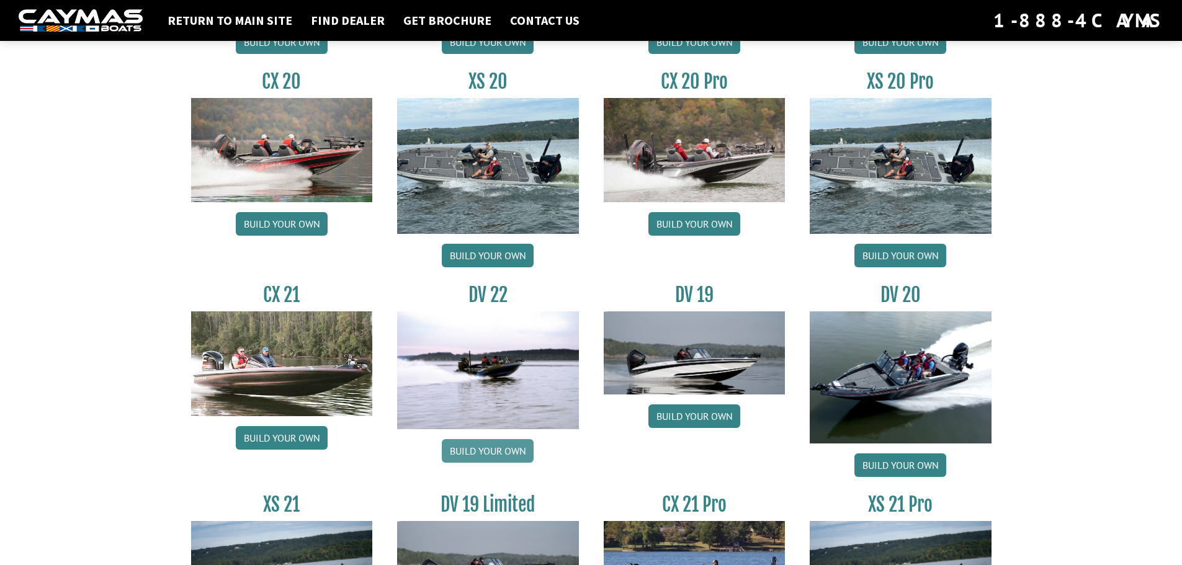
click at [532, 444] on link "Build your own" at bounding box center [488, 451] width 92 height 24
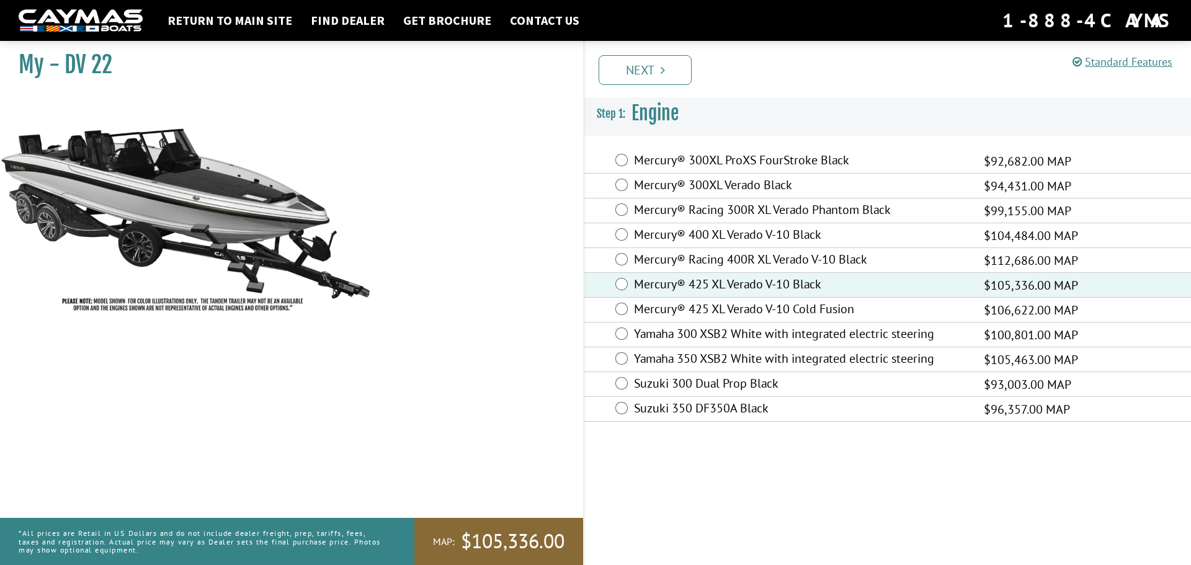
click at [663, 69] on icon "Pagination" at bounding box center [663, 70] width 4 height 12
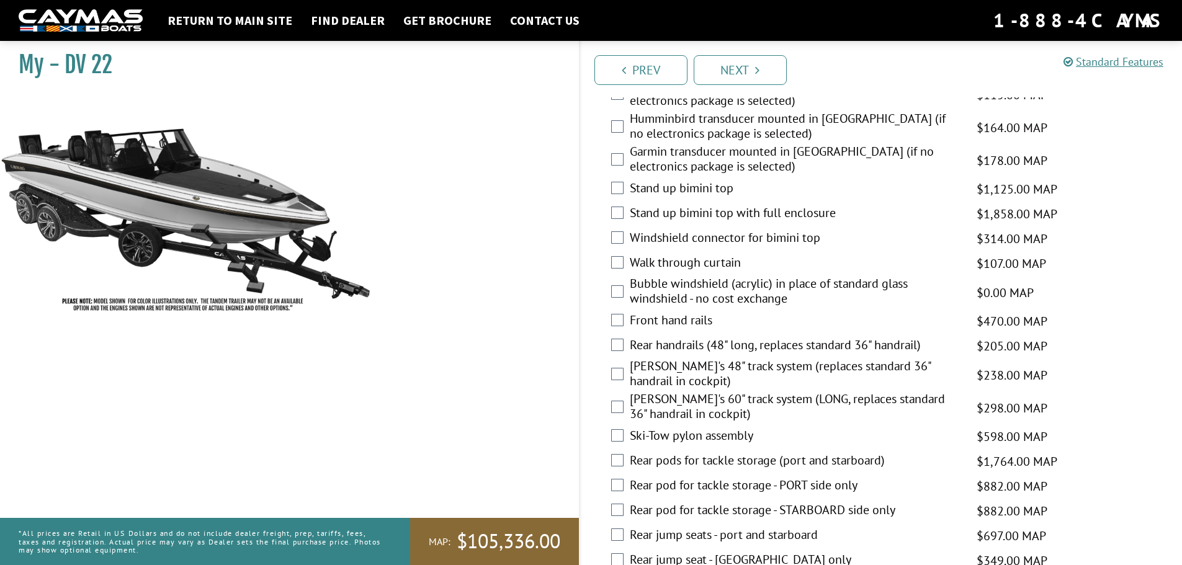
scroll to position [3005, 0]
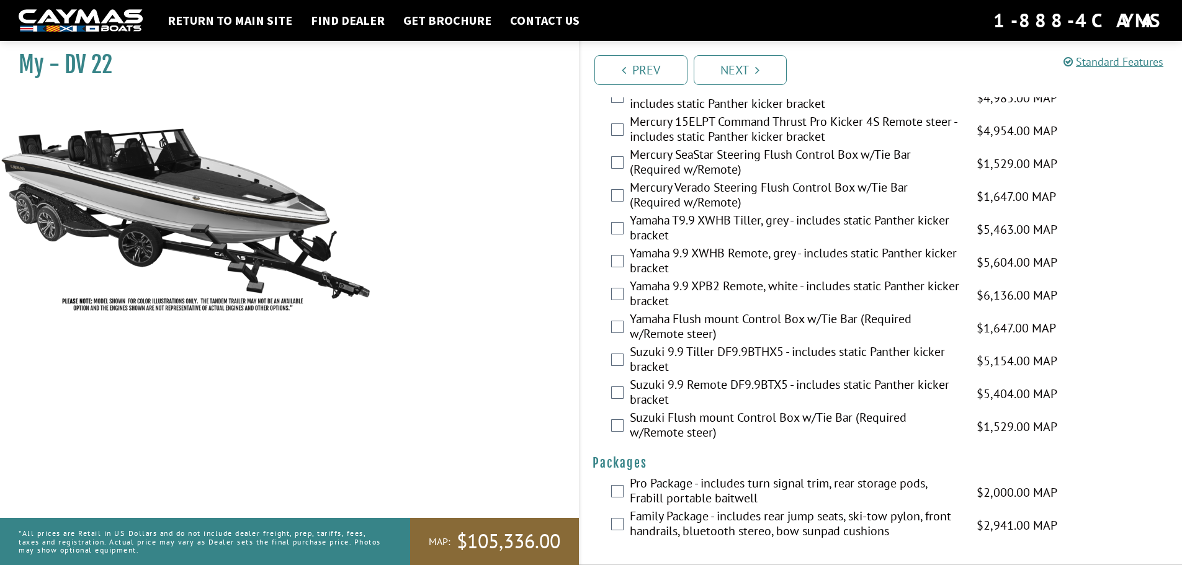
click at [700, 493] on label "Pro Package - includes turn signal trim, rear storage pods, Frabill portable ba…" at bounding box center [795, 492] width 331 height 33
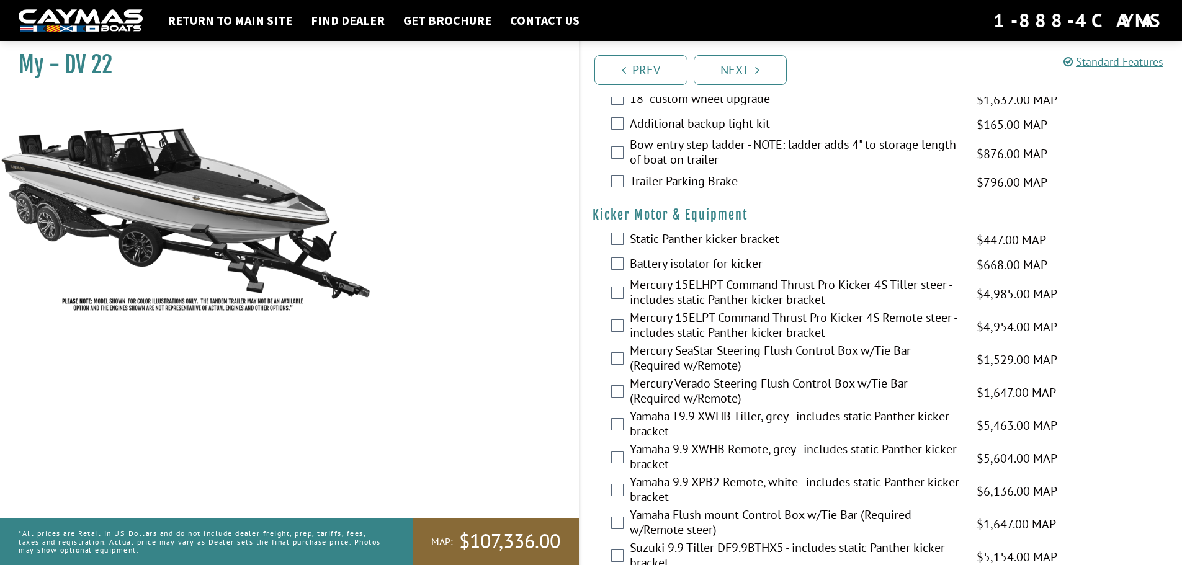
scroll to position [2801, 0]
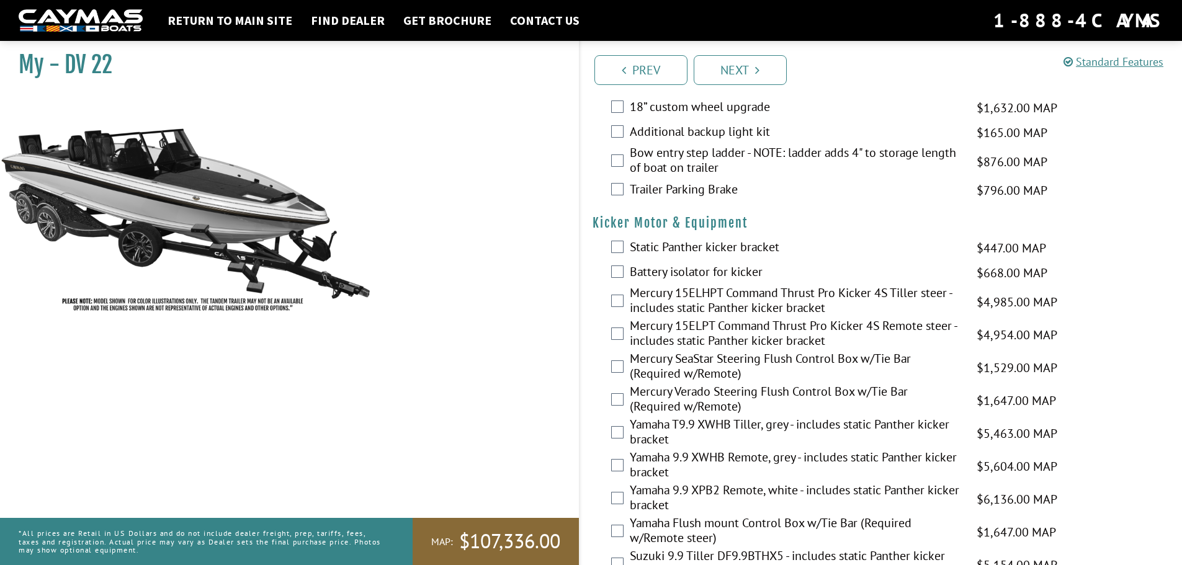
click at [619, 310] on div "Mercury 15ELHPT Command Thrust Pro Kicker 4S Tiller steer - includes static Pan…" at bounding box center [881, 301] width 602 height 33
click at [623, 289] on div "Mercury 15ELHPT Command Thrust Pro Kicker 4S Tiller steer - includes static Pan…" at bounding box center [881, 301] width 602 height 33
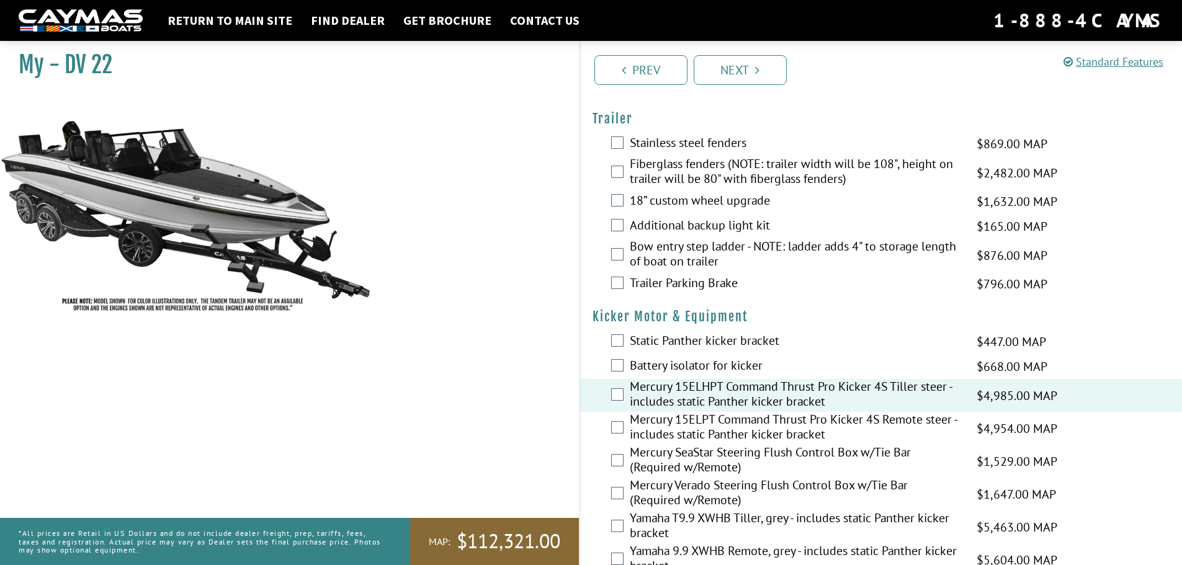
scroll to position [2687, 0]
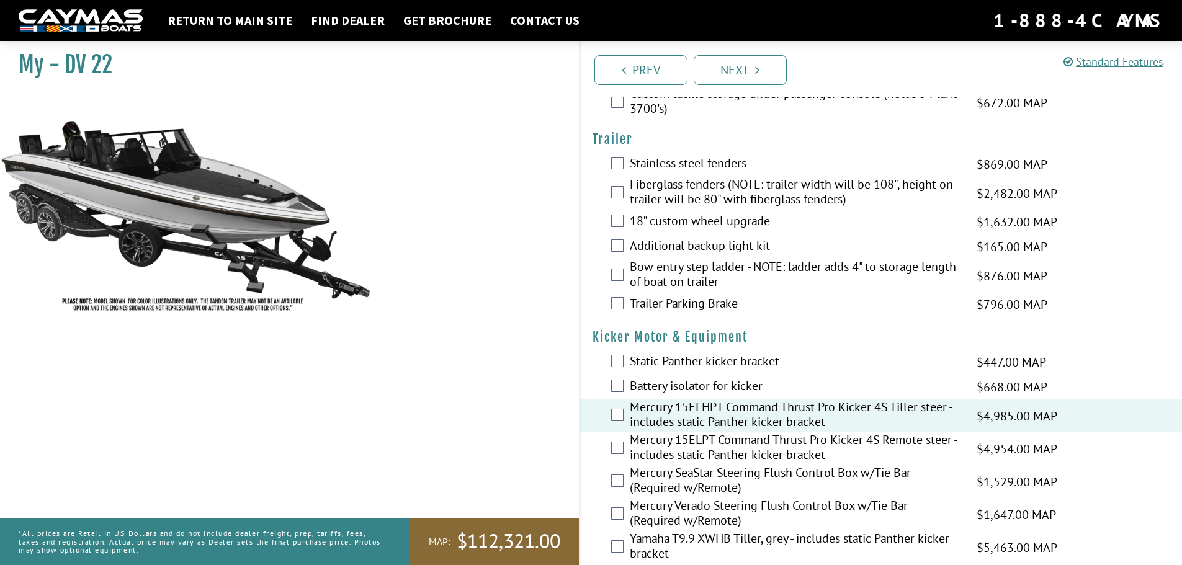
click at [663, 269] on label "Bow entry step ladder - NOTE: ladder adds 4" to storage length of boat on trail…" at bounding box center [795, 275] width 331 height 33
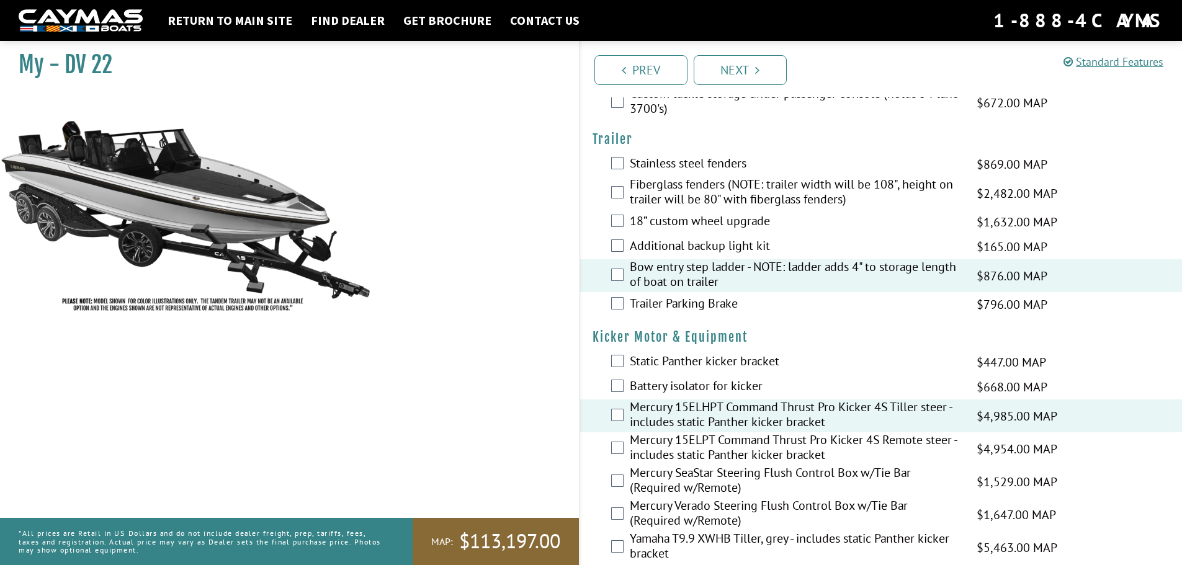
click at [681, 241] on label "Additional backup light kit" at bounding box center [795, 247] width 331 height 18
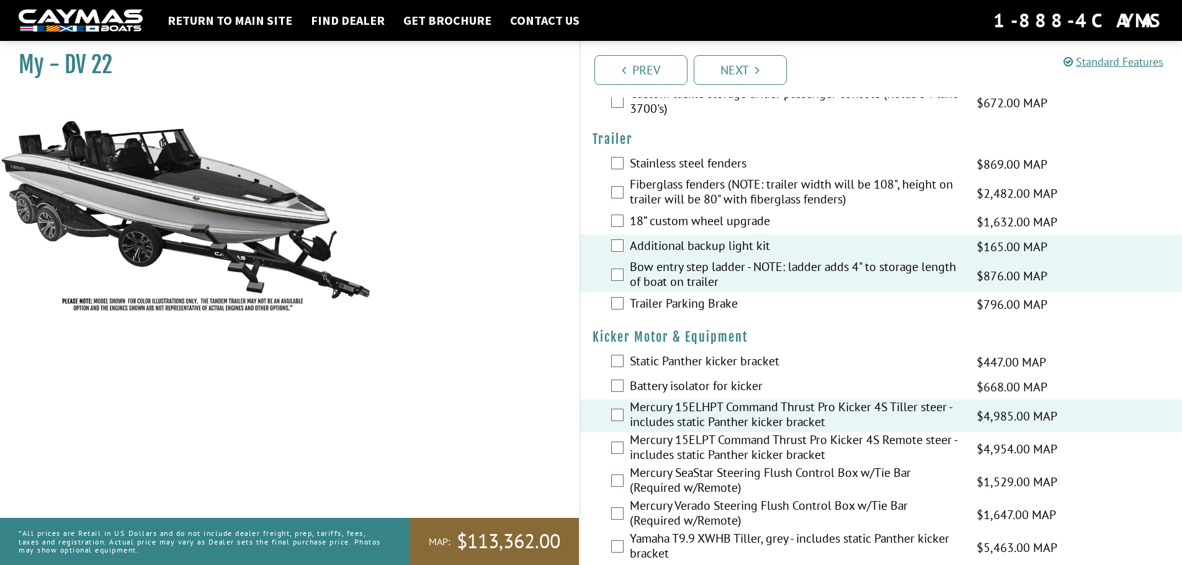
click at [685, 223] on label "18” custom wheel upgrade" at bounding box center [795, 222] width 331 height 18
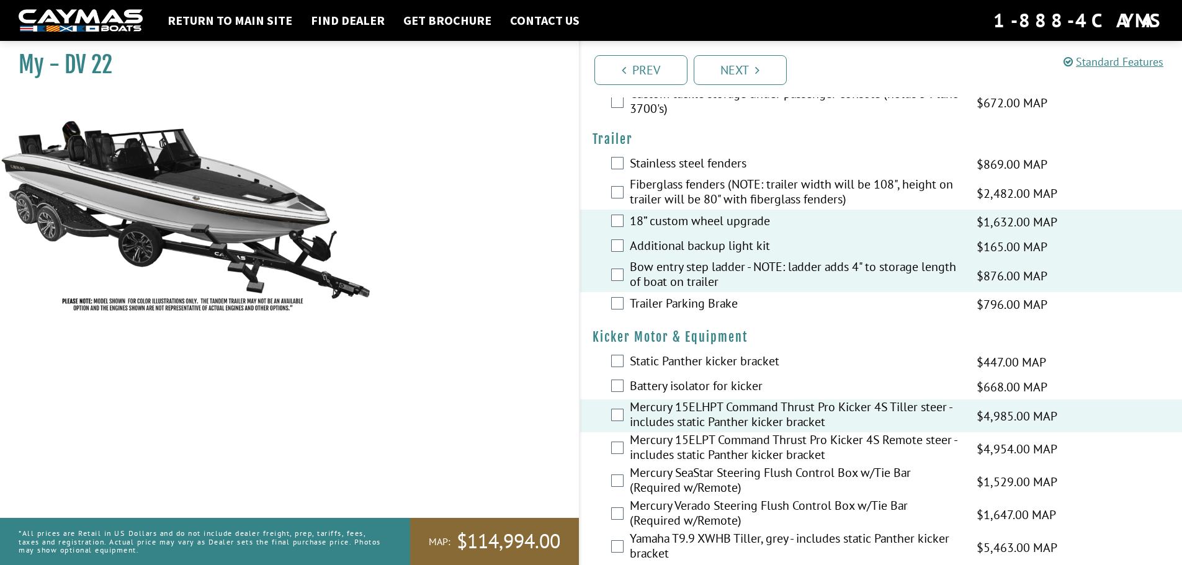
click at [682, 170] on label "Stainless steel fenders" at bounding box center [795, 165] width 331 height 18
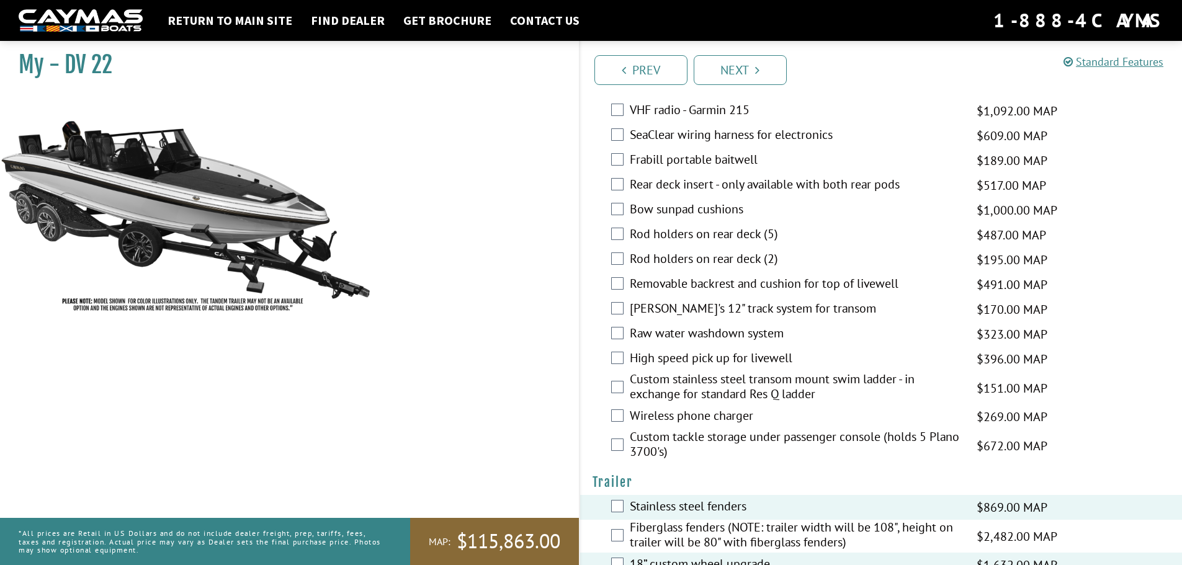
scroll to position [2340, 0]
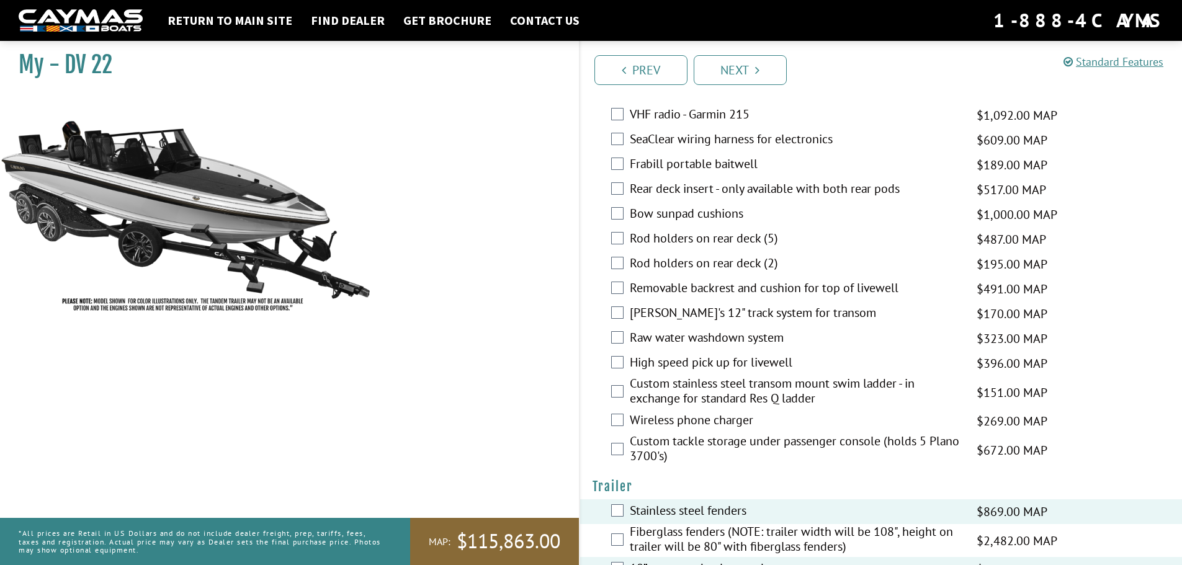
click at [800, 318] on label "[PERSON_NAME]'s 12" track system for transom" at bounding box center [795, 314] width 331 height 18
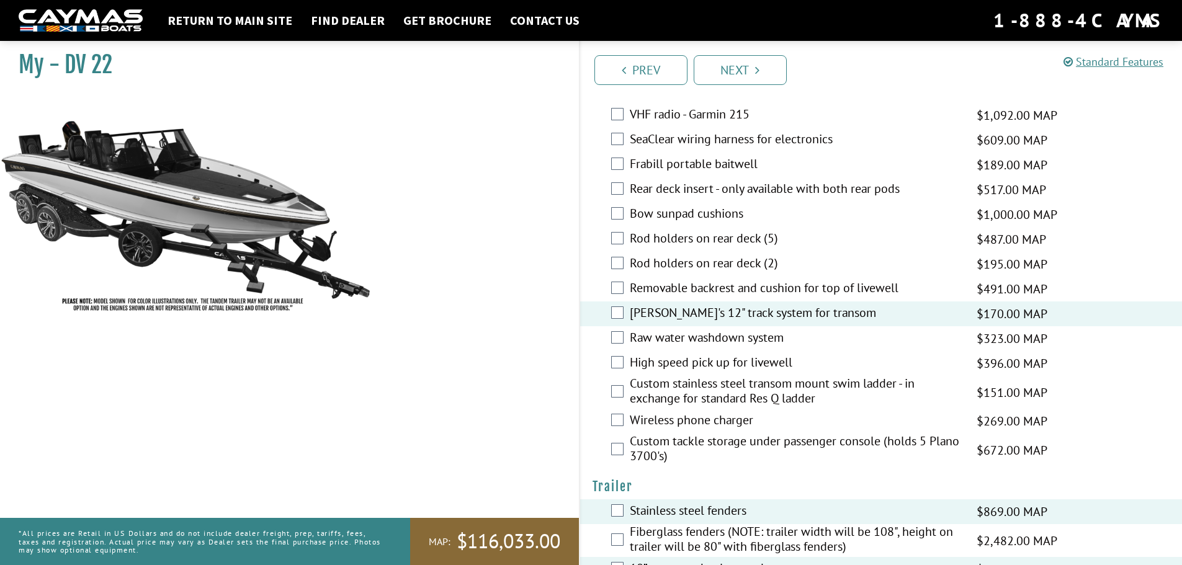
click at [763, 341] on label "Raw water washdown system" at bounding box center [795, 339] width 331 height 18
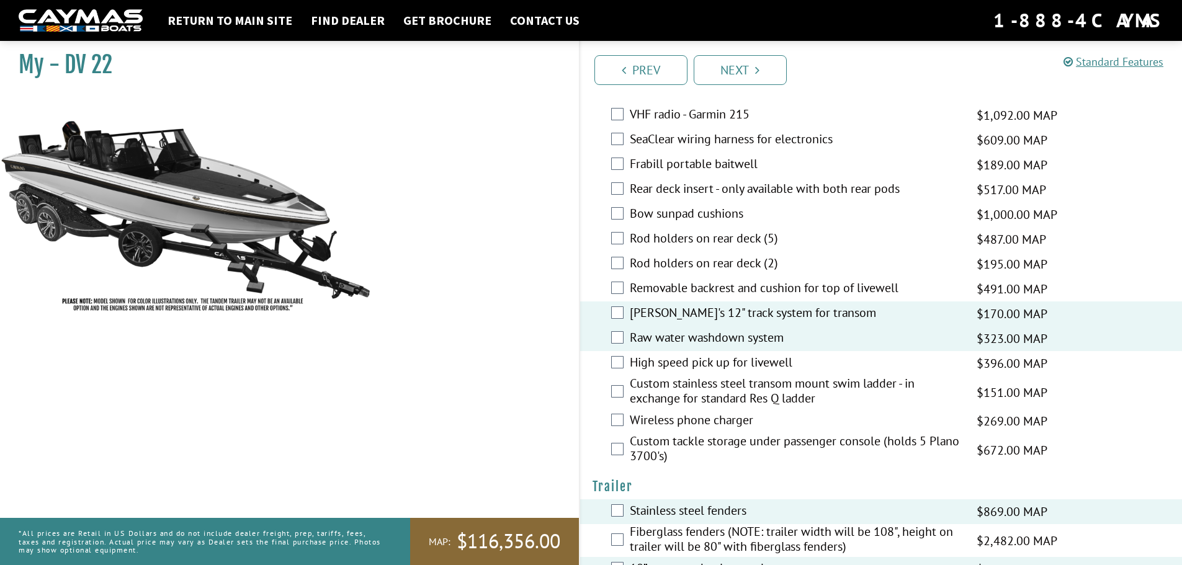
click at [765, 363] on label "High speed pick up for livewell" at bounding box center [795, 364] width 331 height 18
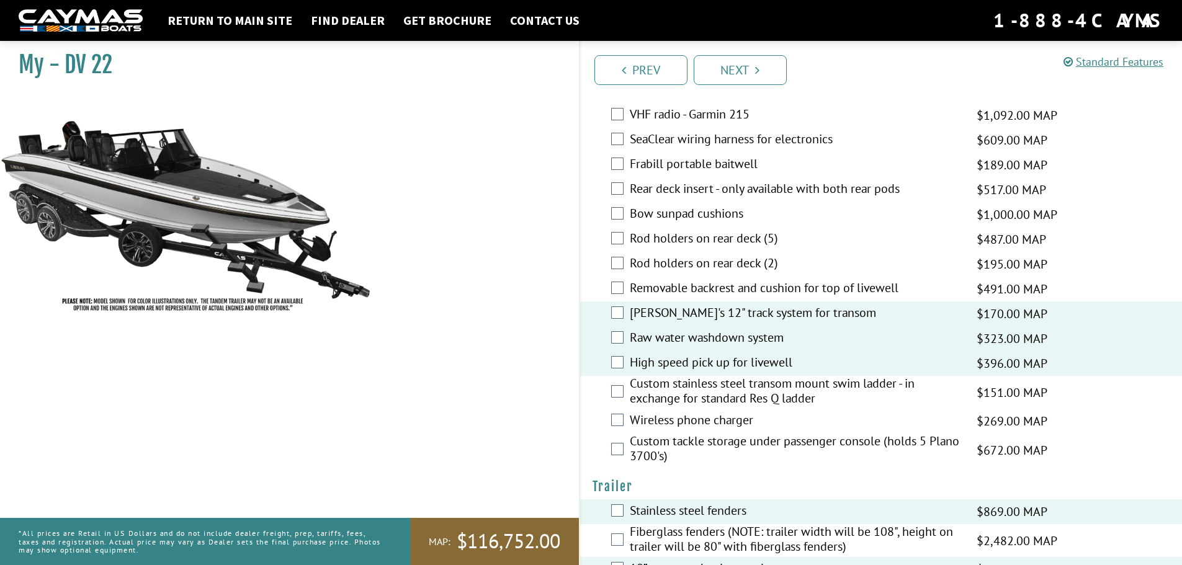
click at [736, 423] on label "Wireless phone charger" at bounding box center [795, 422] width 331 height 18
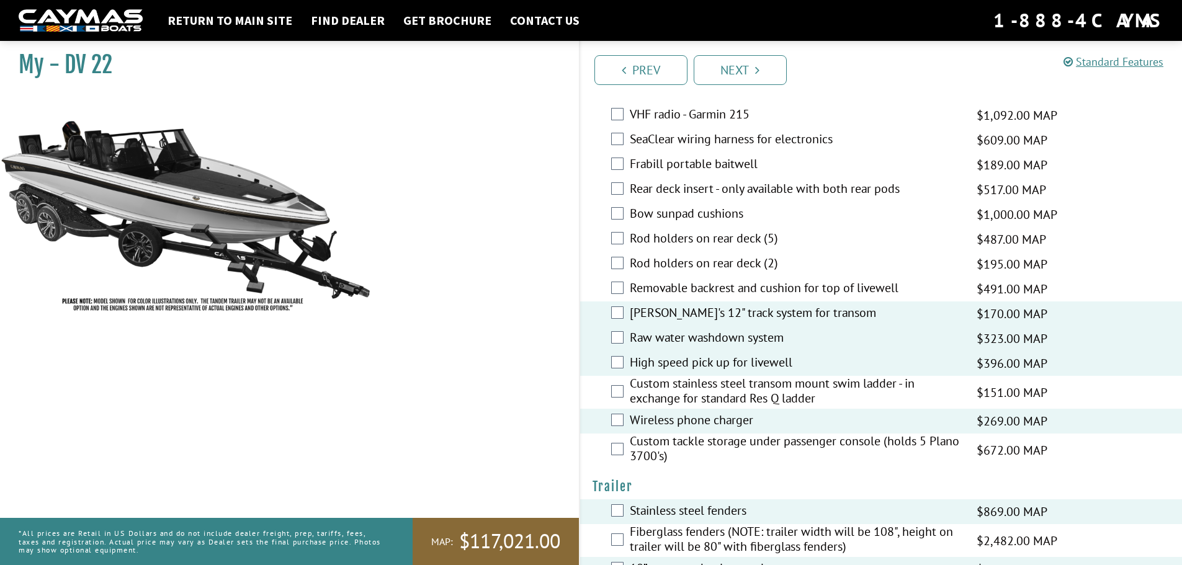
click at [736, 442] on label "Custom tackle storage under passenger console (holds 5 Plano 3700's)" at bounding box center [795, 450] width 331 height 33
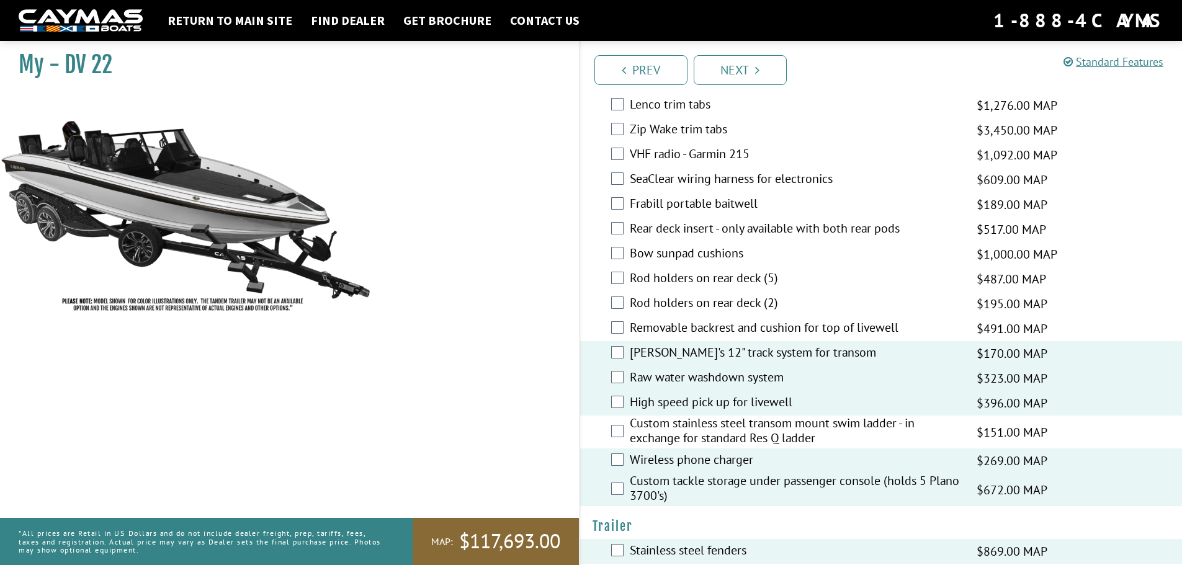
scroll to position [2278, 0]
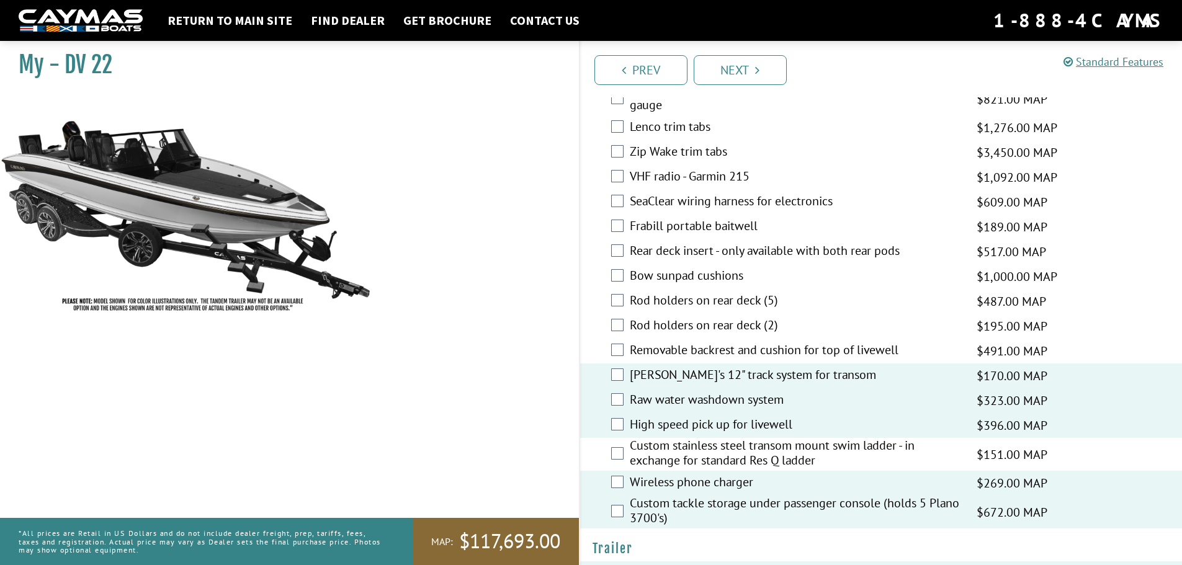
click at [722, 352] on label "Removable backrest and cushion for top of livewell" at bounding box center [795, 351] width 331 height 18
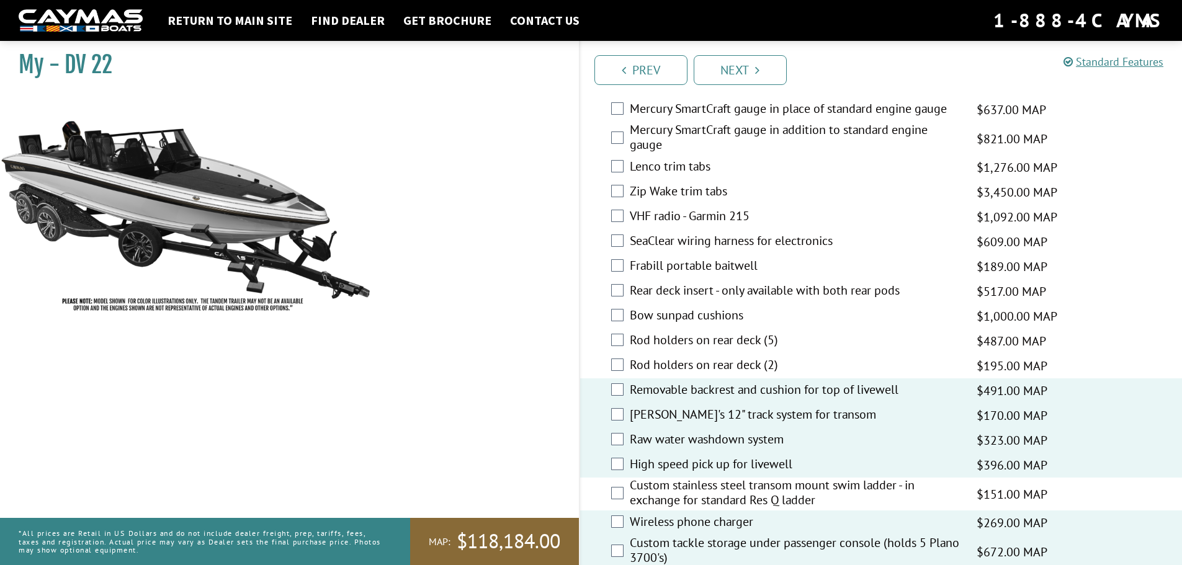
scroll to position [2216, 0]
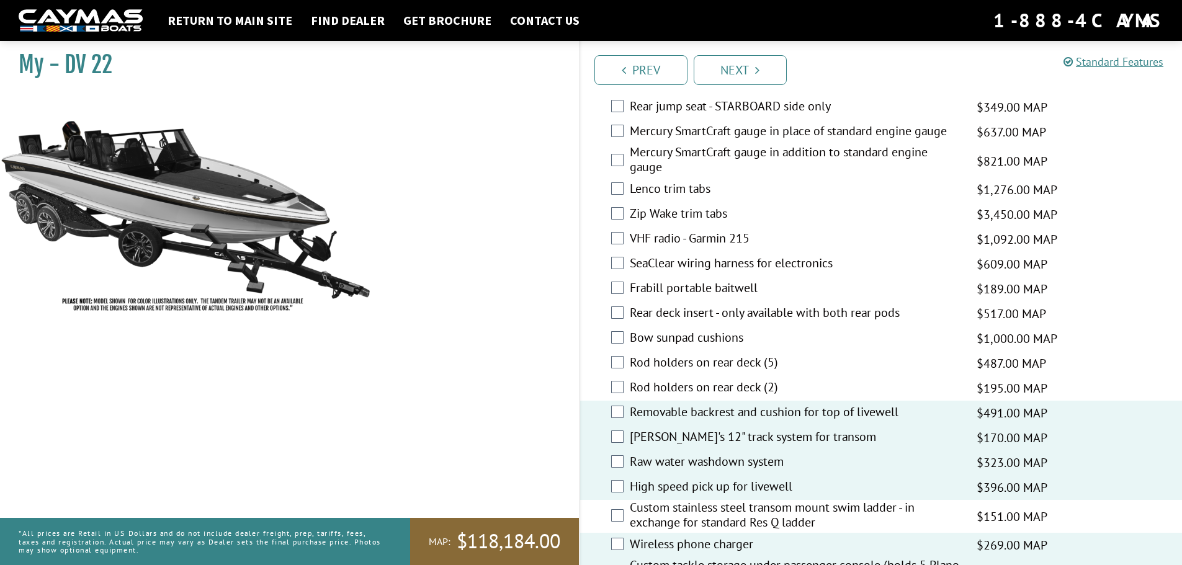
click at [685, 182] on label "Lenco trim tabs" at bounding box center [795, 190] width 331 height 18
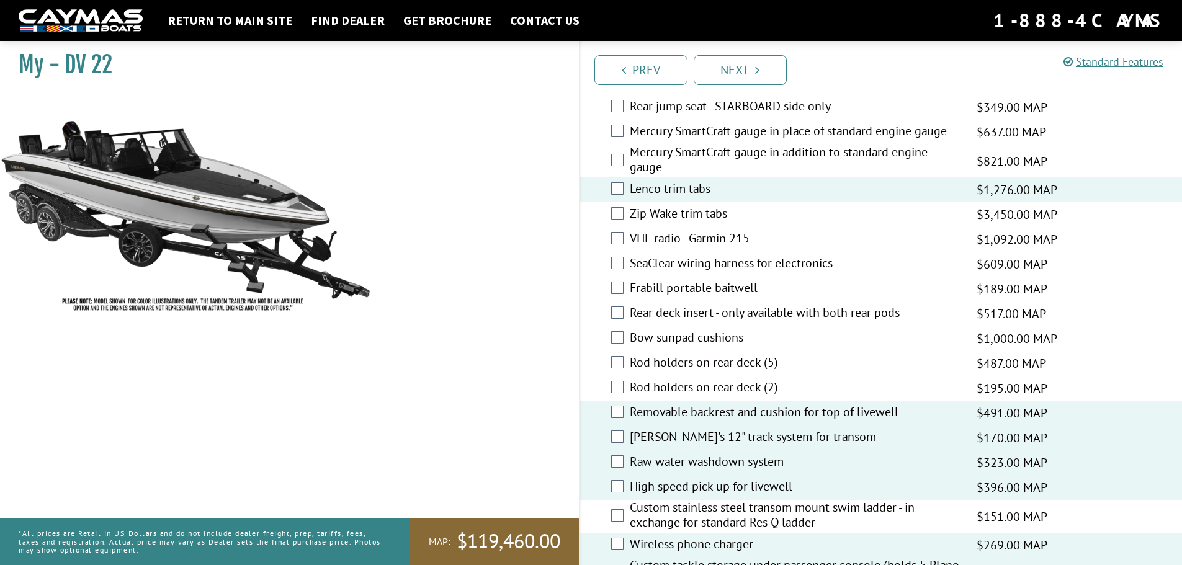
click at [696, 236] on label "VHF radio - Garmin 215" at bounding box center [795, 240] width 331 height 18
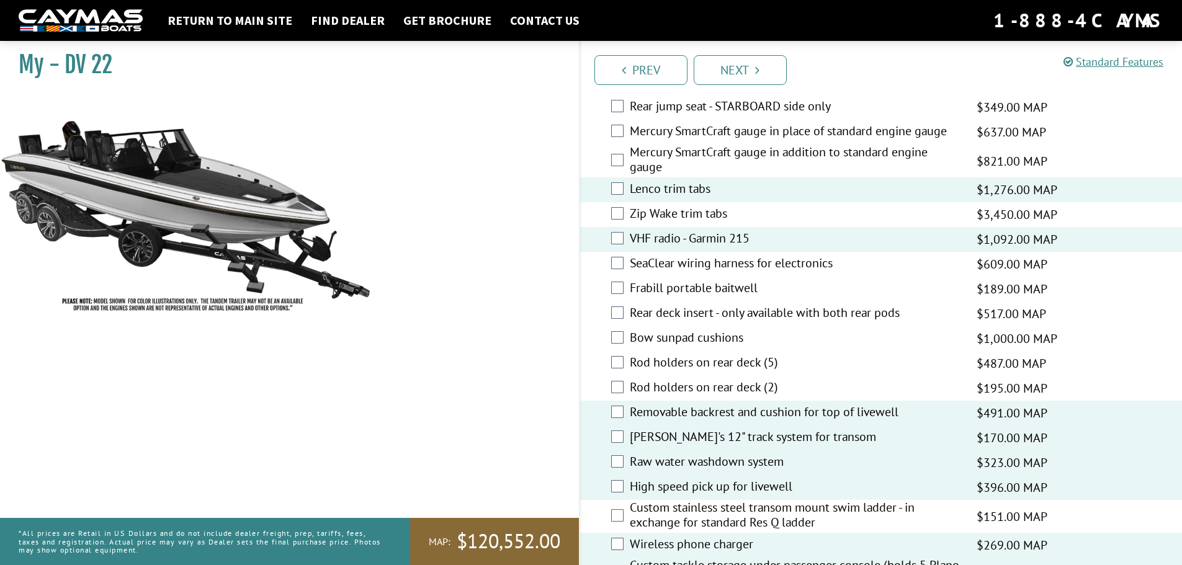
click at [767, 256] on label "SeaClear wiring harness for electronics" at bounding box center [795, 265] width 331 height 18
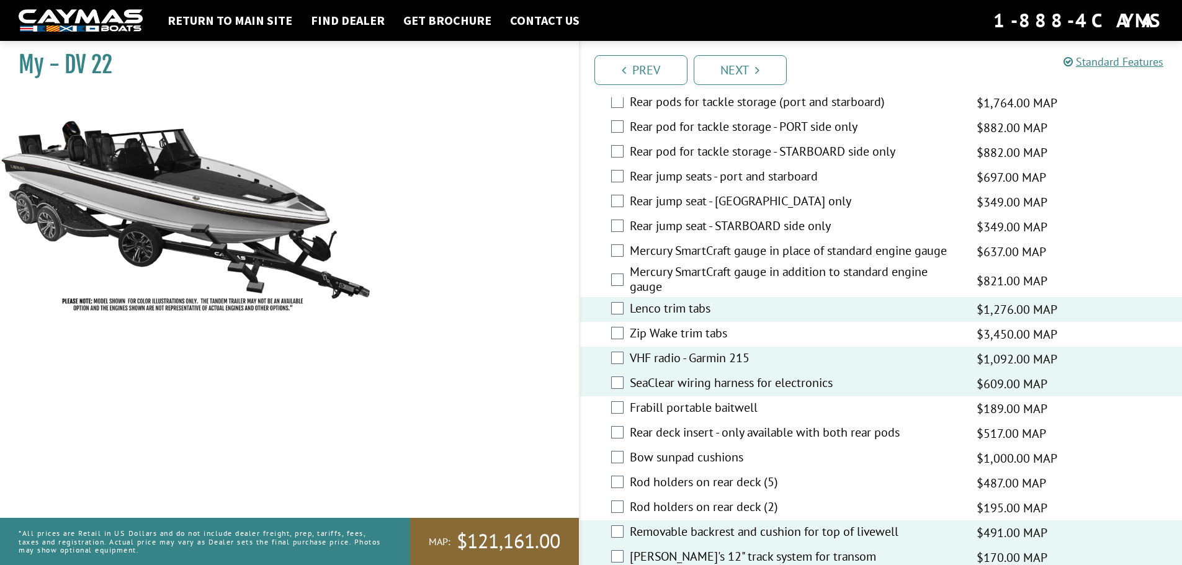
scroll to position [2092, 0]
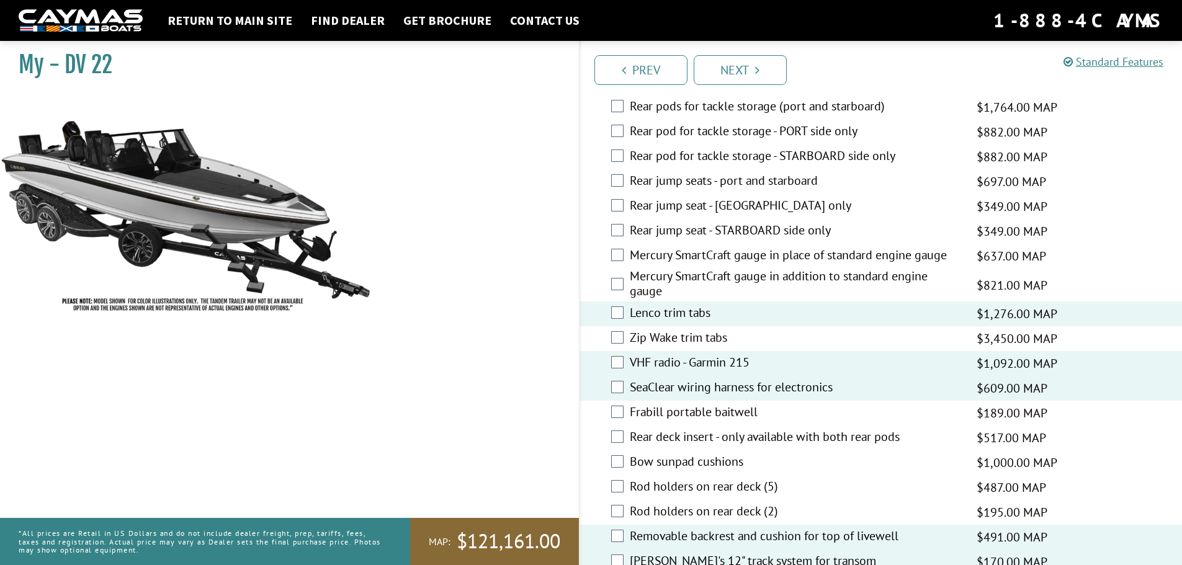
click at [933, 253] on label "Mercury SmartCraft gauge in place of standard engine gauge" at bounding box center [795, 257] width 331 height 18
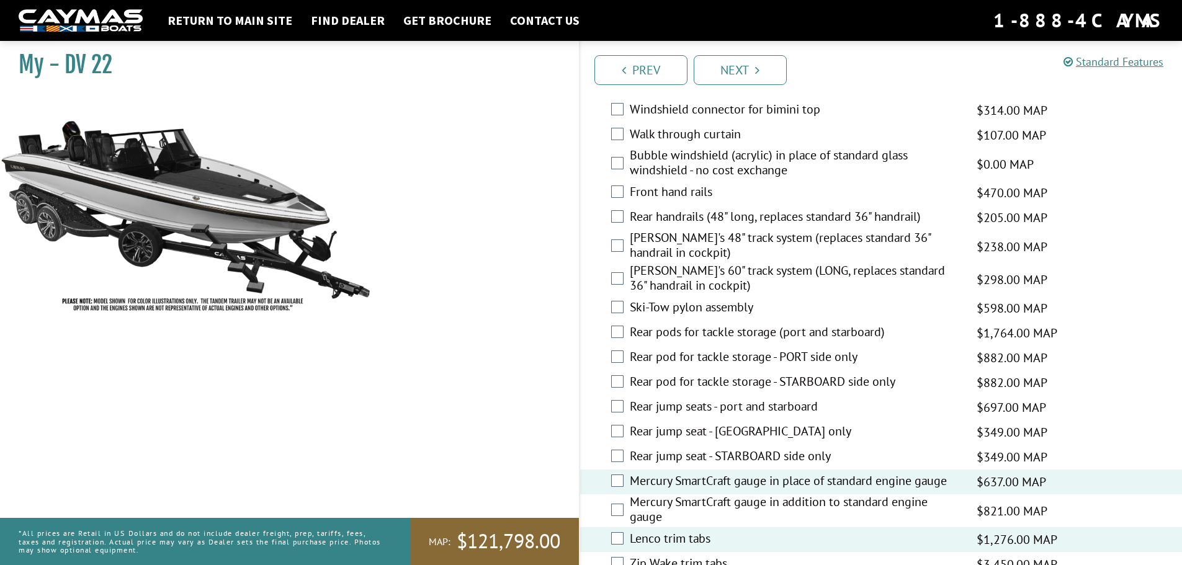
scroll to position [1843, 0]
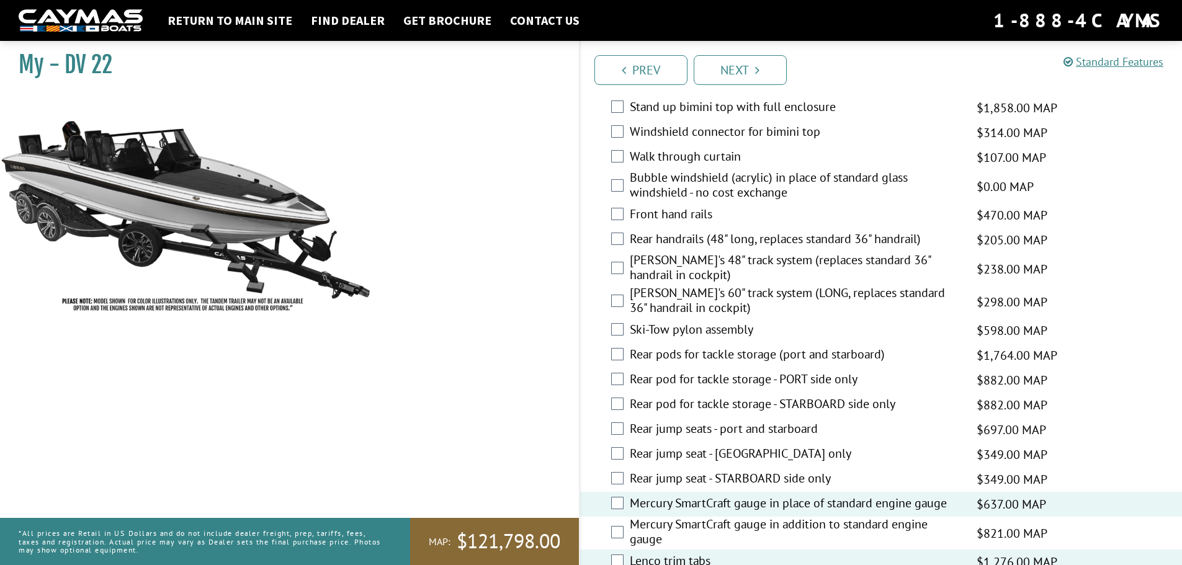
click at [661, 289] on label "[PERSON_NAME]'s 60" track system (LONG, replaces standard 36" handrail in cockp…" at bounding box center [795, 301] width 331 height 33
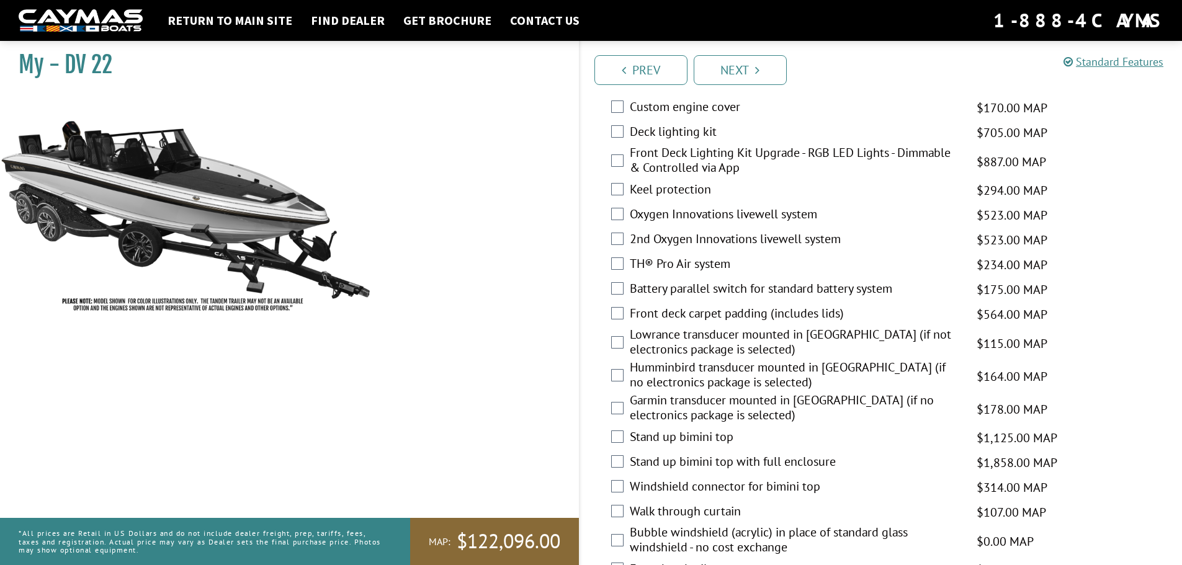
scroll to position [1471, 0]
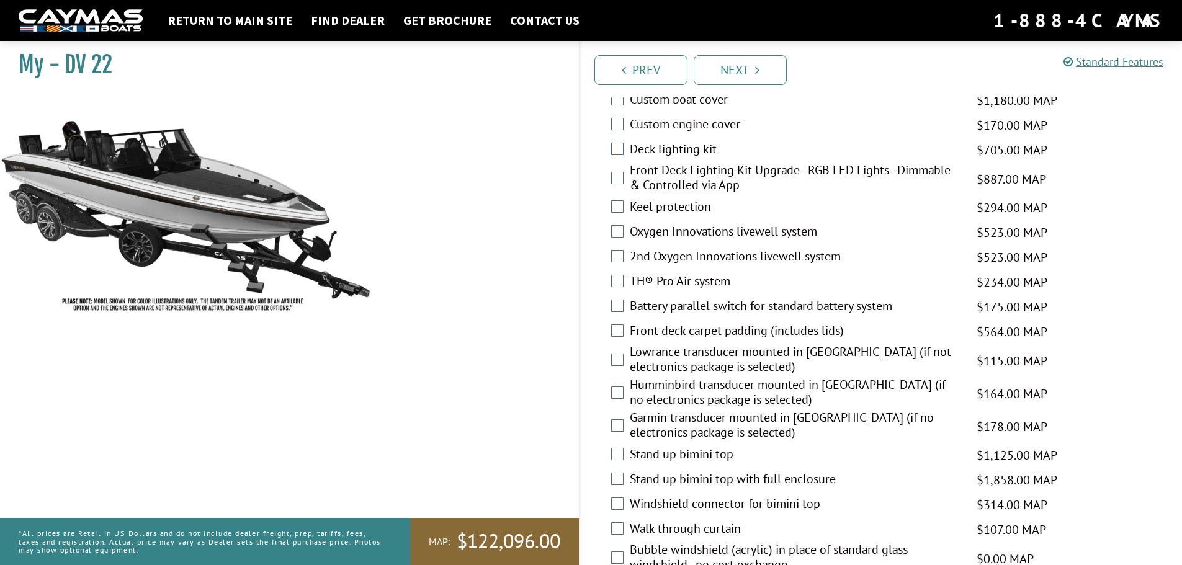
click at [729, 280] on label "TH® Pro Air system" at bounding box center [795, 283] width 331 height 18
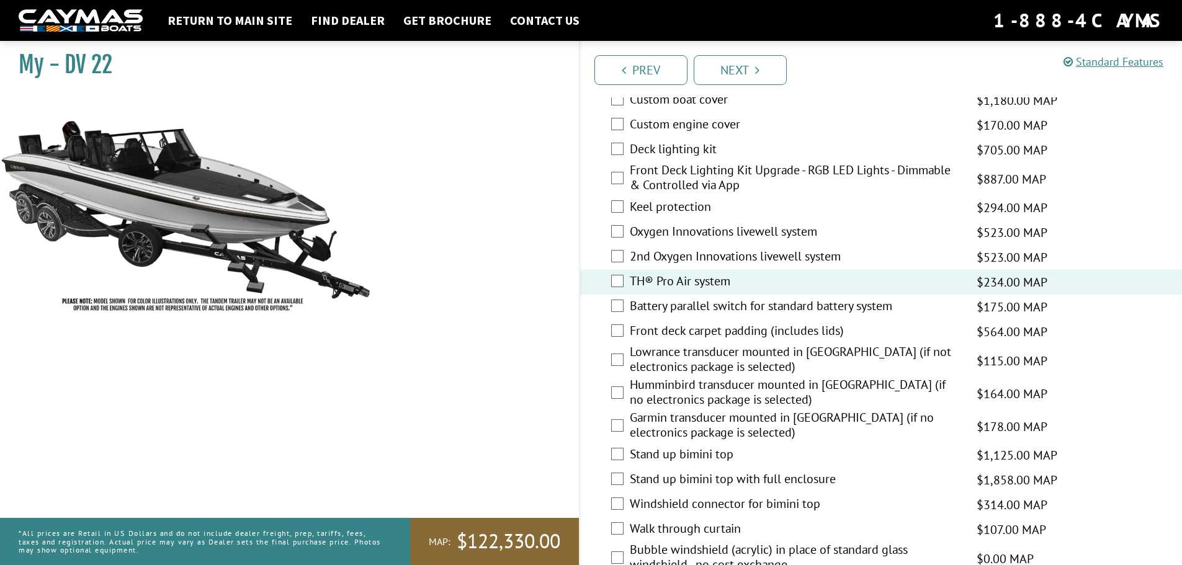
click at [758, 310] on label "Battery parallel switch for standard battery system" at bounding box center [795, 307] width 331 height 18
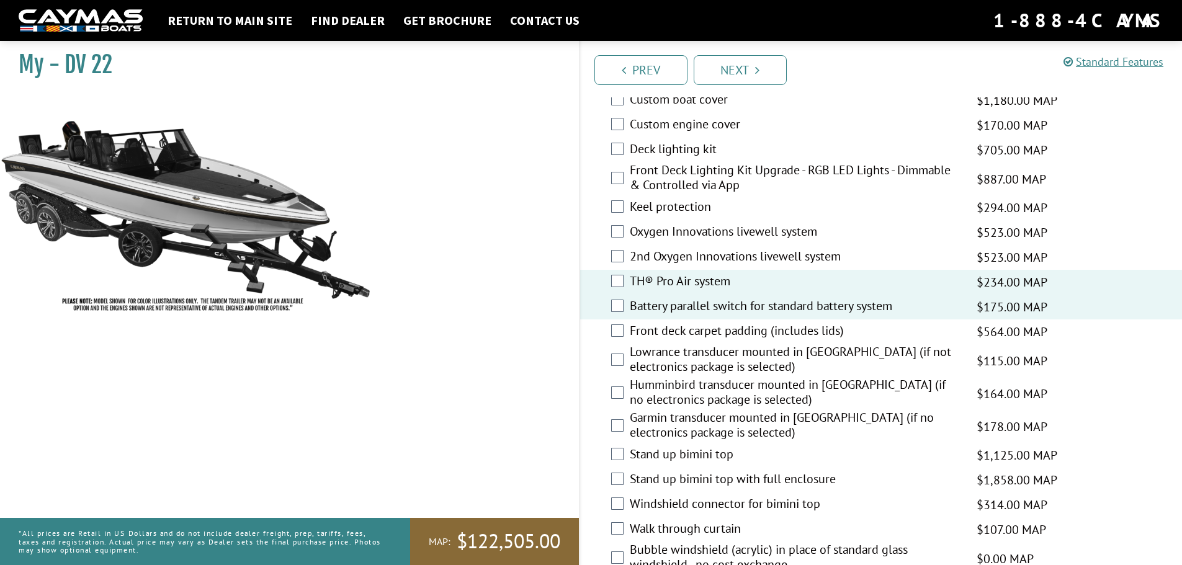
click at [720, 249] on label "2nd Oxygen Innovations livewell system" at bounding box center [795, 258] width 331 height 18
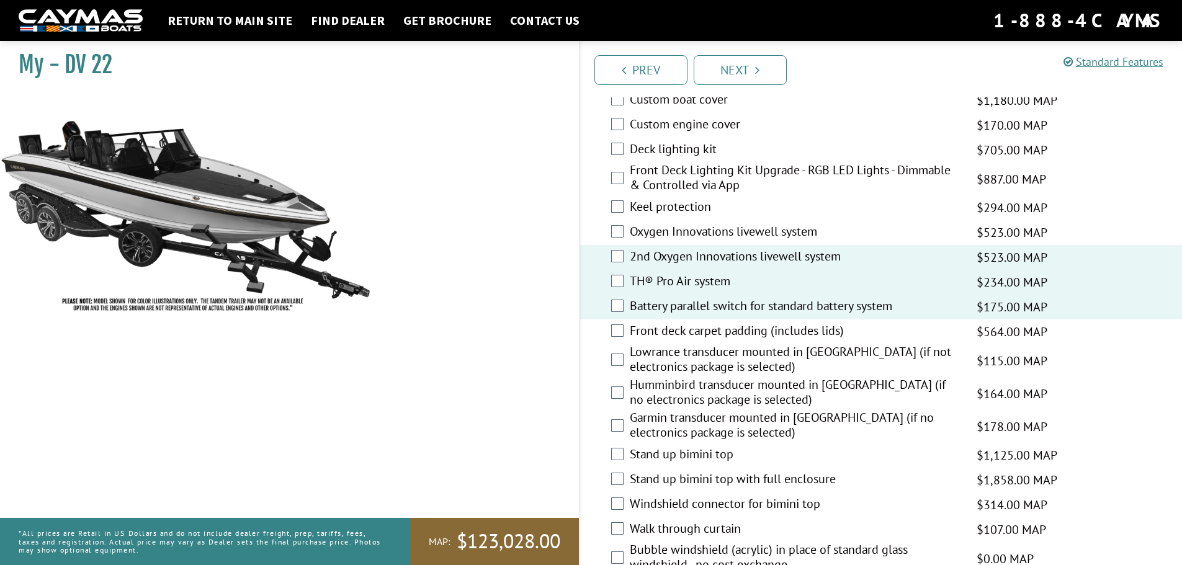
click at [727, 238] on label "Oxygen Innovations livewell system" at bounding box center [795, 233] width 331 height 18
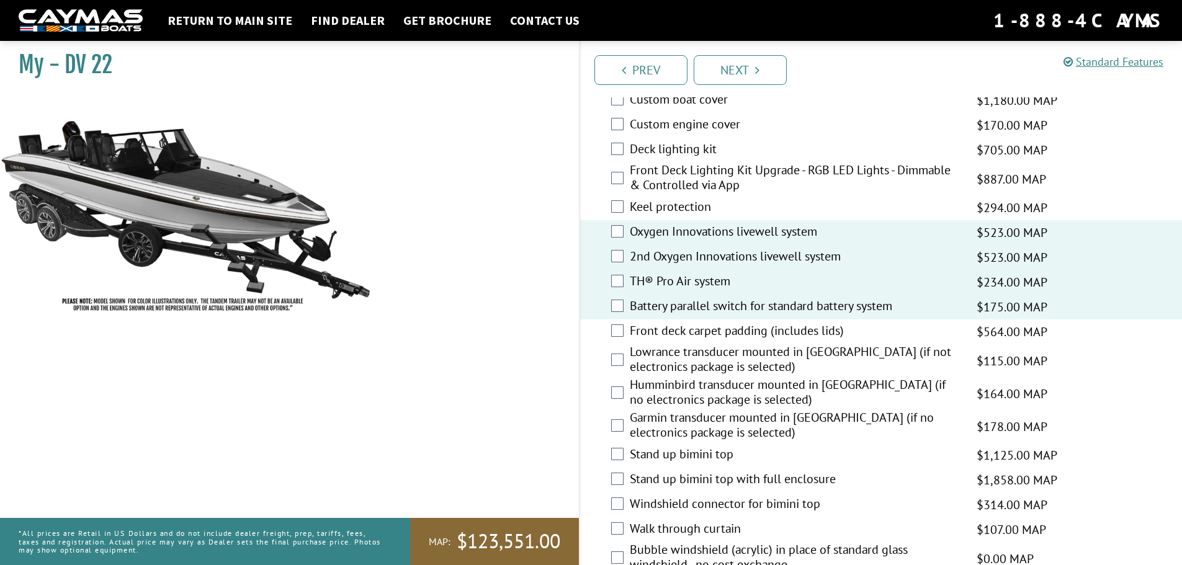
click at [652, 176] on label "Front Deck Lighting Kit Upgrade - RGB LED Lights - Dimmable & Controlled via App" at bounding box center [795, 179] width 331 height 33
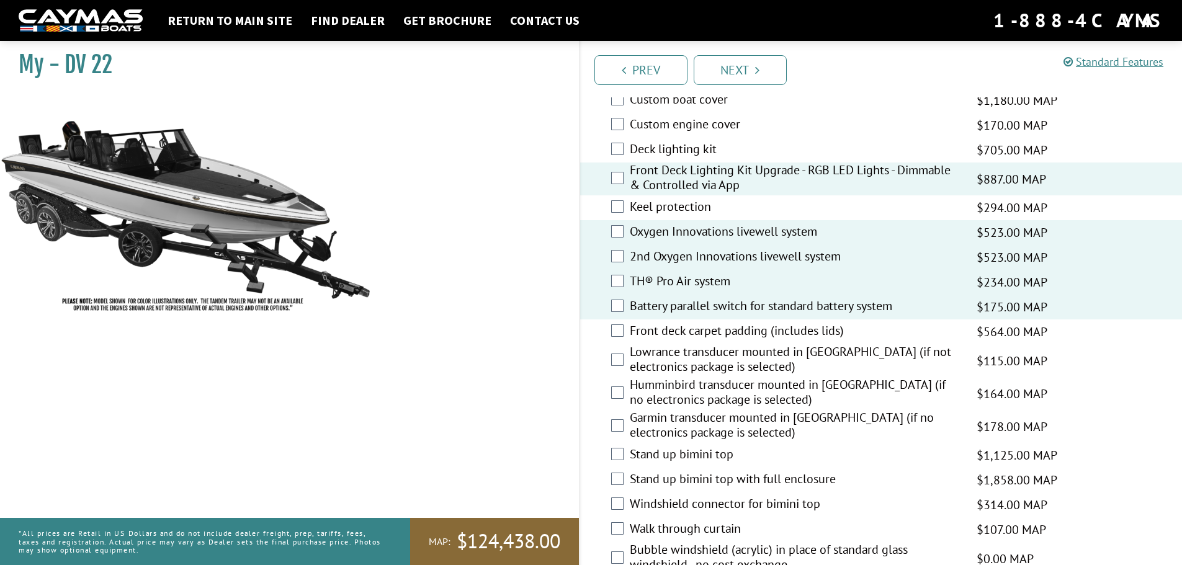
click at [662, 204] on label "Keel protection" at bounding box center [795, 208] width 331 height 18
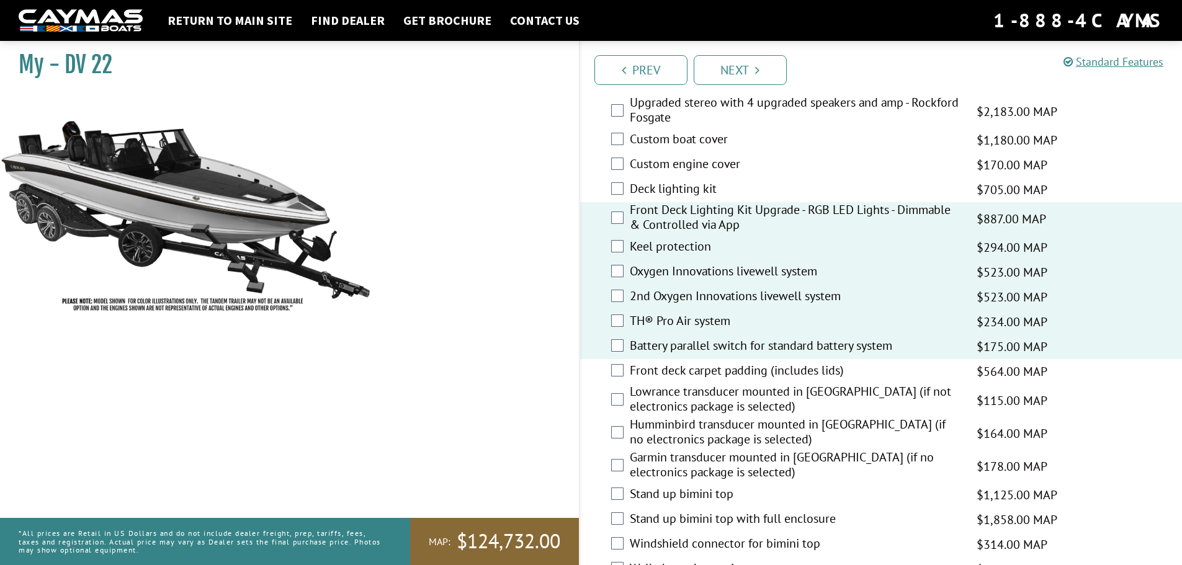
scroll to position [1409, 0]
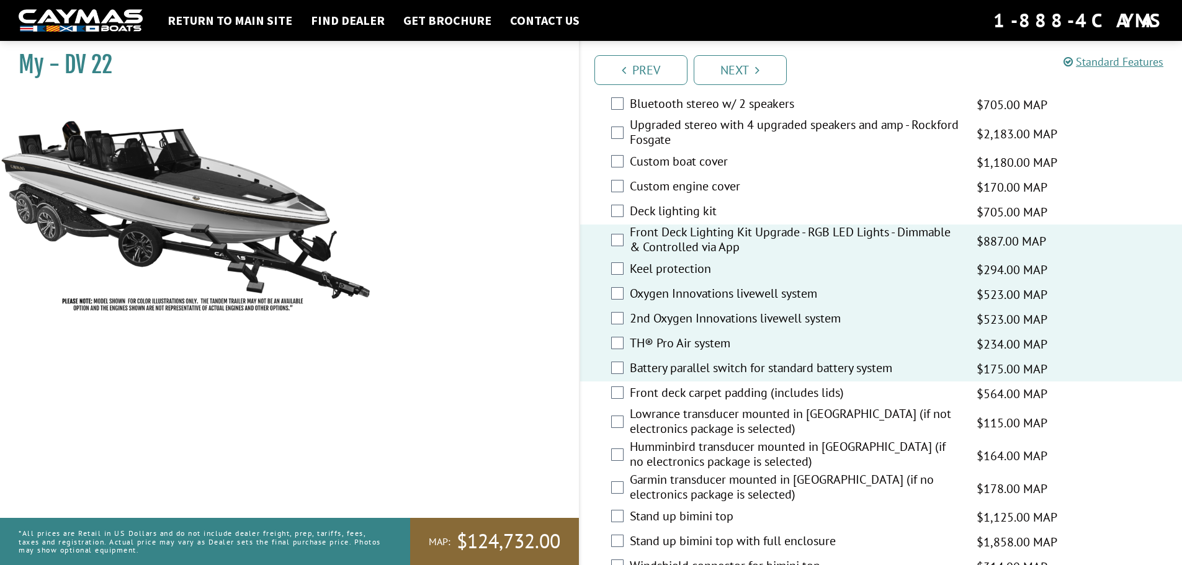
click at [691, 155] on label "Custom boat cover" at bounding box center [795, 163] width 331 height 18
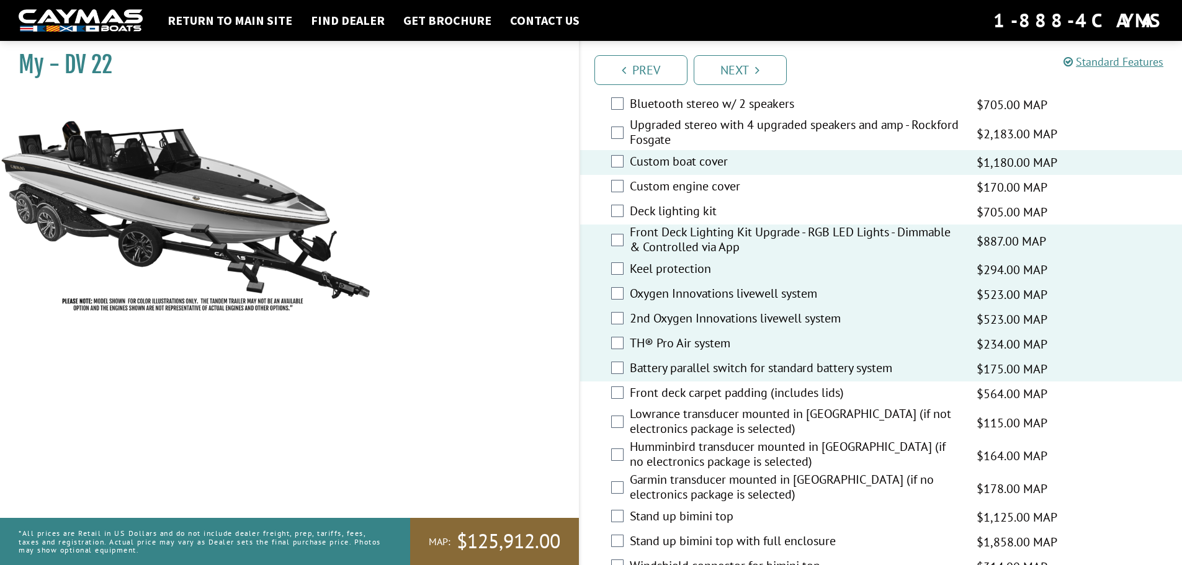
click at [694, 146] on label "Upgraded stereo with 4 upgraded speakers and amp - Rockford Fosgate" at bounding box center [795, 133] width 331 height 33
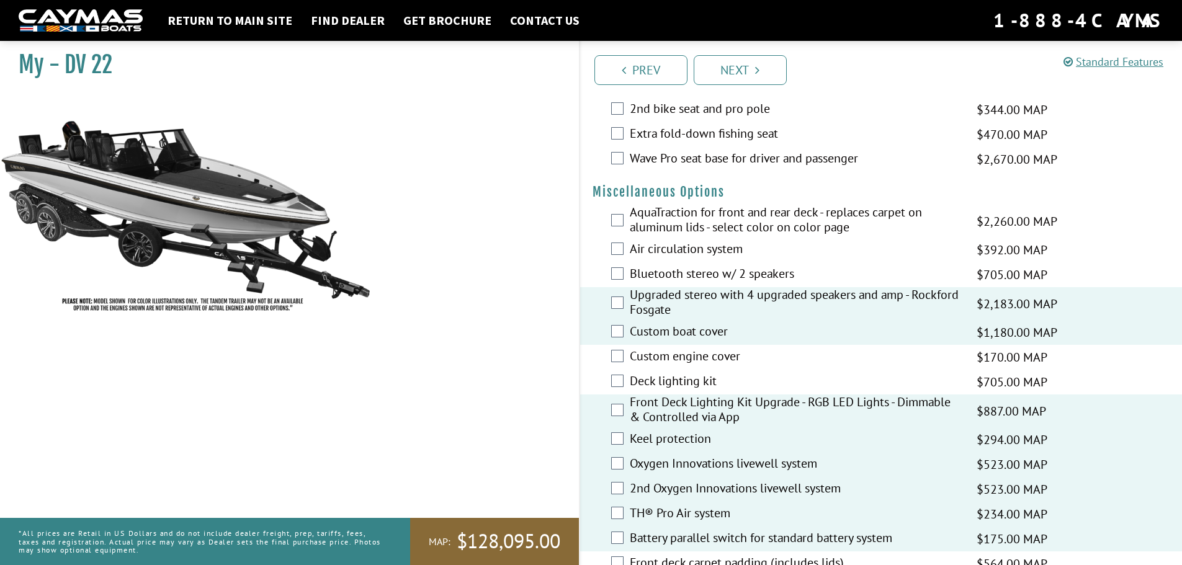
scroll to position [1223, 0]
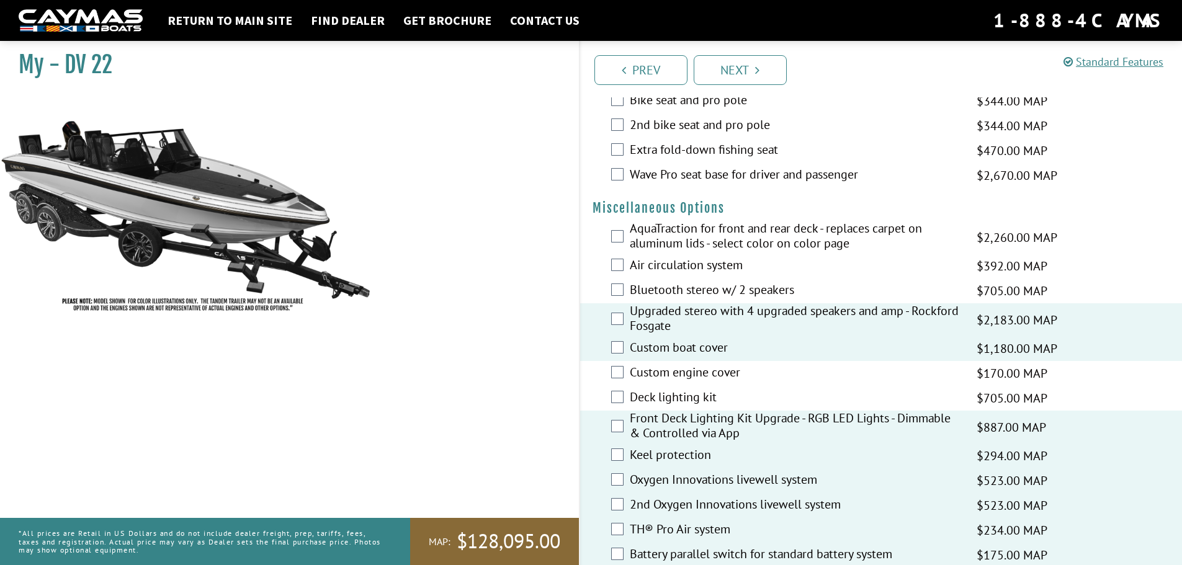
click at [733, 235] on label "AquaTraction for front and rear deck - replaces carpet on aluminum lids - selec…" at bounding box center [795, 237] width 331 height 33
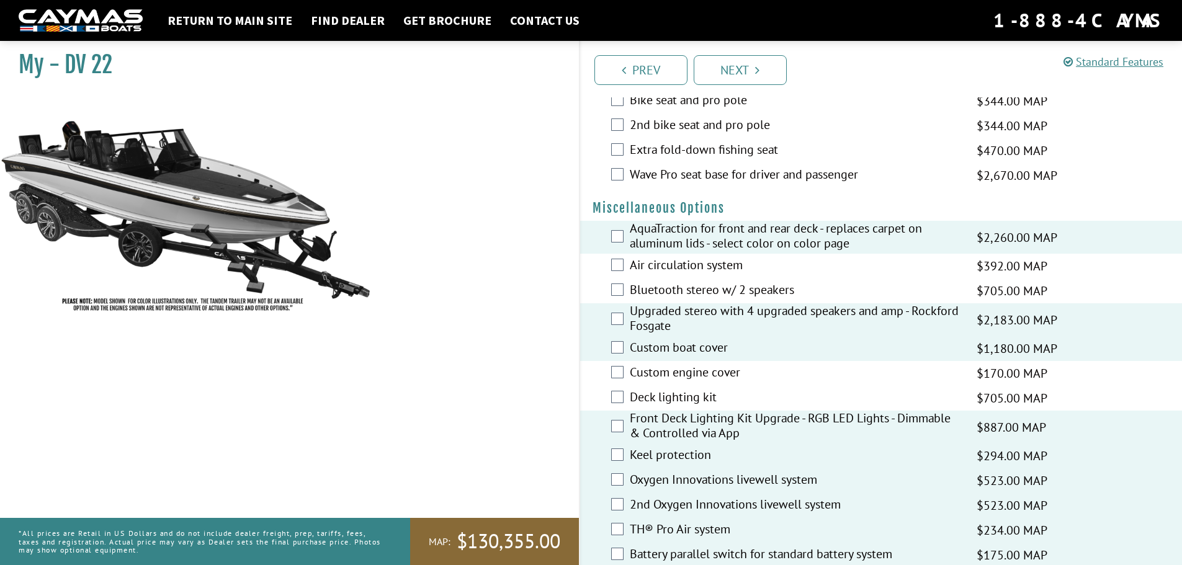
click at [731, 261] on label "Air circulation system" at bounding box center [795, 266] width 331 height 18
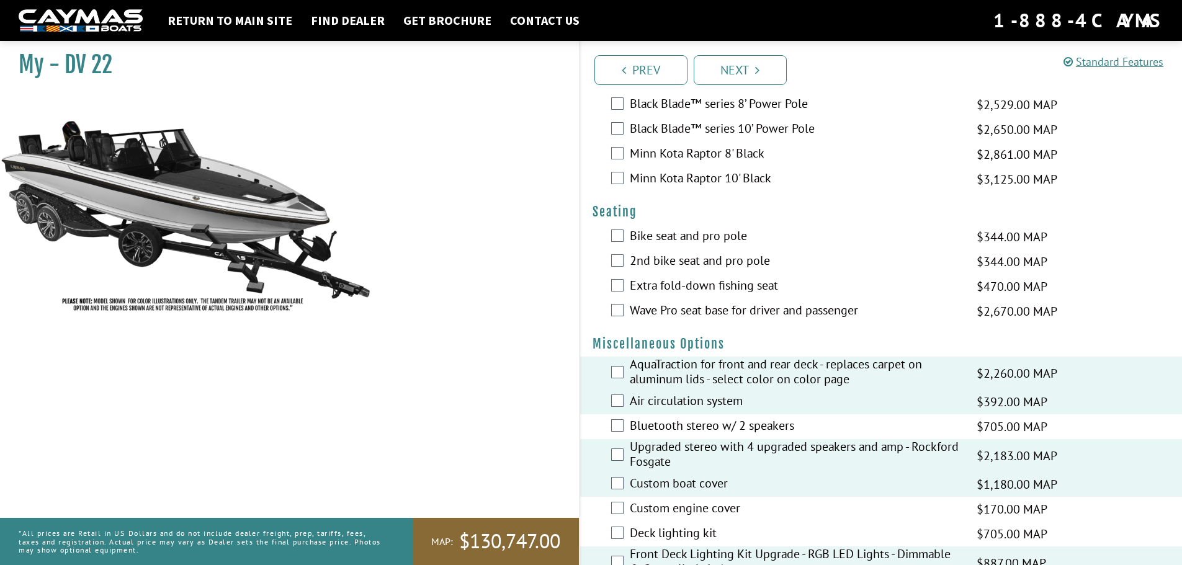
scroll to position [1037, 0]
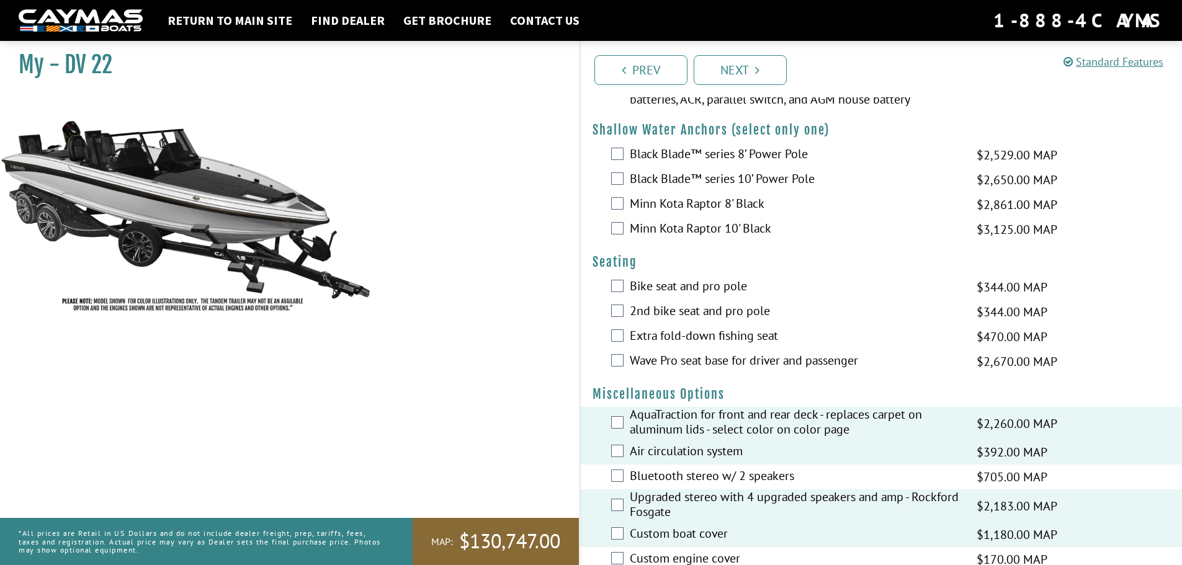
click at [673, 280] on label "Bike seat and pro pole" at bounding box center [795, 288] width 331 height 18
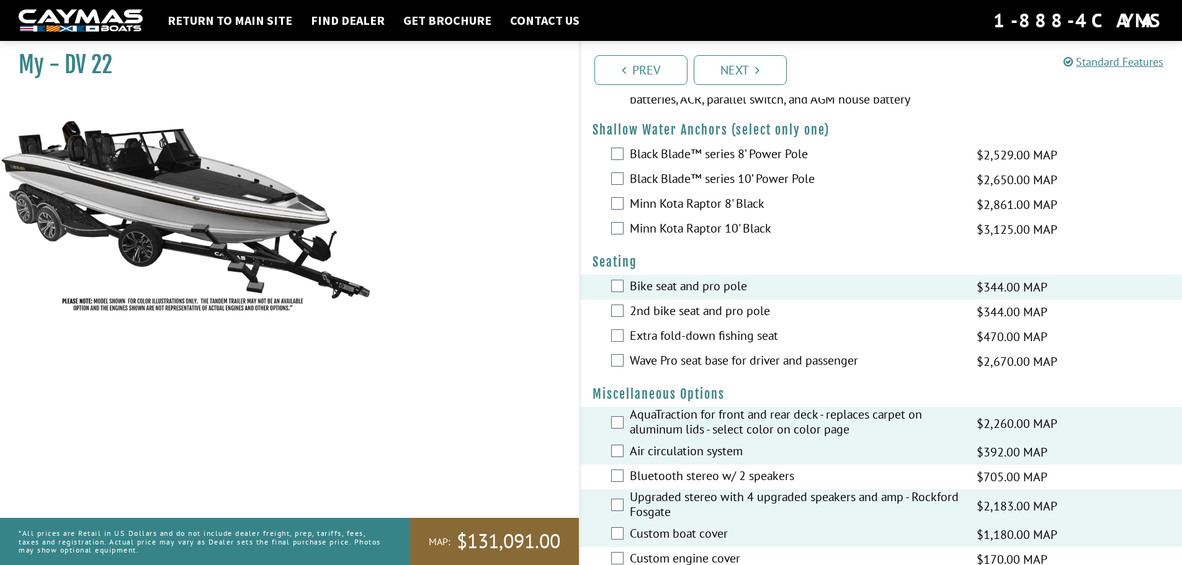
click at [757, 359] on label "Wave Pro seat base for driver and passenger" at bounding box center [795, 362] width 331 height 18
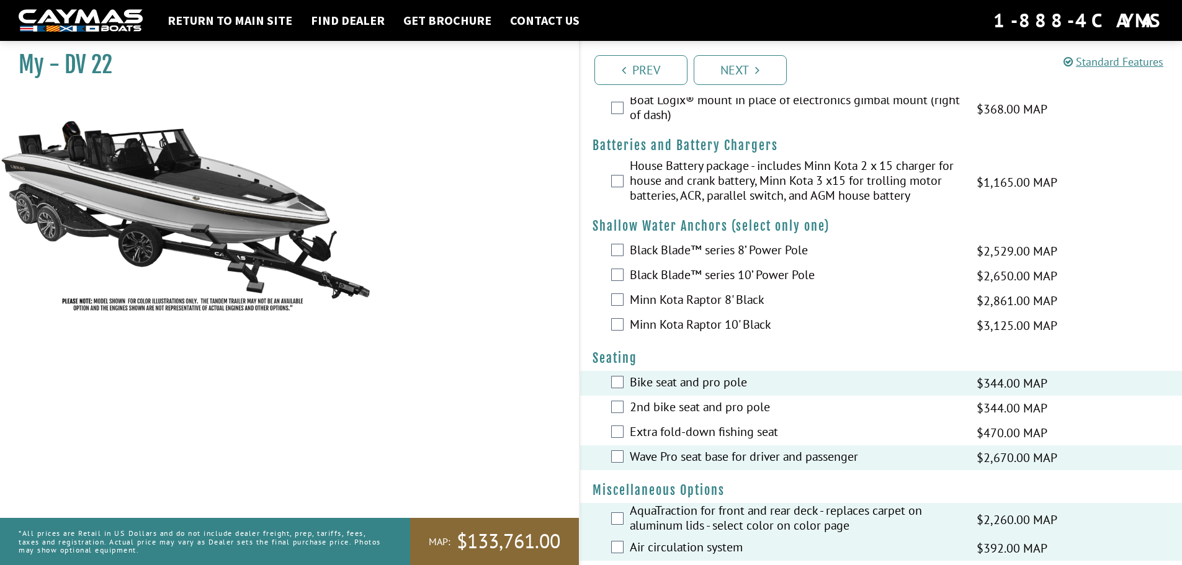
scroll to position [913, 0]
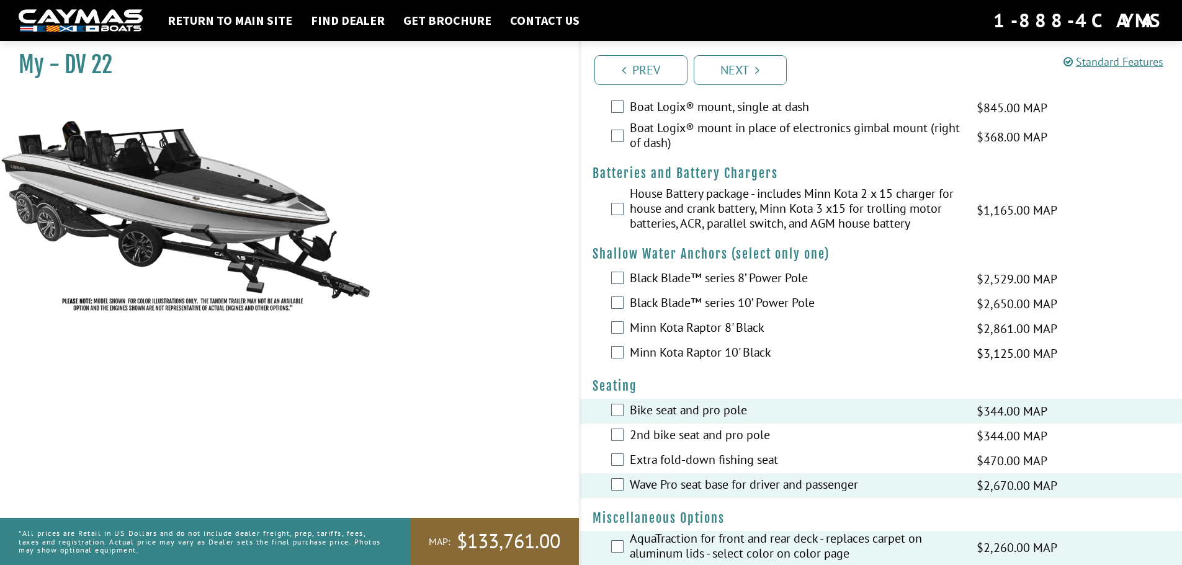
click at [710, 277] on label "Black Blade™ series 8’ Power Pole" at bounding box center [795, 280] width 331 height 18
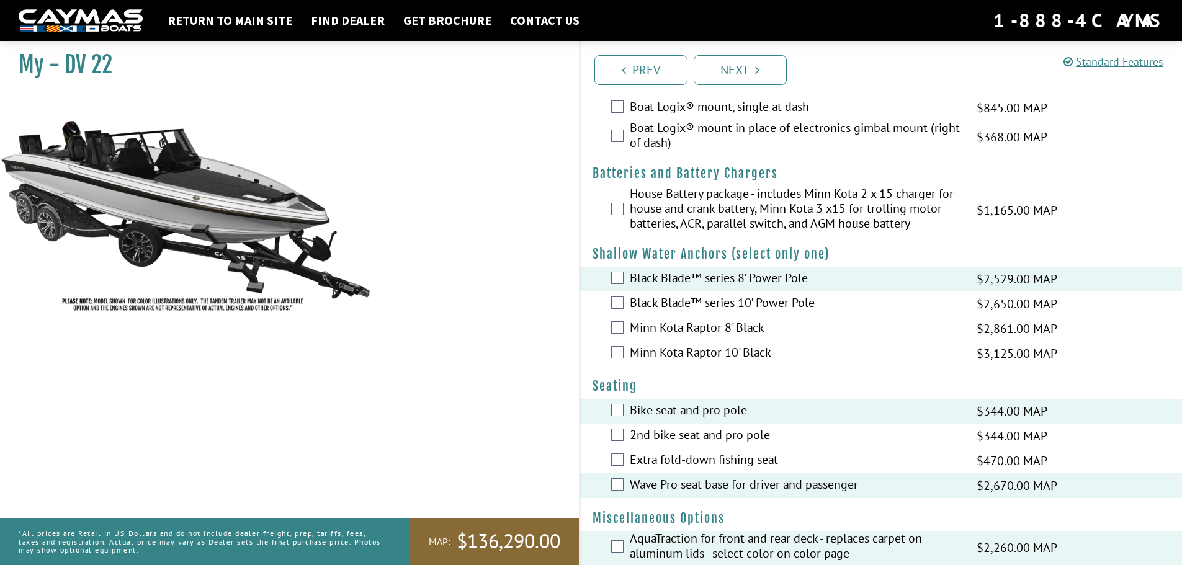
click at [658, 212] on label "House Battery package - includes Minn Kota 2 x 15 charger for house and crank b…" at bounding box center [795, 210] width 331 height 48
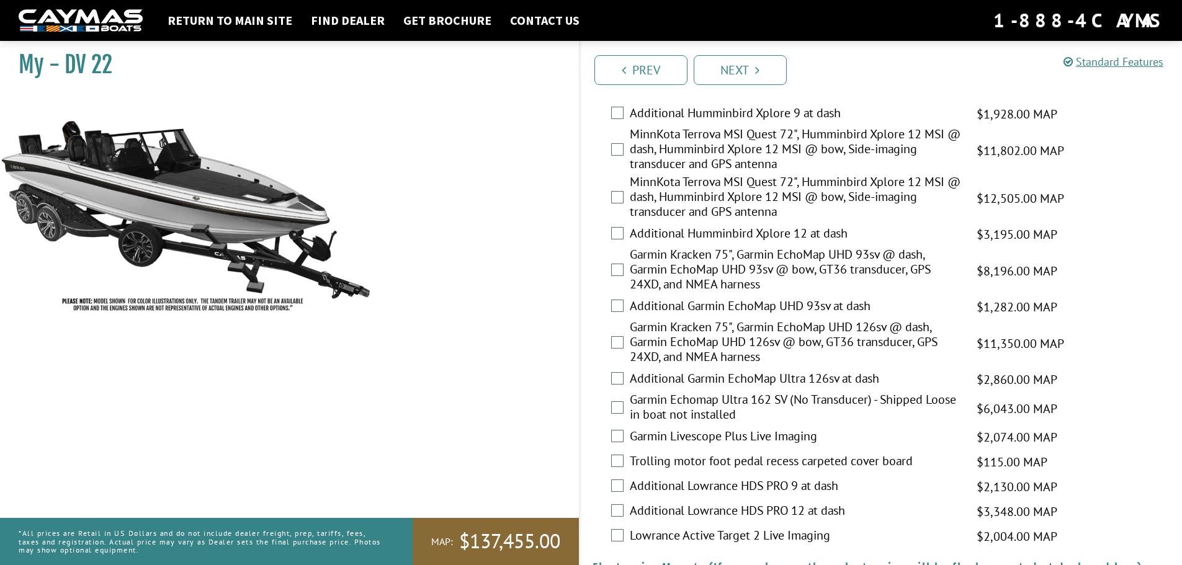
scroll to position [354, 0]
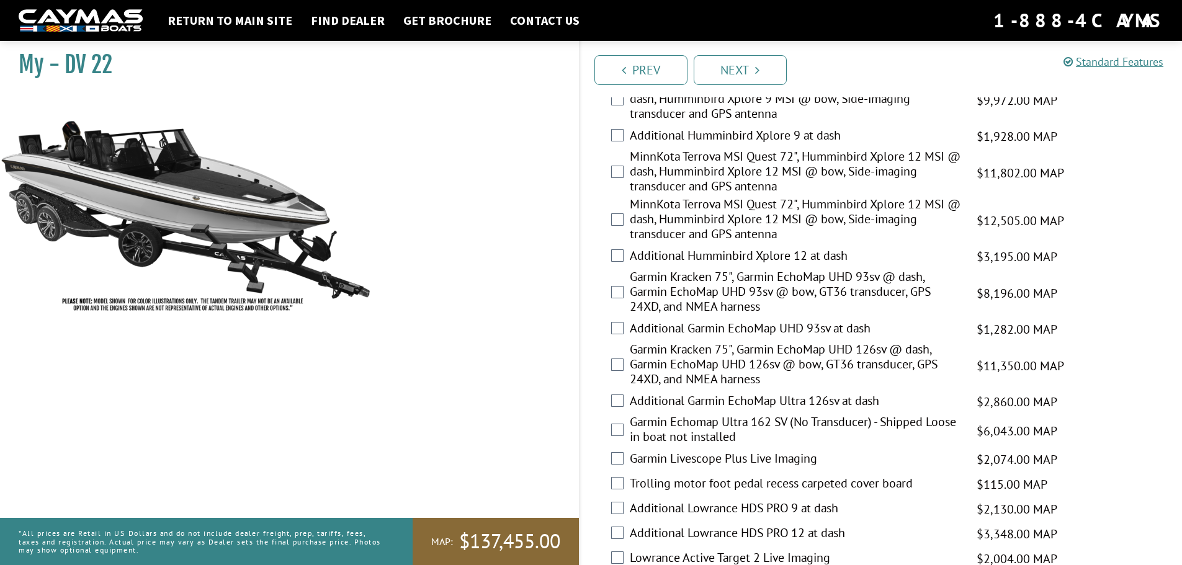
click at [706, 284] on label "Garmin Kracken 75", Garmin EchoMap UHD 93sv @ dash, Garmin EchoMap UHD 93sv @ b…" at bounding box center [795, 293] width 331 height 48
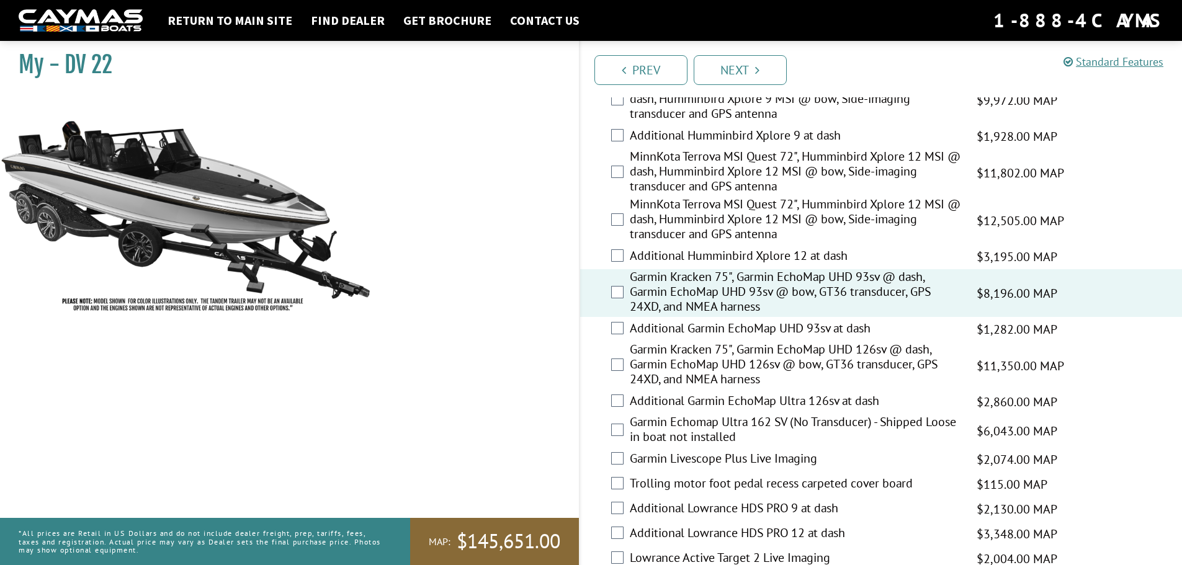
click at [707, 282] on label "Garmin Kracken 75", Garmin EchoMap UHD 93sv @ dash, Garmin EchoMap UHD 93sv @ b…" at bounding box center [795, 293] width 331 height 48
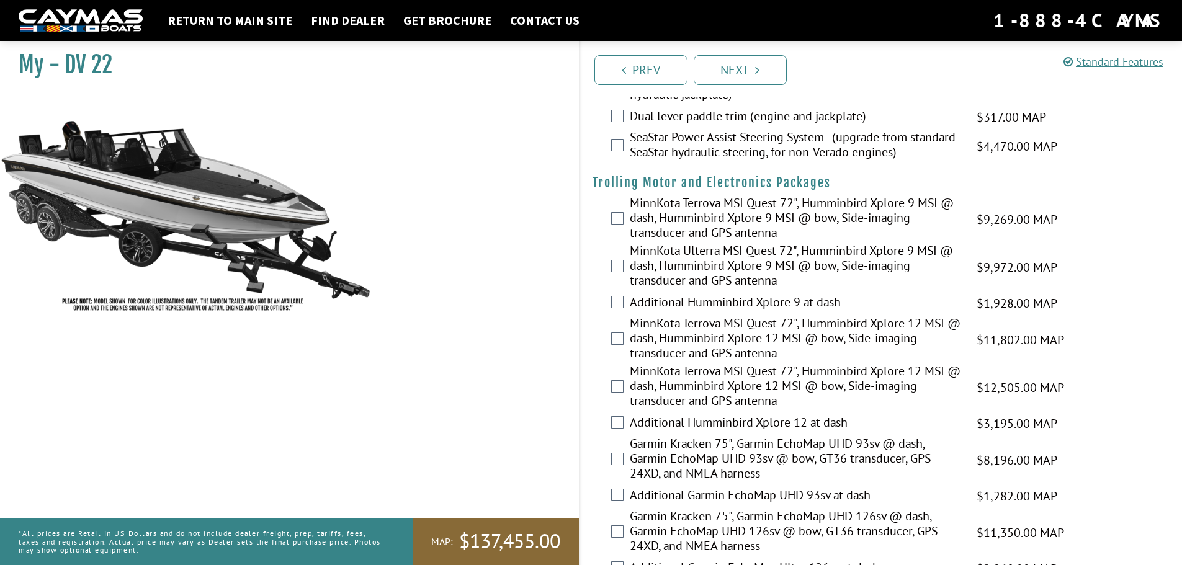
scroll to position [248, 0]
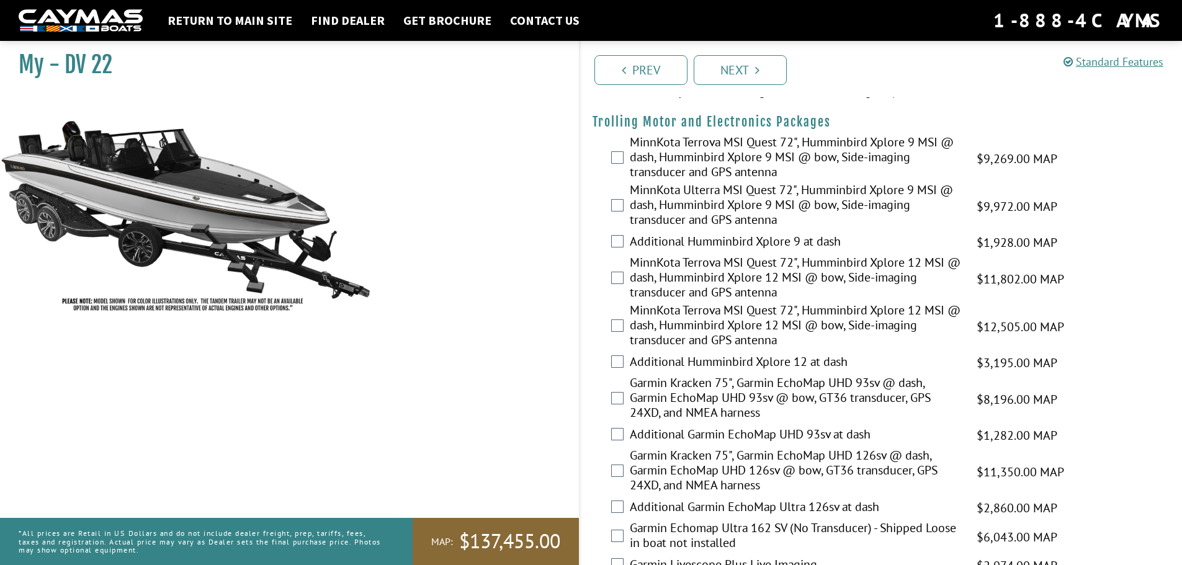
click at [196, 37] on div "Return to main site Find Dealer Get Brochure Contact Us 1-888-4CAYMAS" at bounding box center [591, 20] width 1182 height 41
click at [202, 26] on link "Return to main site" at bounding box center [229, 20] width 137 height 16
